Goal: Task Accomplishment & Management: Use online tool/utility

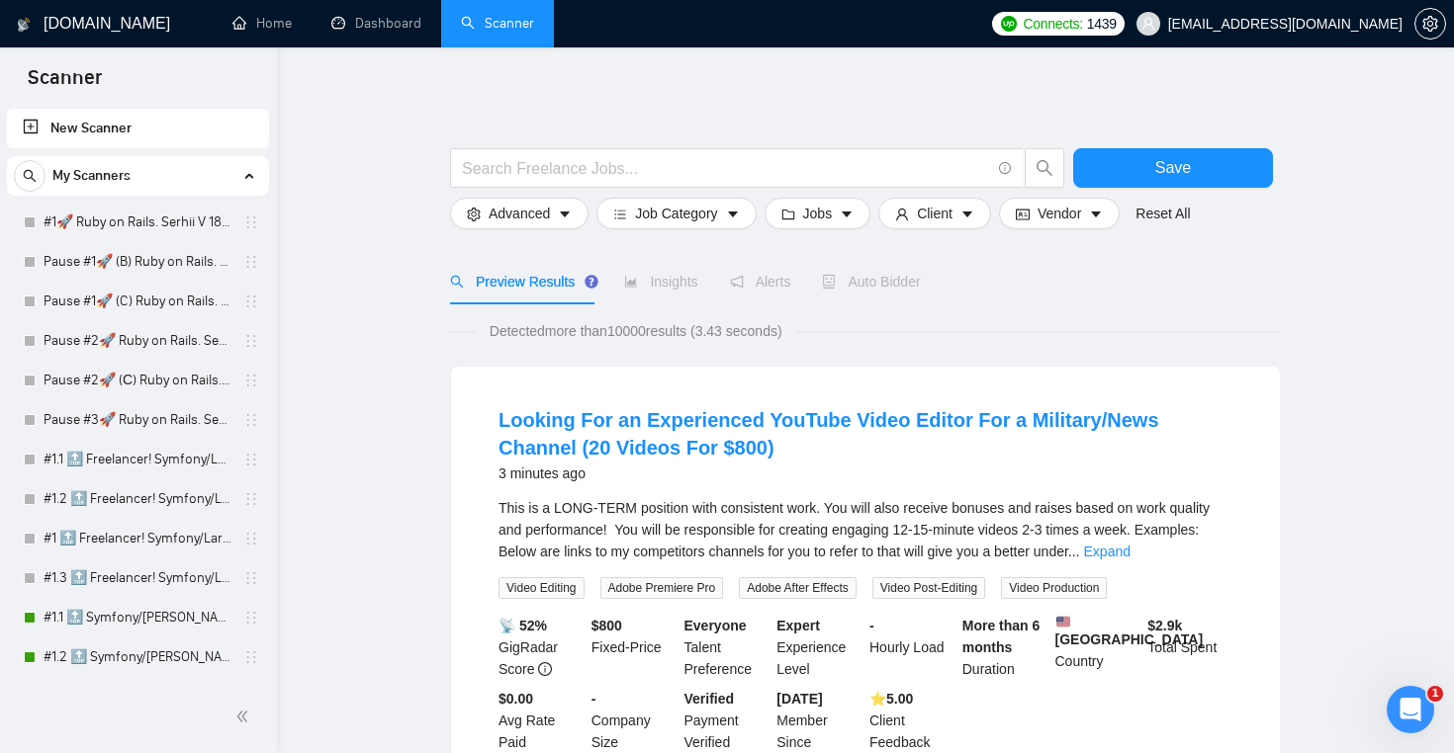
scroll to position [5296, 0]
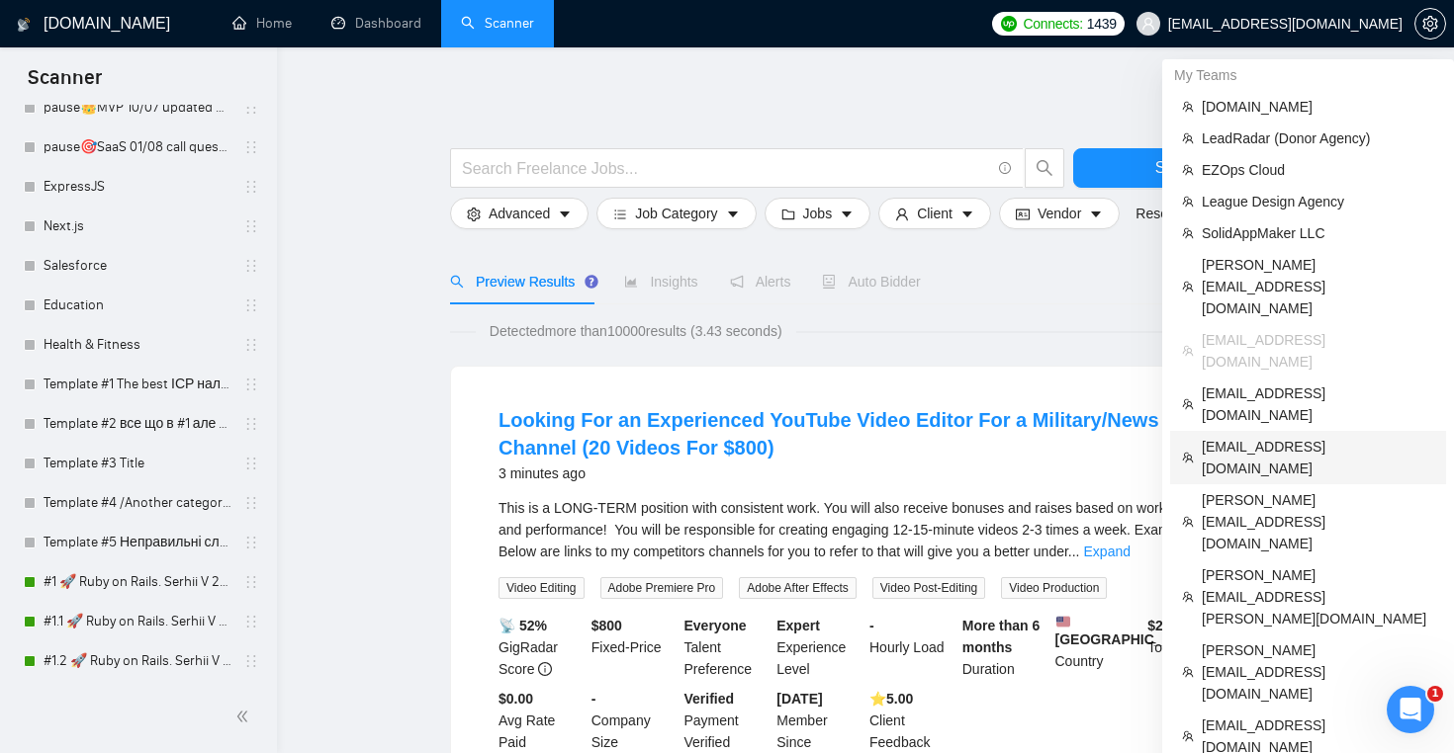
click at [1271, 436] on span "[EMAIL_ADDRESS][DOMAIN_NAME]" at bounding box center [1317, 458] width 232 height 44
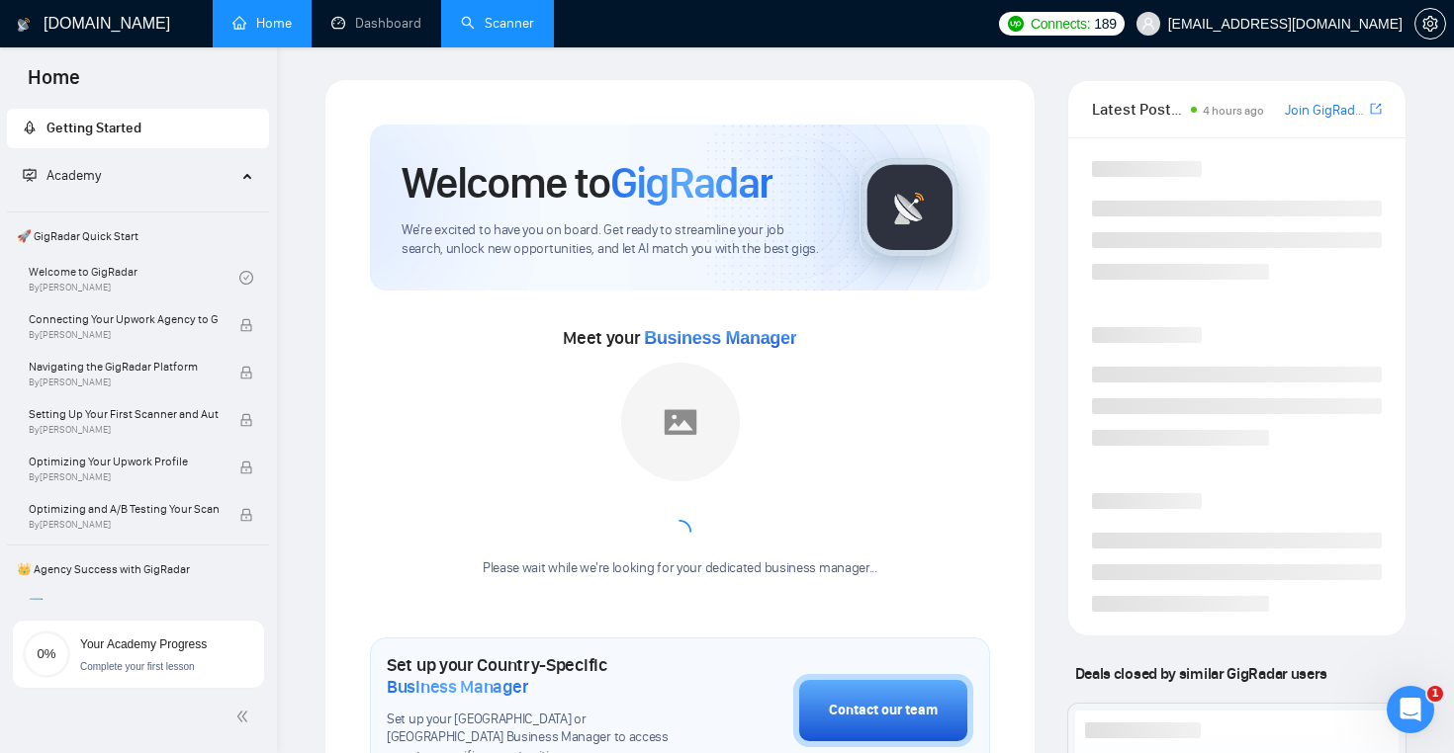
click at [493, 20] on link "Scanner" at bounding box center [497, 23] width 73 height 17
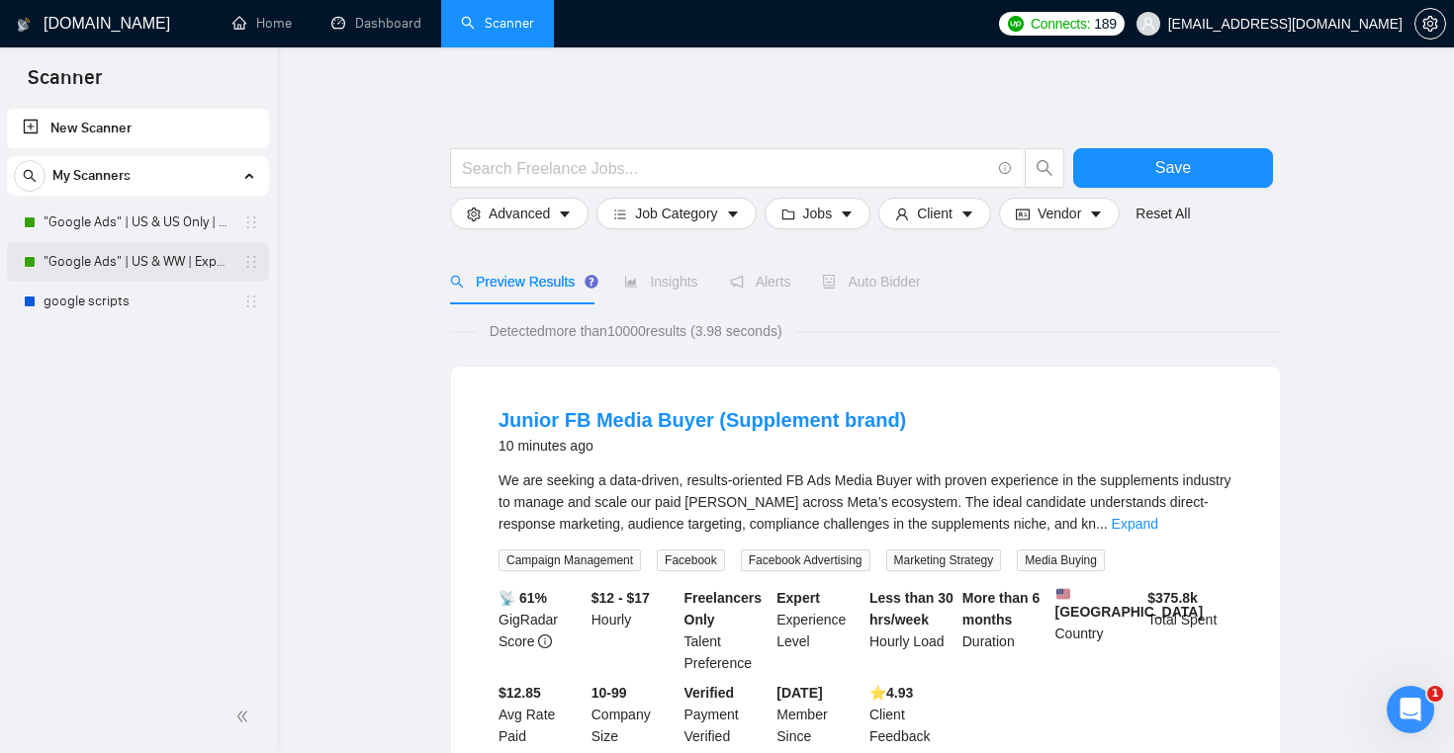
click at [155, 259] on link ""Google Ads" | US & WW | Expert" at bounding box center [138, 262] width 188 height 40
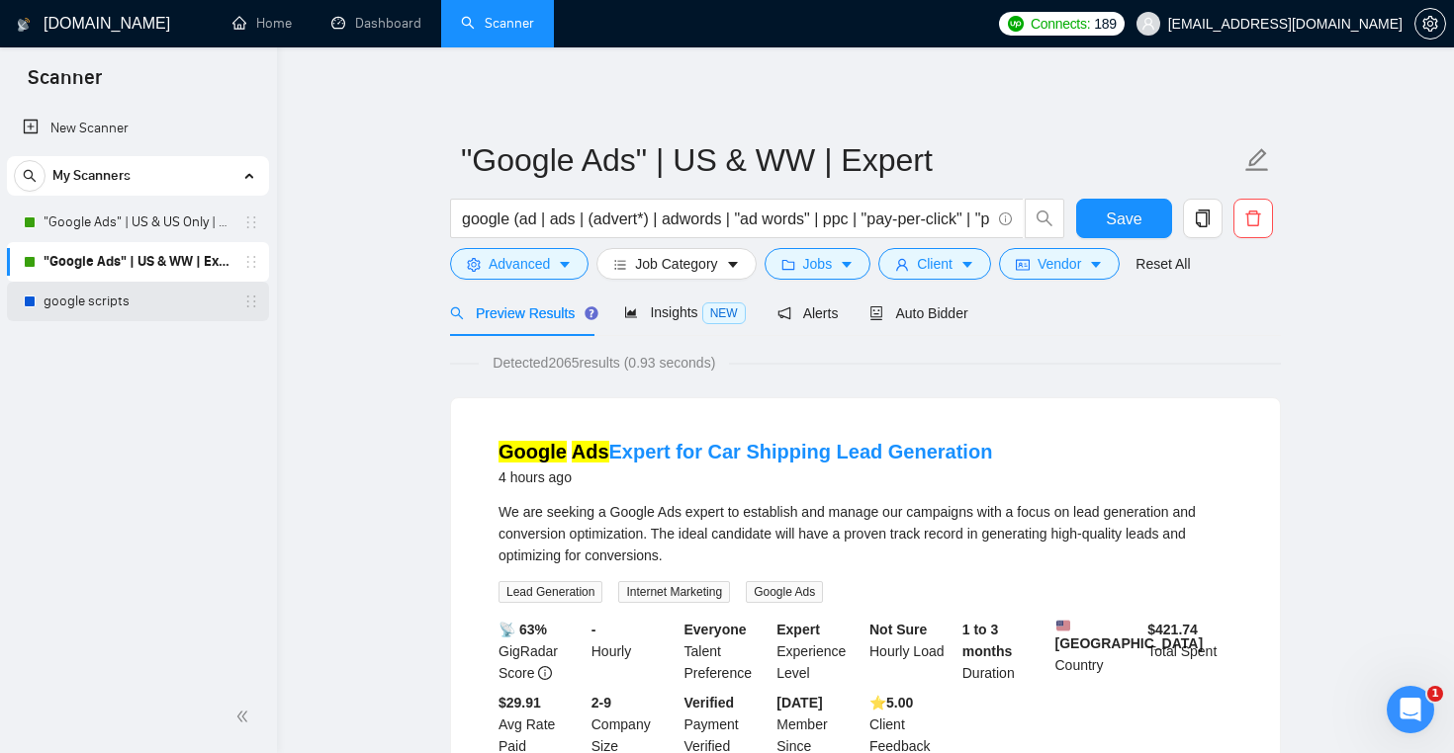
click at [173, 289] on link "google scripts" at bounding box center [138, 302] width 188 height 40
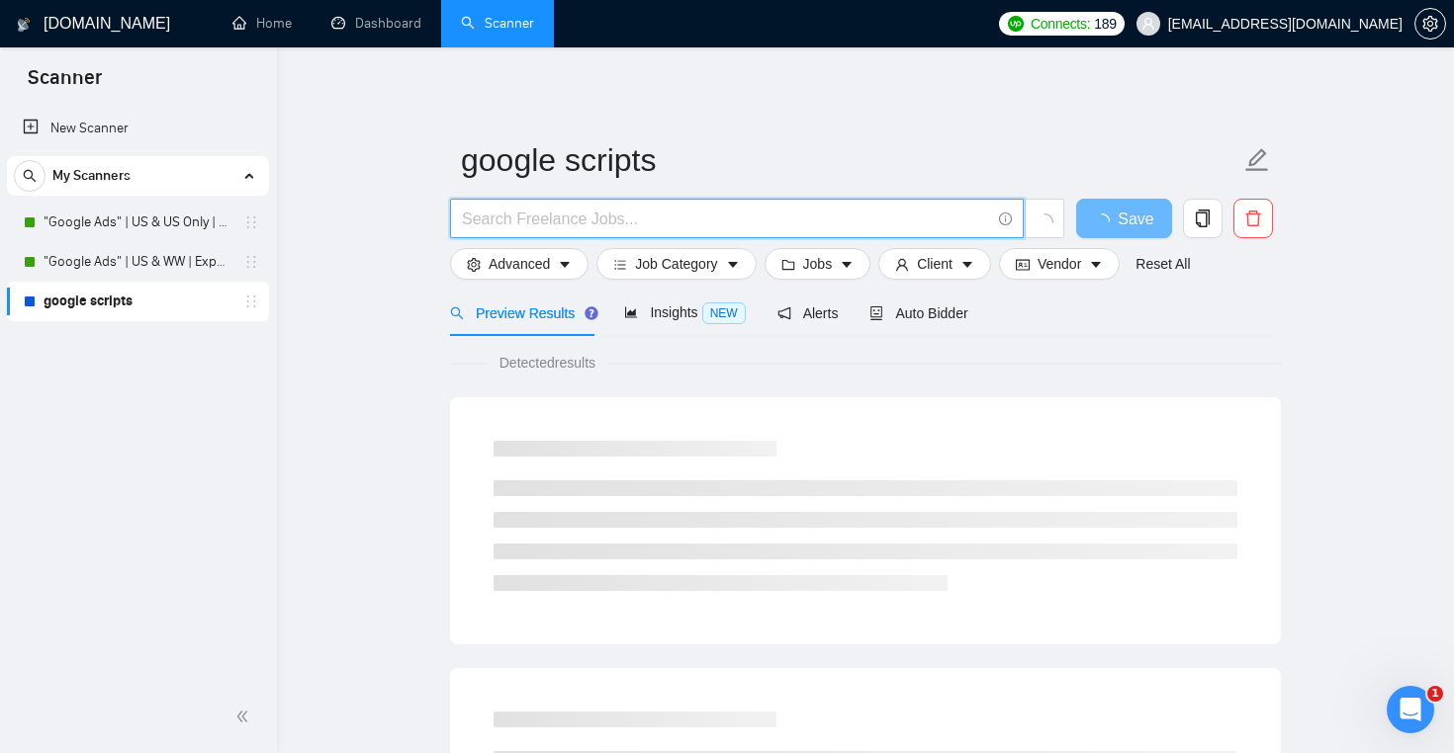
click at [649, 219] on input "text" at bounding box center [726, 219] width 528 height 25
click at [551, 220] on input "coldfusion | cold fusion"" at bounding box center [726, 219] width 528 height 25
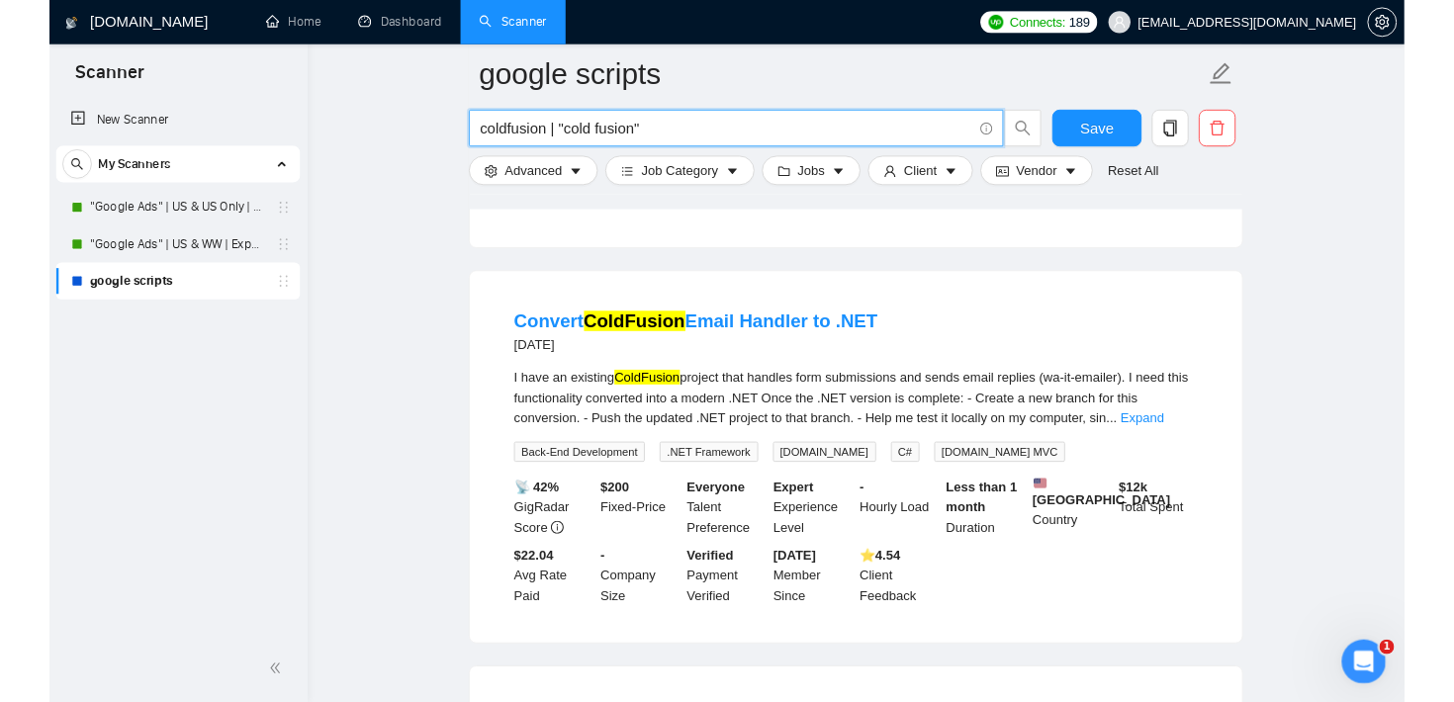
scroll to position [563, 0]
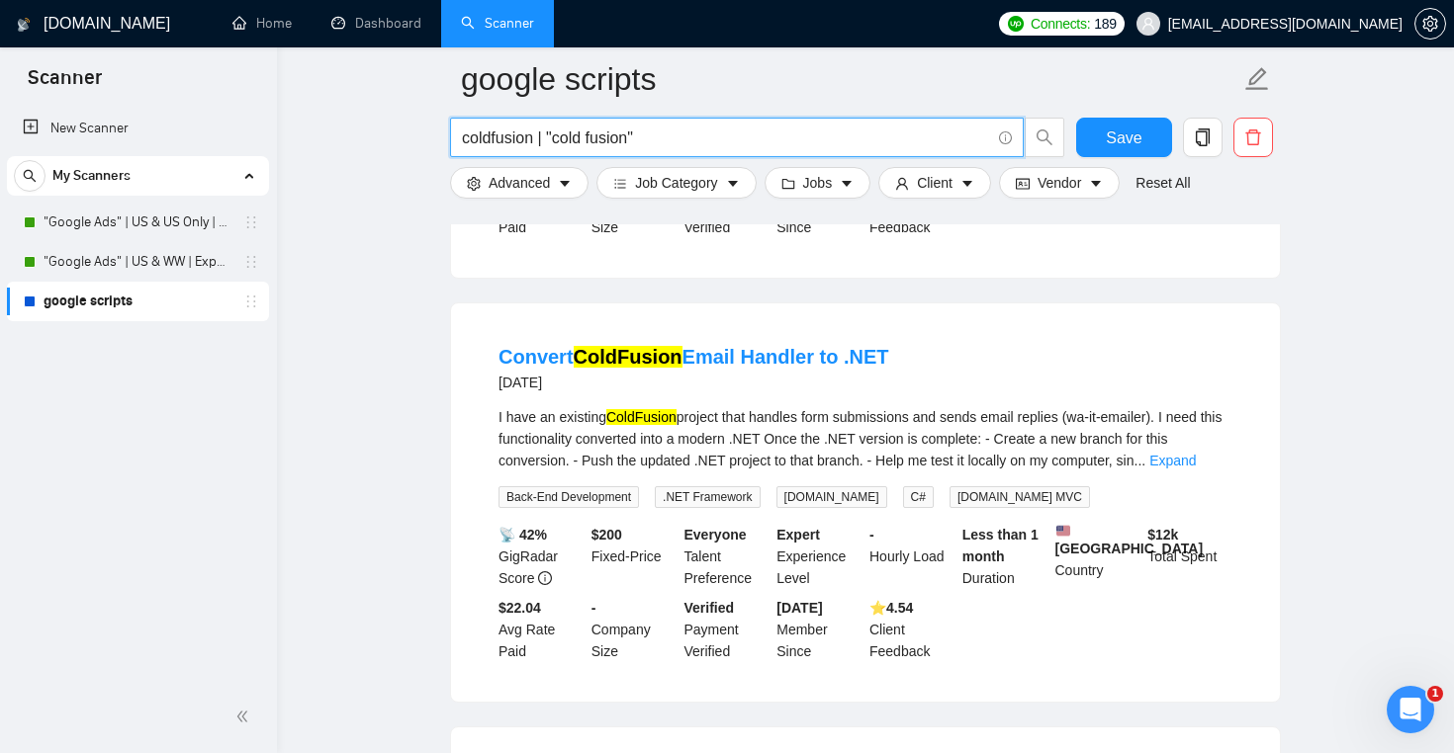
type input "coldfusion | "cold fusion""
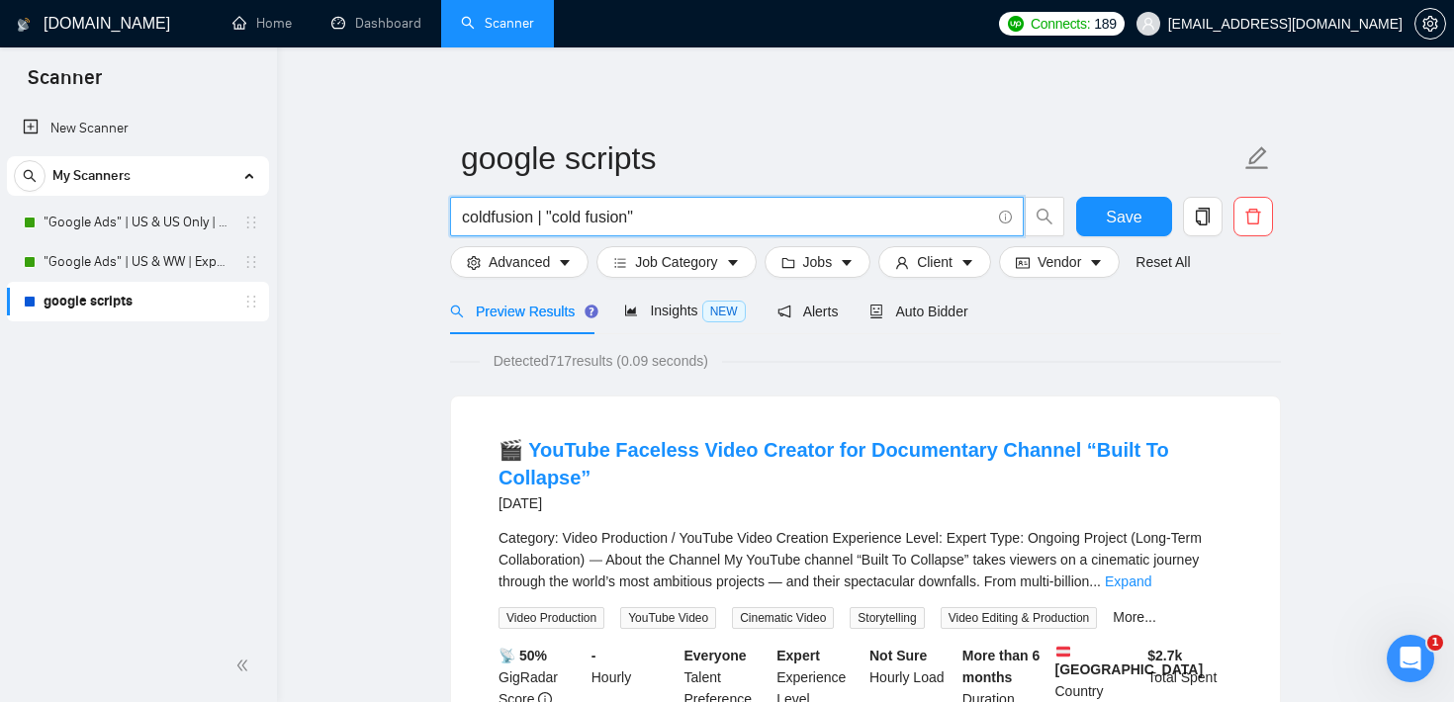
scroll to position [0, 0]
click at [922, 307] on span "Auto Bidder" at bounding box center [918, 314] width 98 height 16
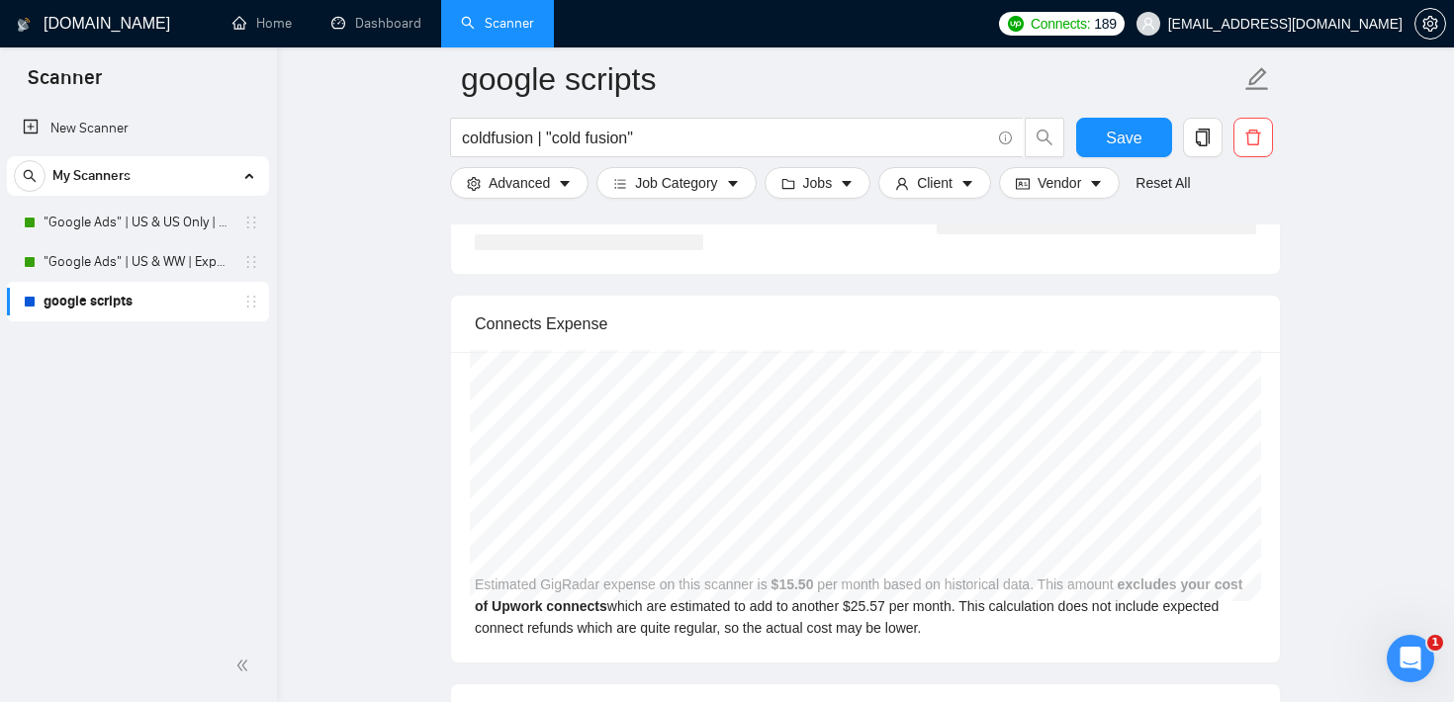
scroll to position [4032, 0]
click at [560, 147] on input "coldfusion | "cold fusion"" at bounding box center [726, 138] width 528 height 25
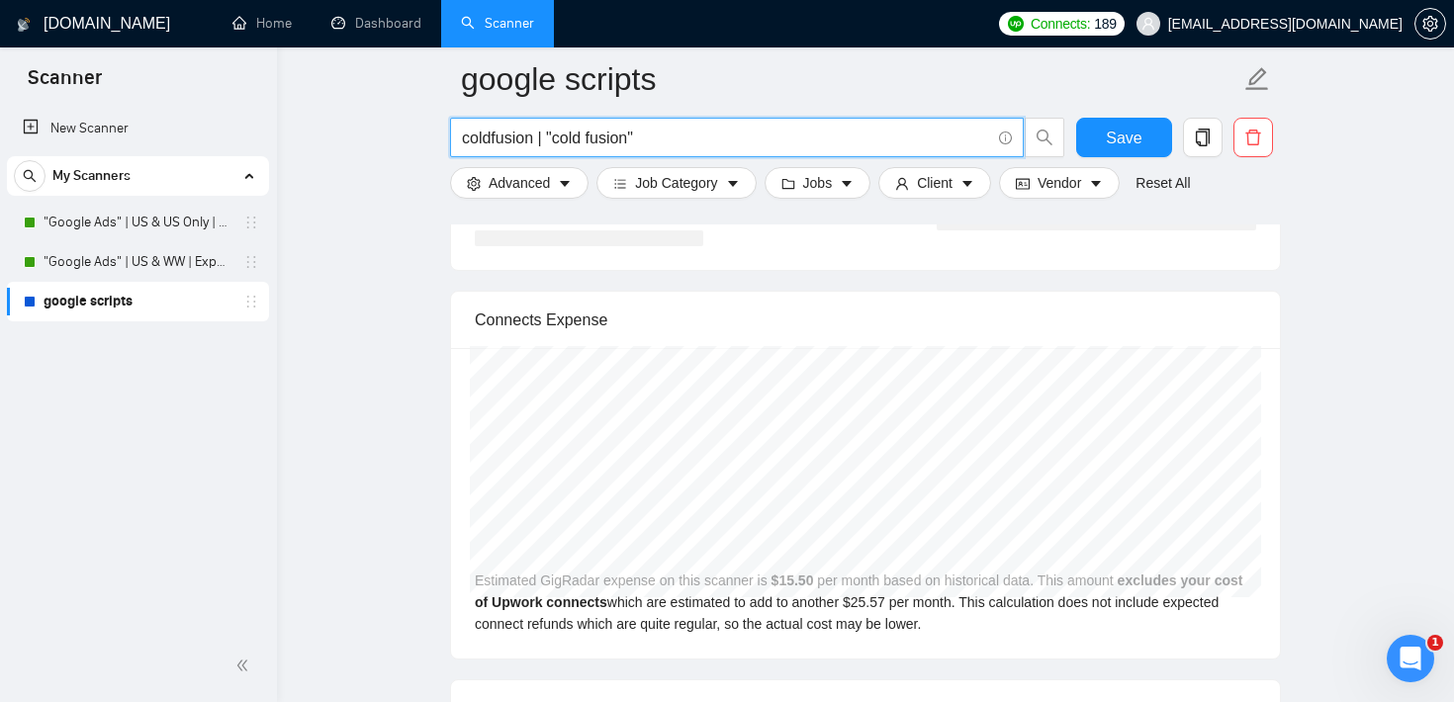
click at [560, 147] on input "coldfusion | "cold fusion"" at bounding box center [726, 138] width 528 height 25
click at [1047, 181] on span "Vendor" at bounding box center [1059, 183] width 44 height 22
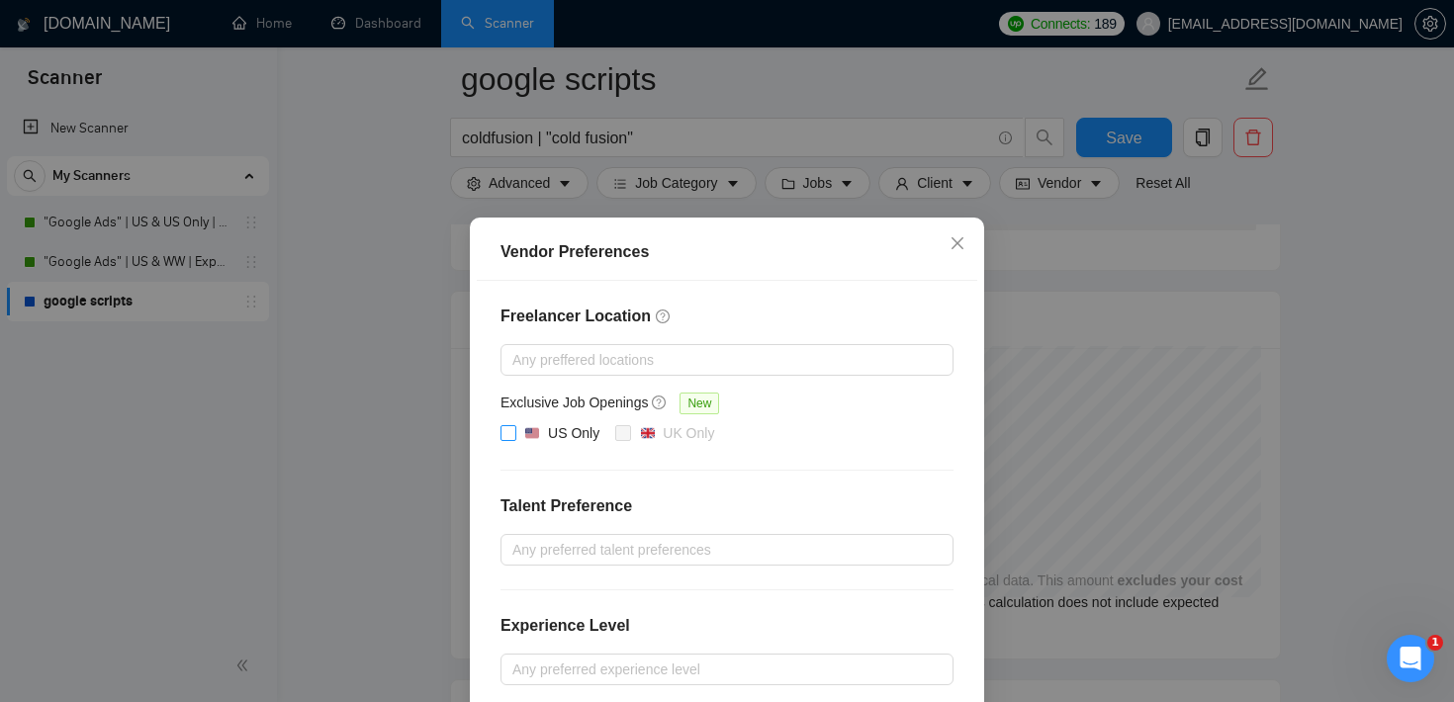
click at [508, 440] on label "US Only" at bounding box center [553, 434] width 107 height 24
click at [508, 439] on input "US Only" at bounding box center [507, 432] width 14 height 14
checkbox input "true"
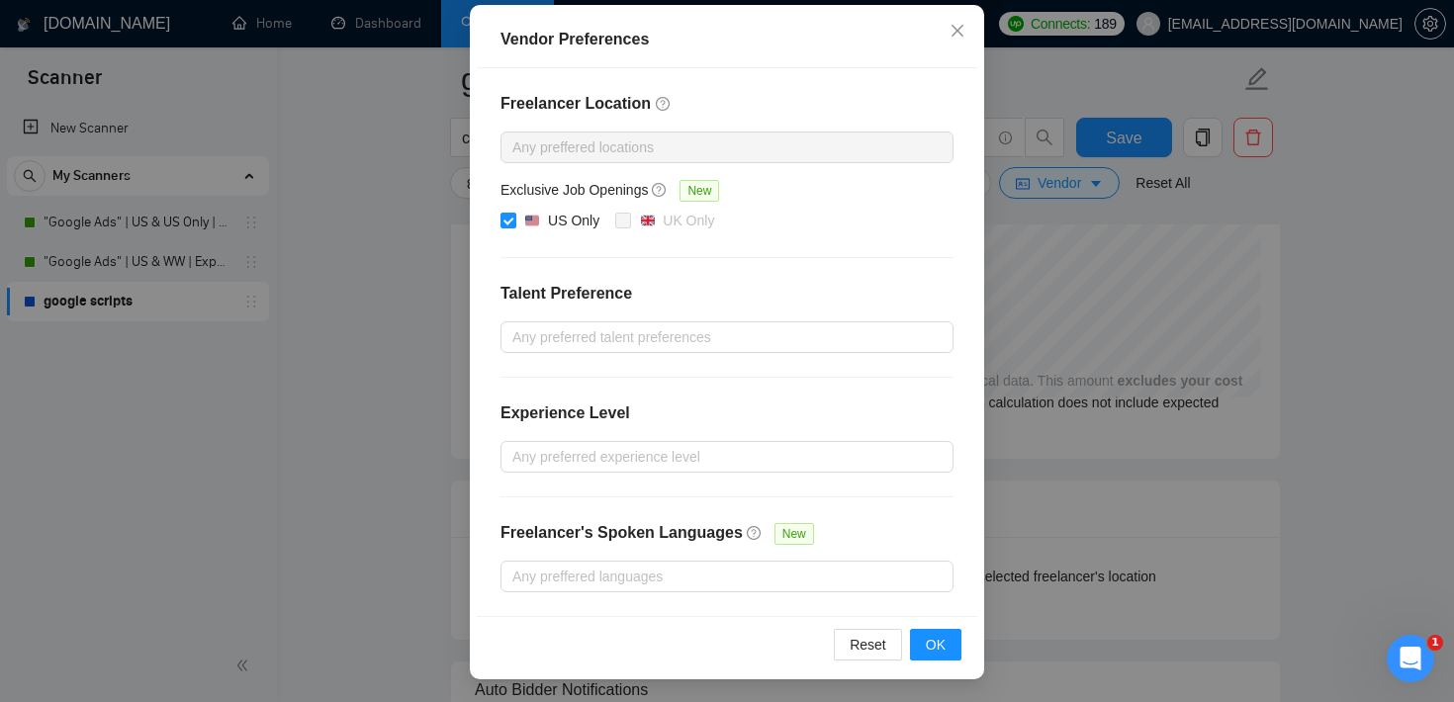
scroll to position [4558, 0]
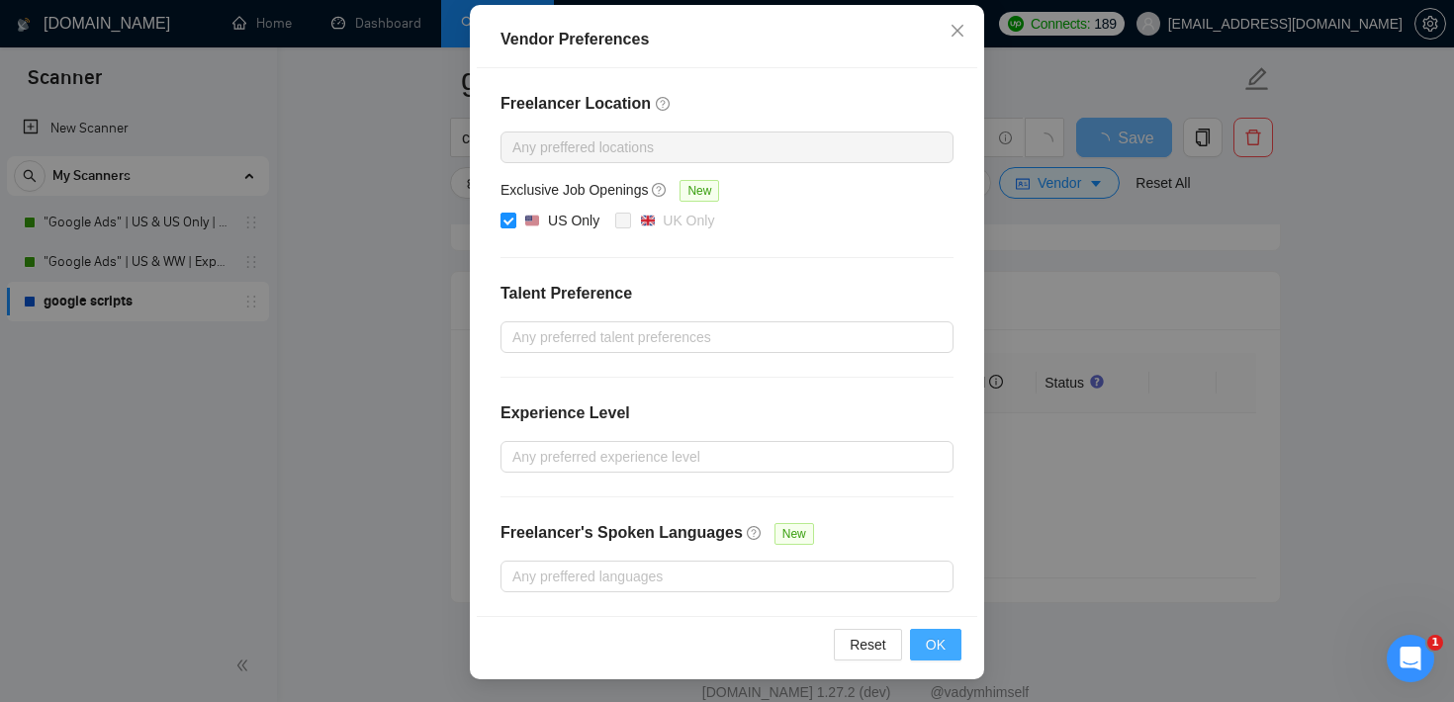
click at [941, 642] on span "OK" at bounding box center [936, 645] width 20 height 22
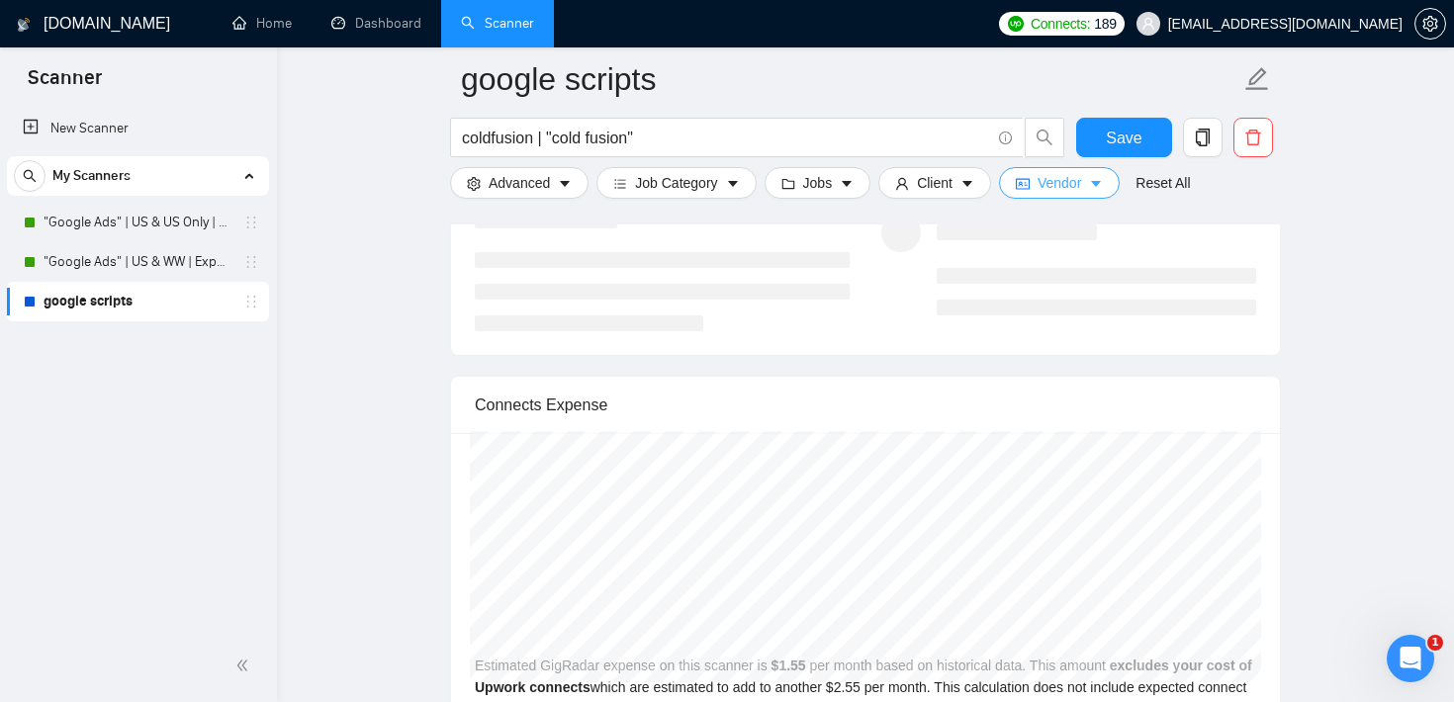
scroll to position [3962, 0]
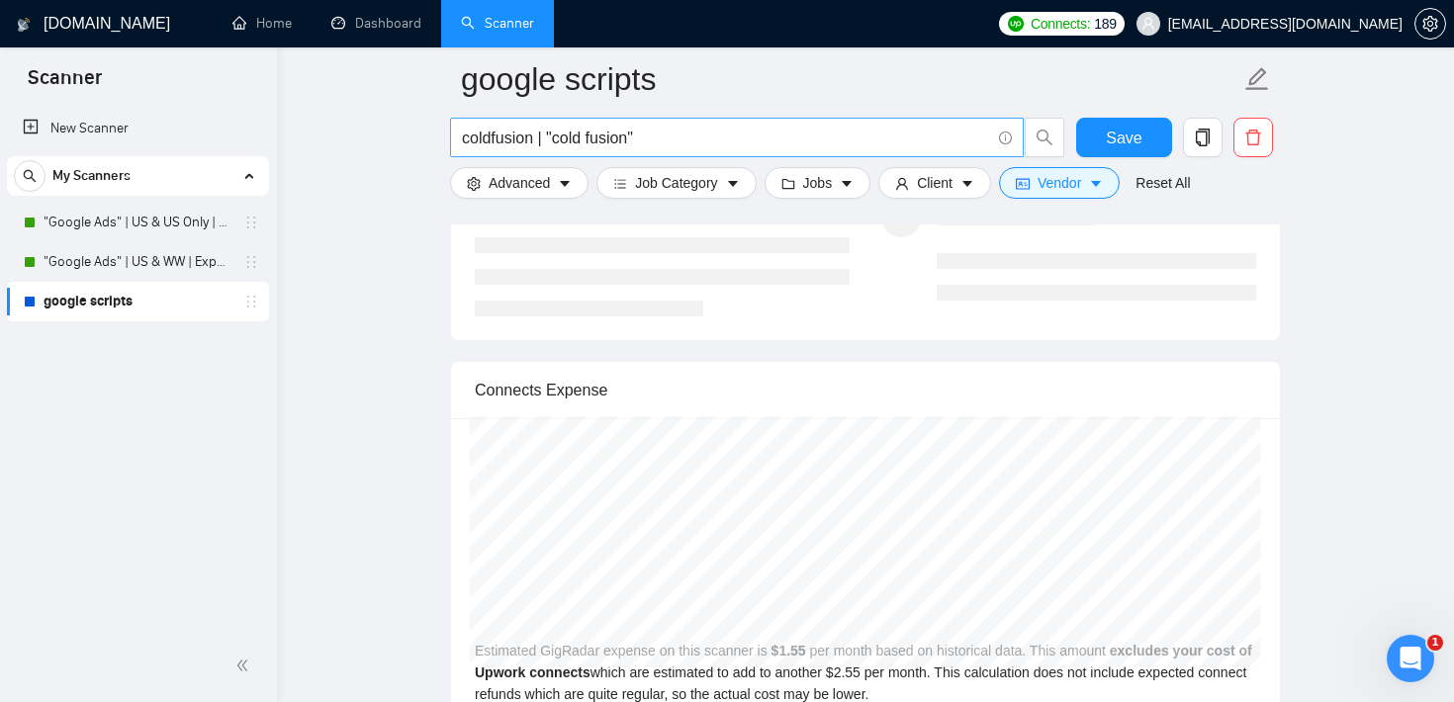
click at [653, 153] on span "coldfusion | "cold fusion"" at bounding box center [737, 138] width 574 height 40
click at [664, 140] on input "coldfusion | "cold fusion"" at bounding box center [726, 138] width 528 height 25
type input "coldfusion | "cold fusion" | python | php"
click at [1073, 187] on span "Vendor" at bounding box center [1059, 183] width 44 height 22
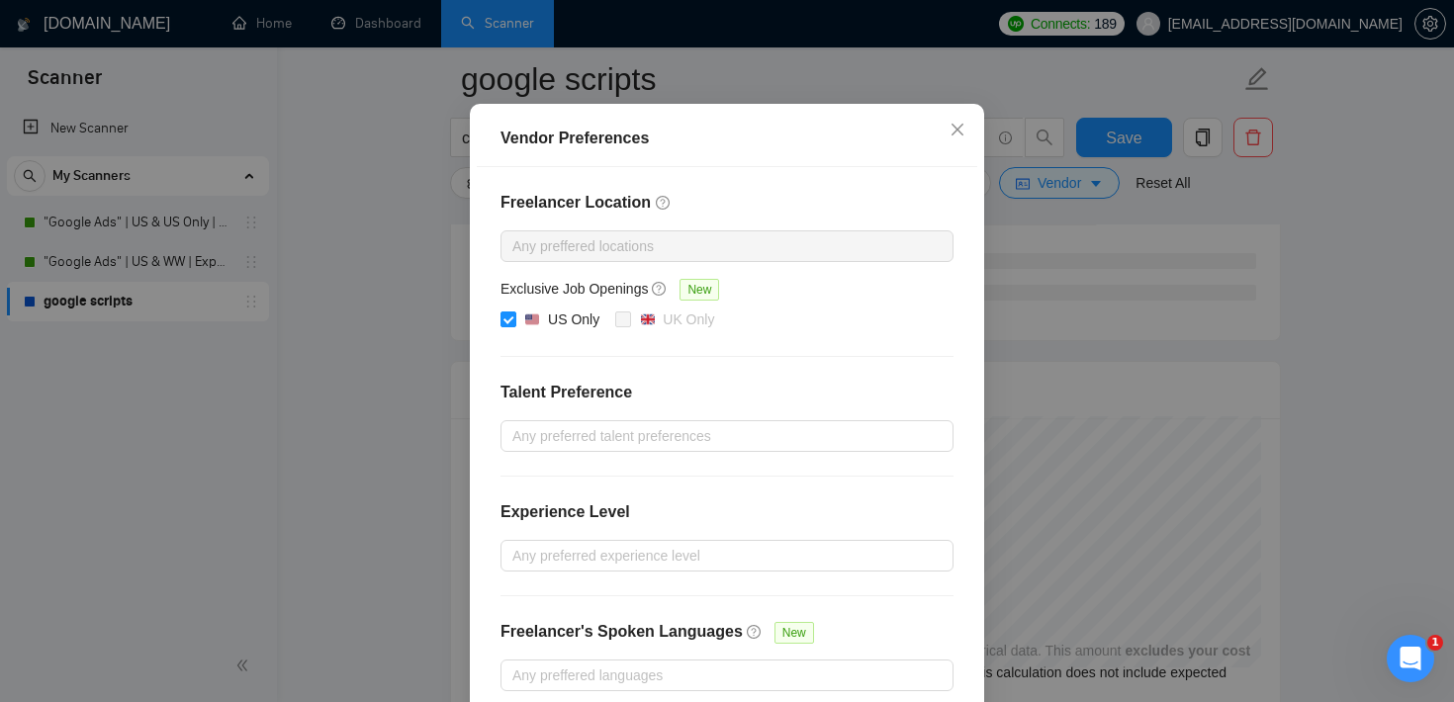
click at [1345, 321] on div "Vendor Preferences Freelancer Location Any preffered locations Exclusive Job Op…" at bounding box center [727, 351] width 1454 height 702
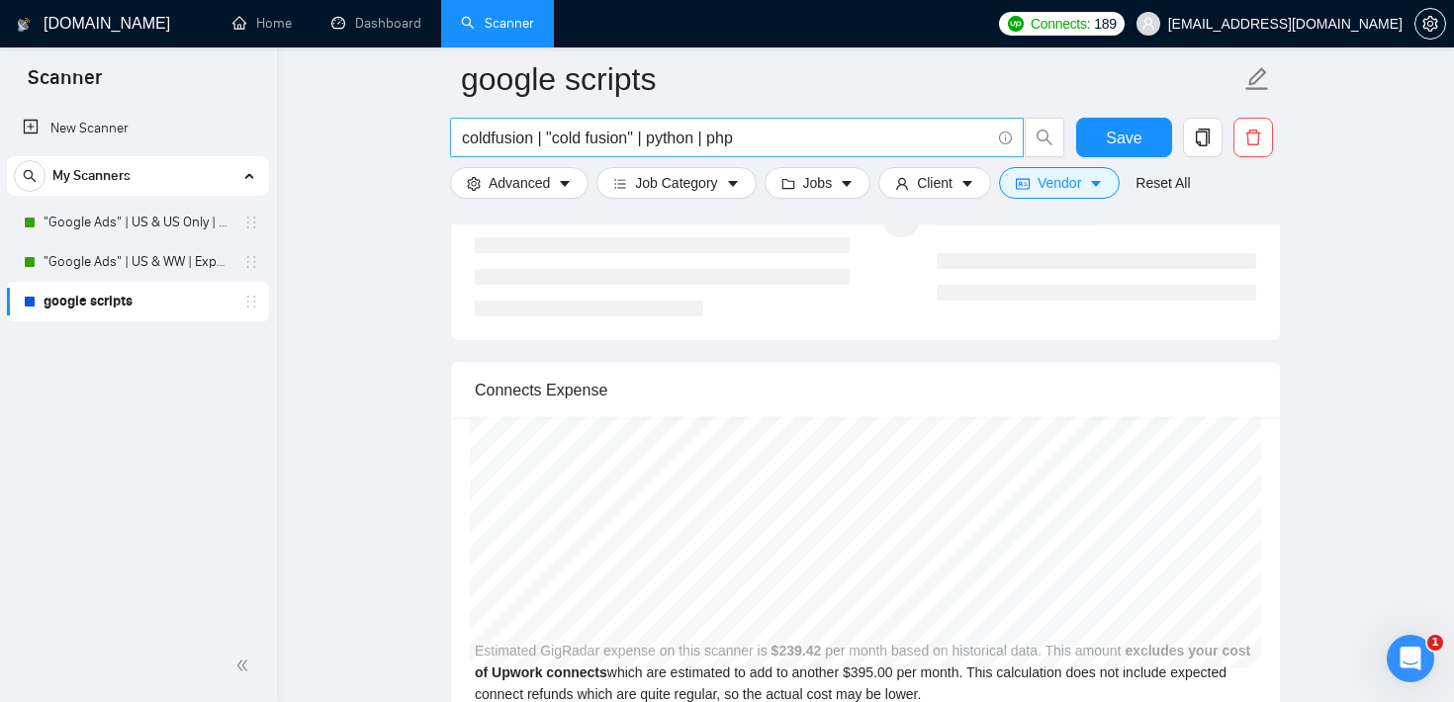
click at [746, 133] on input "coldfusion | "cold fusion" | python | php" at bounding box center [726, 138] width 528 height 25
type input "coldfusion | "cold fusion" | python | php"
click at [1035, 172] on button "Vendor" at bounding box center [1059, 183] width 121 height 32
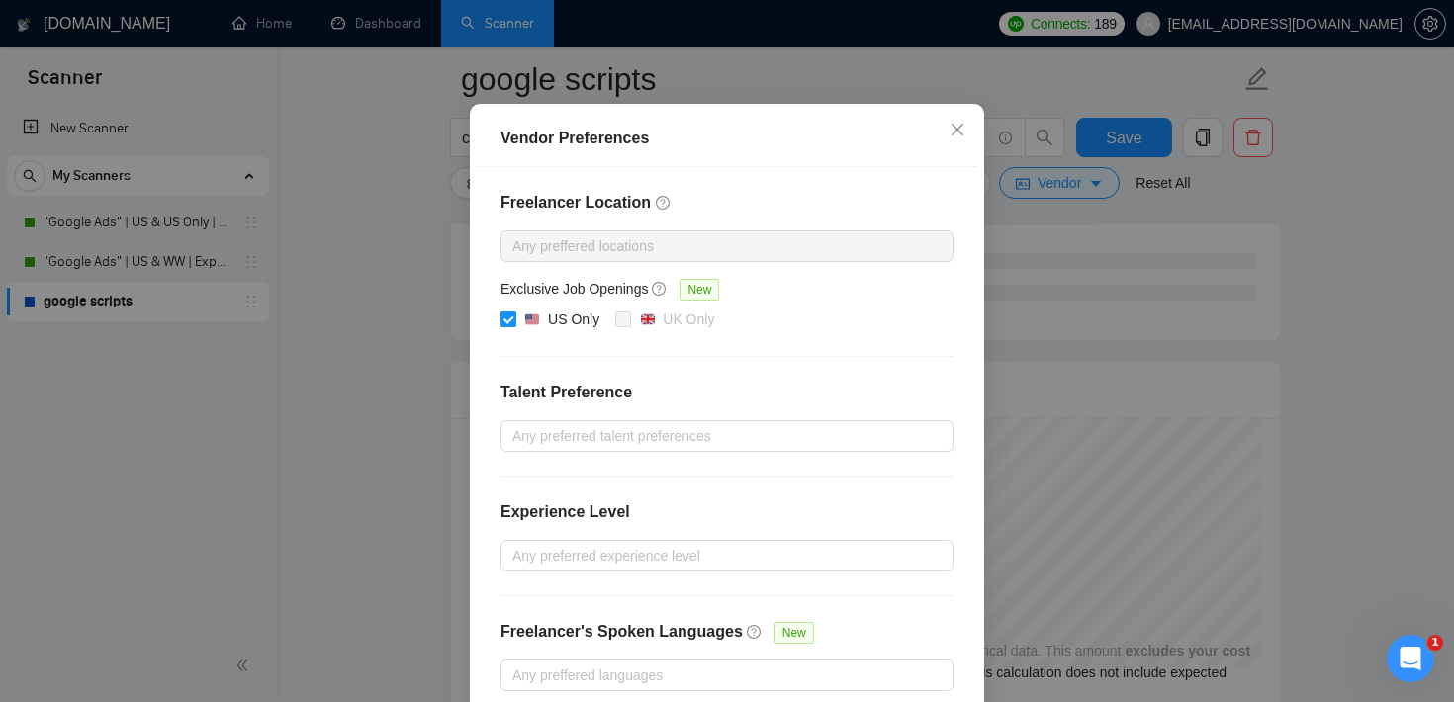
click at [511, 325] on input "US Only" at bounding box center [507, 318] width 14 height 14
checkbox input "false"
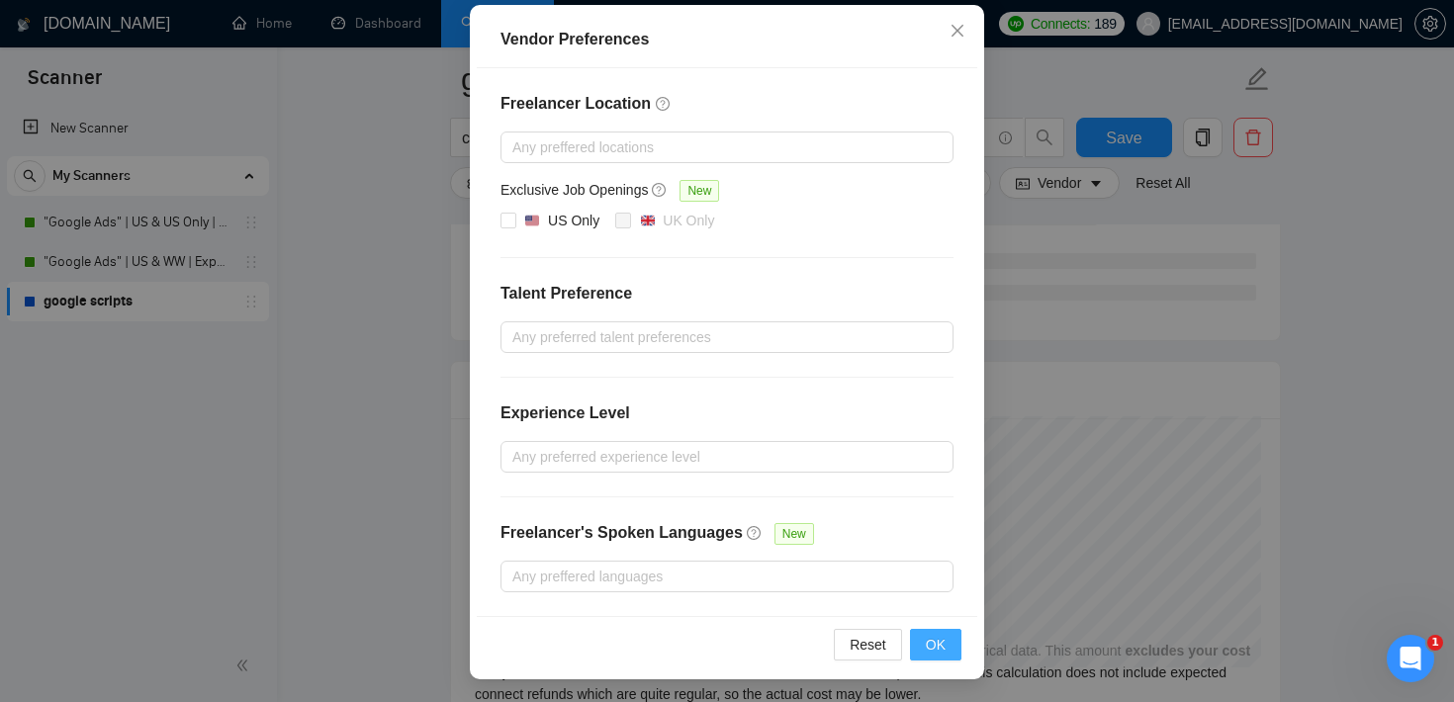
click at [934, 649] on span "OK" at bounding box center [936, 645] width 20 height 22
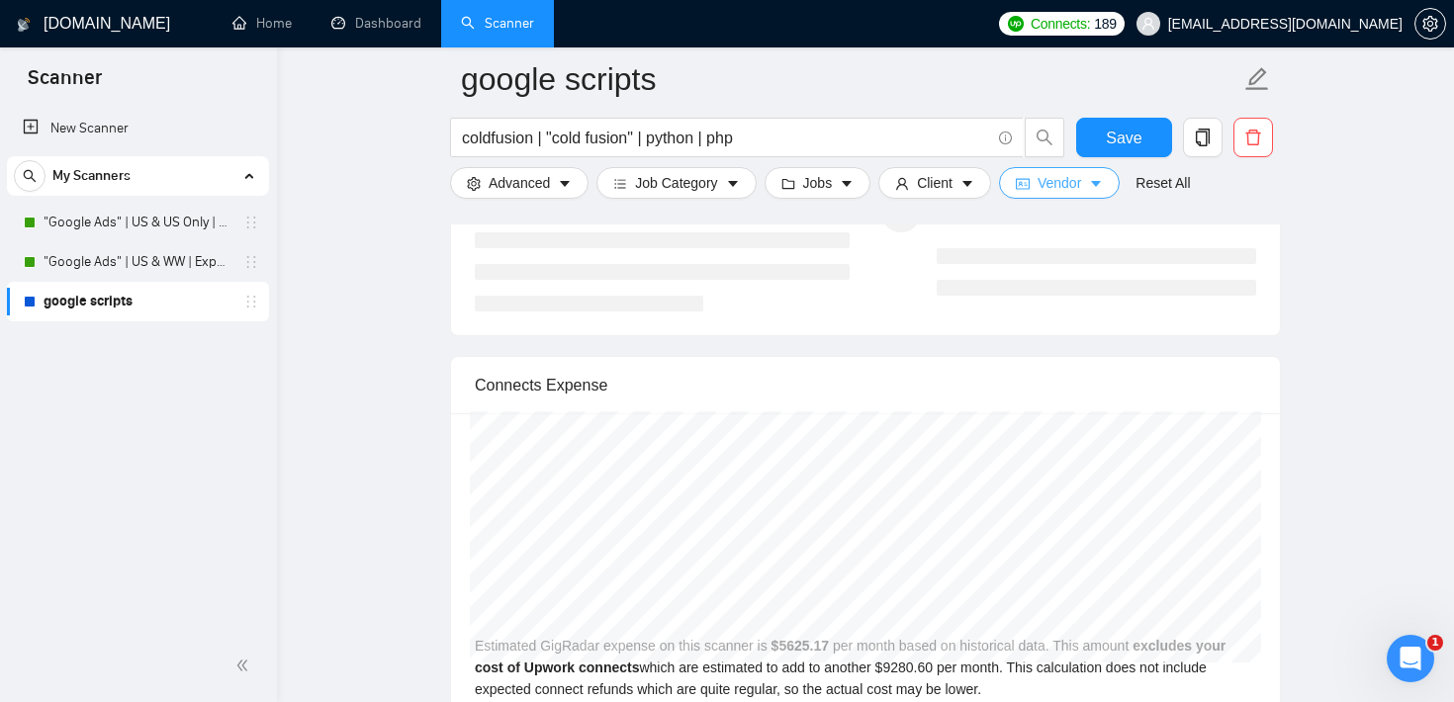
scroll to position [4050, 0]
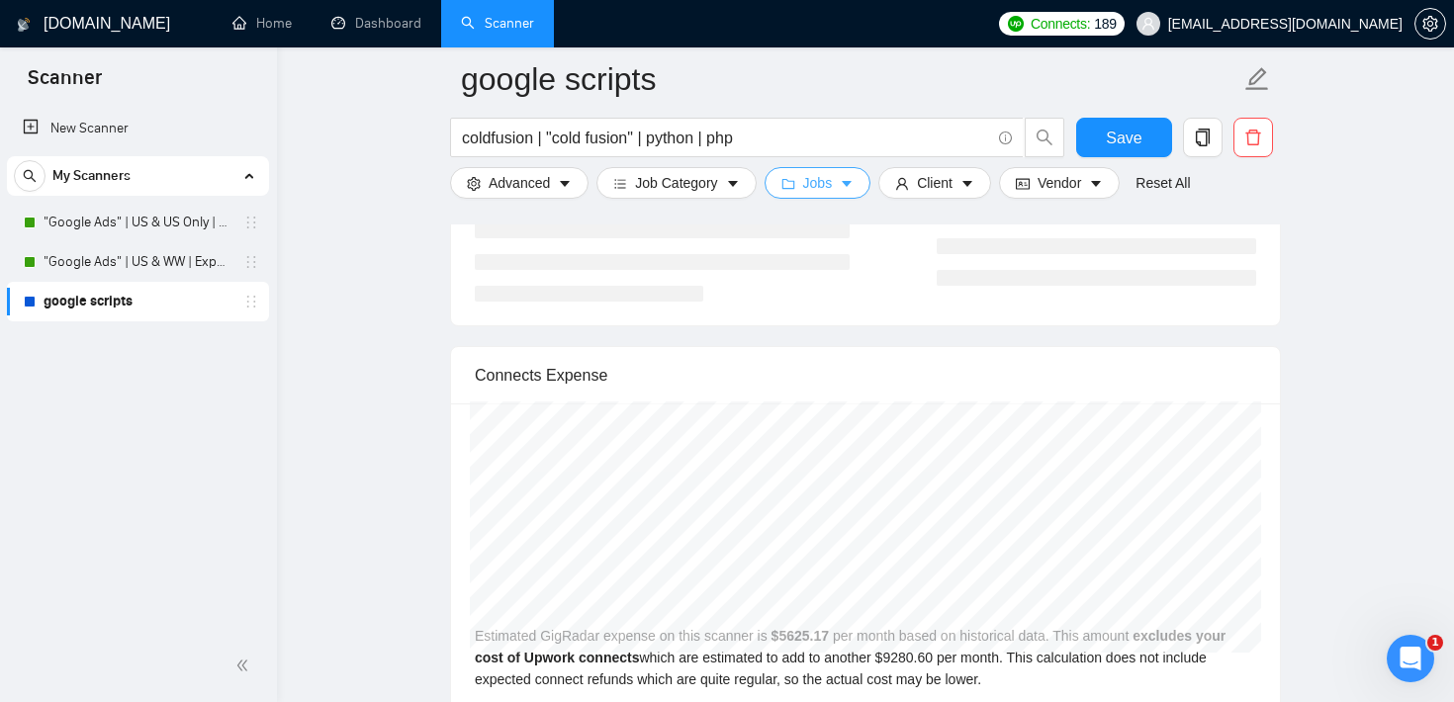
click at [833, 185] on span "Jobs" at bounding box center [818, 183] width 30 height 22
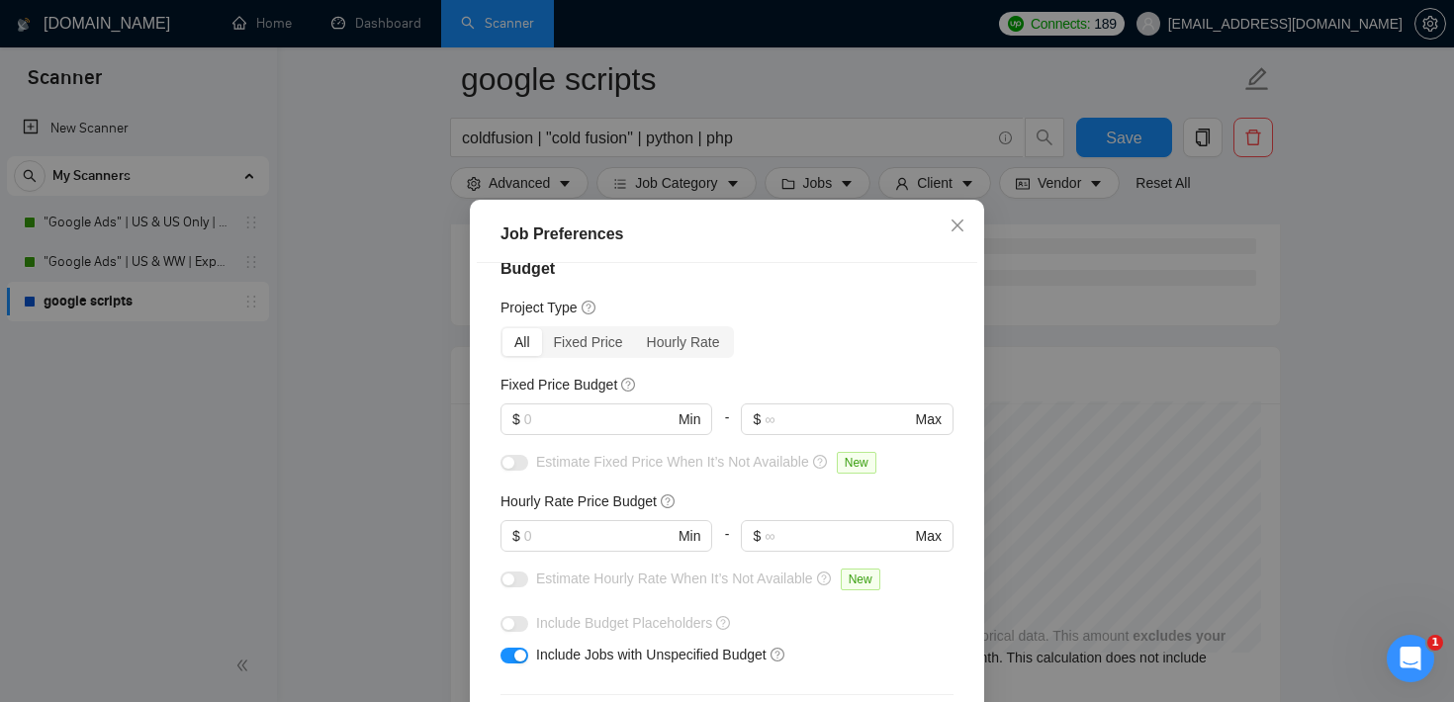
scroll to position [61, 0]
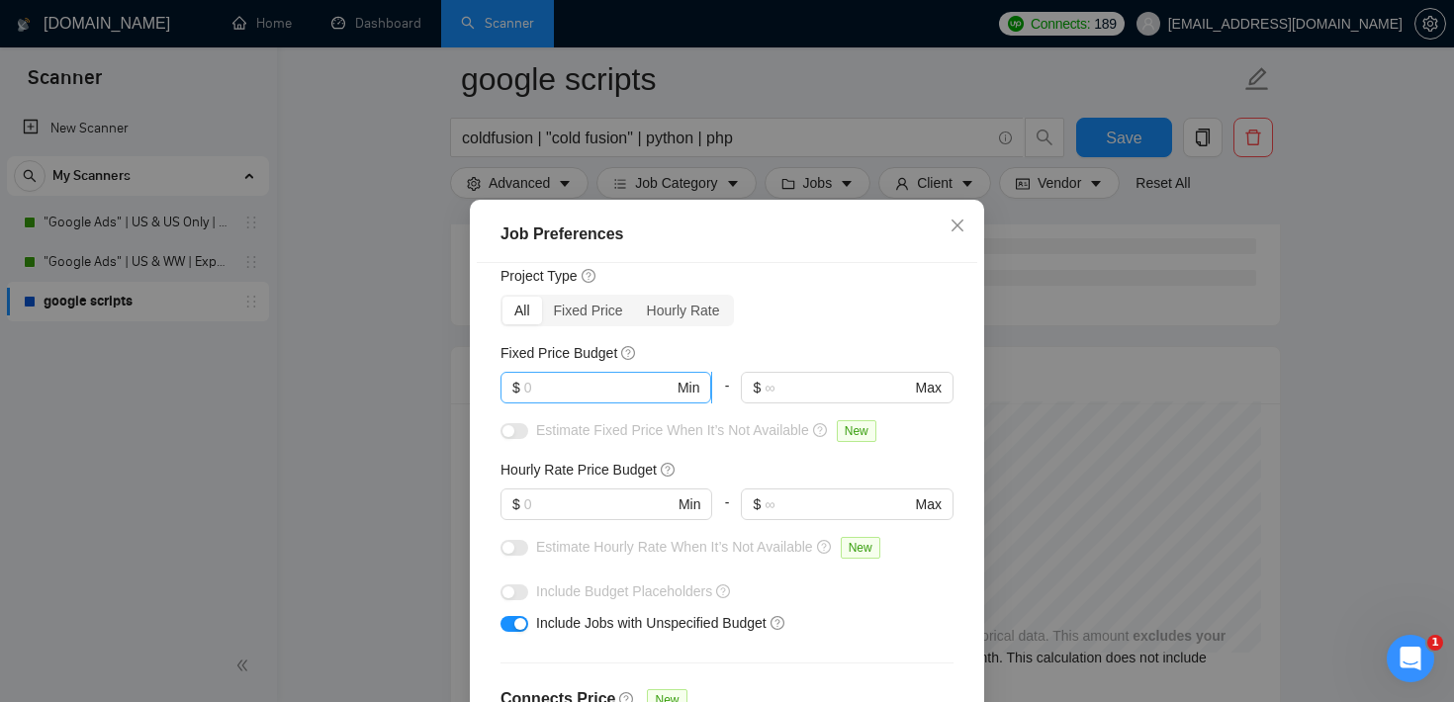
click at [590, 385] on input "text" at bounding box center [598, 388] width 149 height 22
click at [603, 502] on input "text" at bounding box center [598, 504] width 149 height 22
click at [962, 225] on icon "close" at bounding box center [957, 226] width 16 height 16
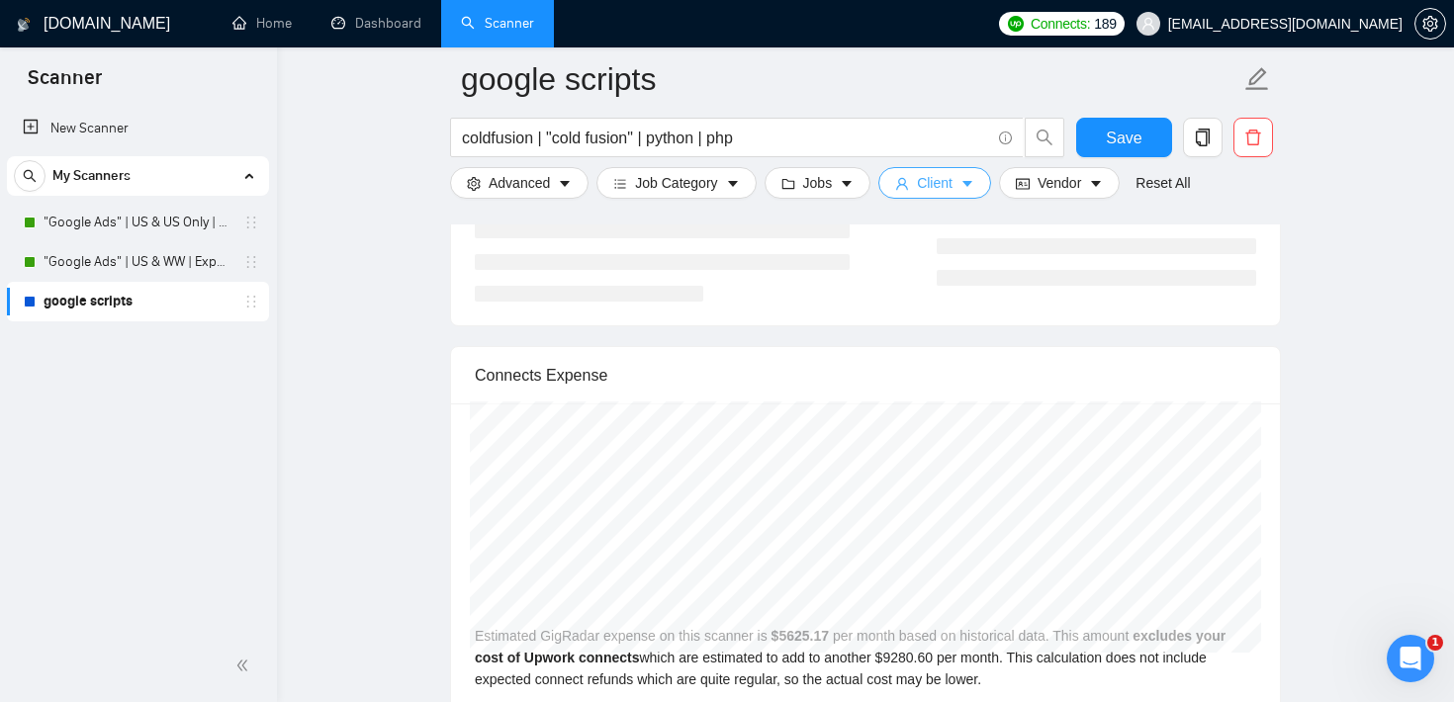
click at [965, 182] on button "Client" at bounding box center [934, 183] width 113 height 32
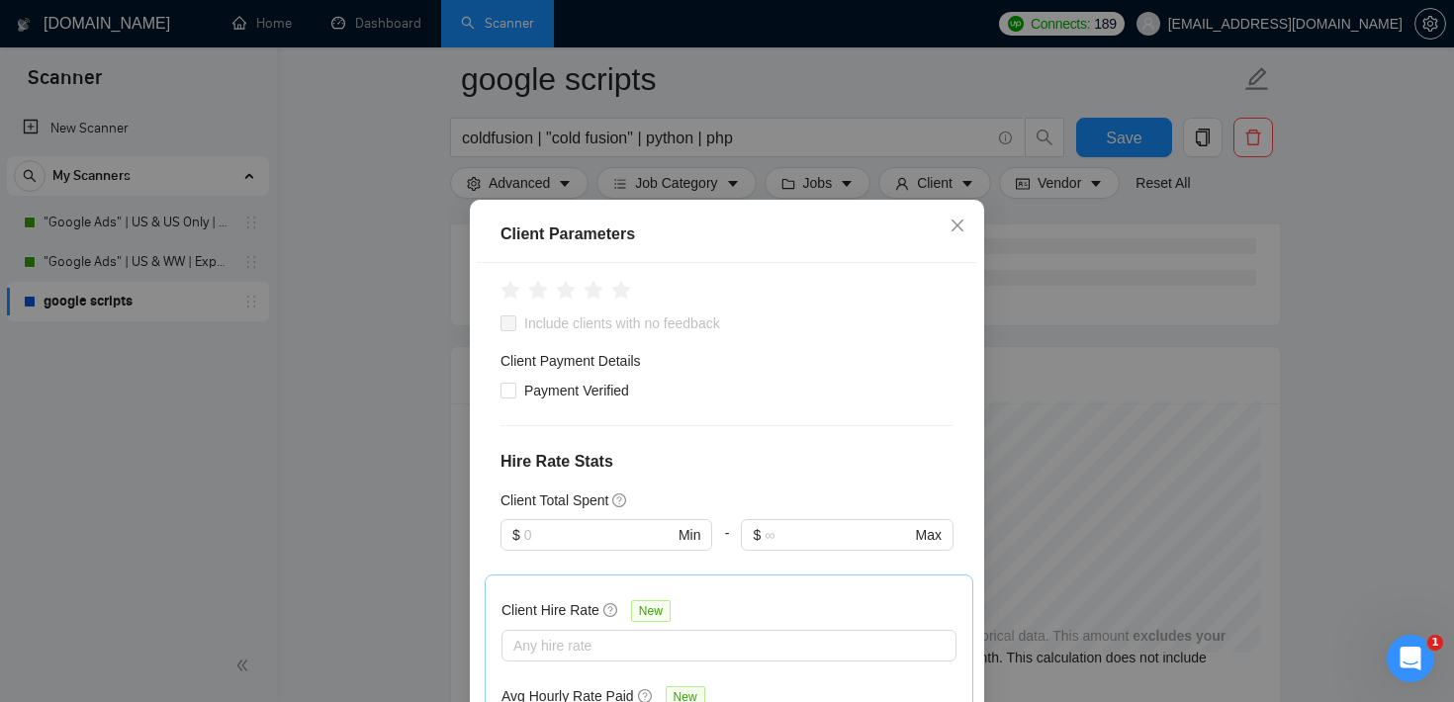
scroll to position [450, 0]
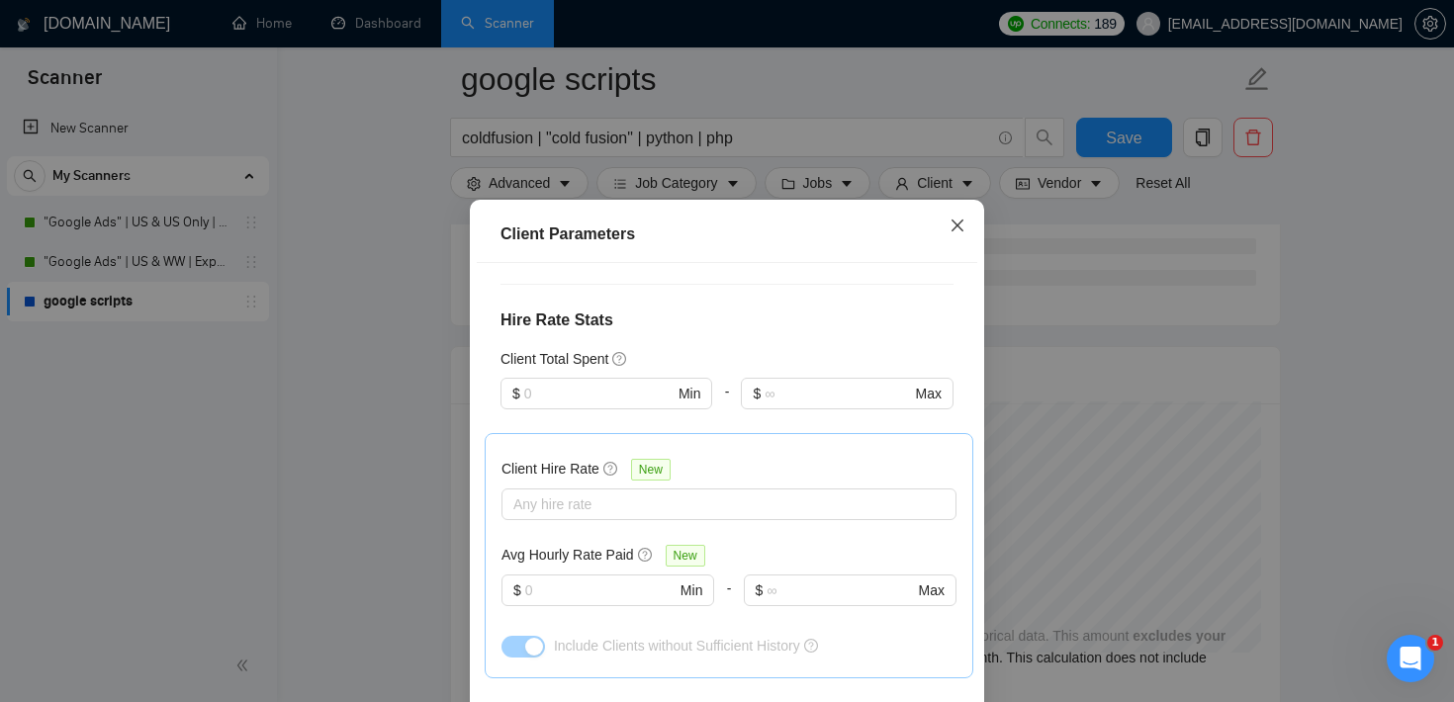
click at [970, 219] on span "Close" at bounding box center [956, 226] width 53 height 53
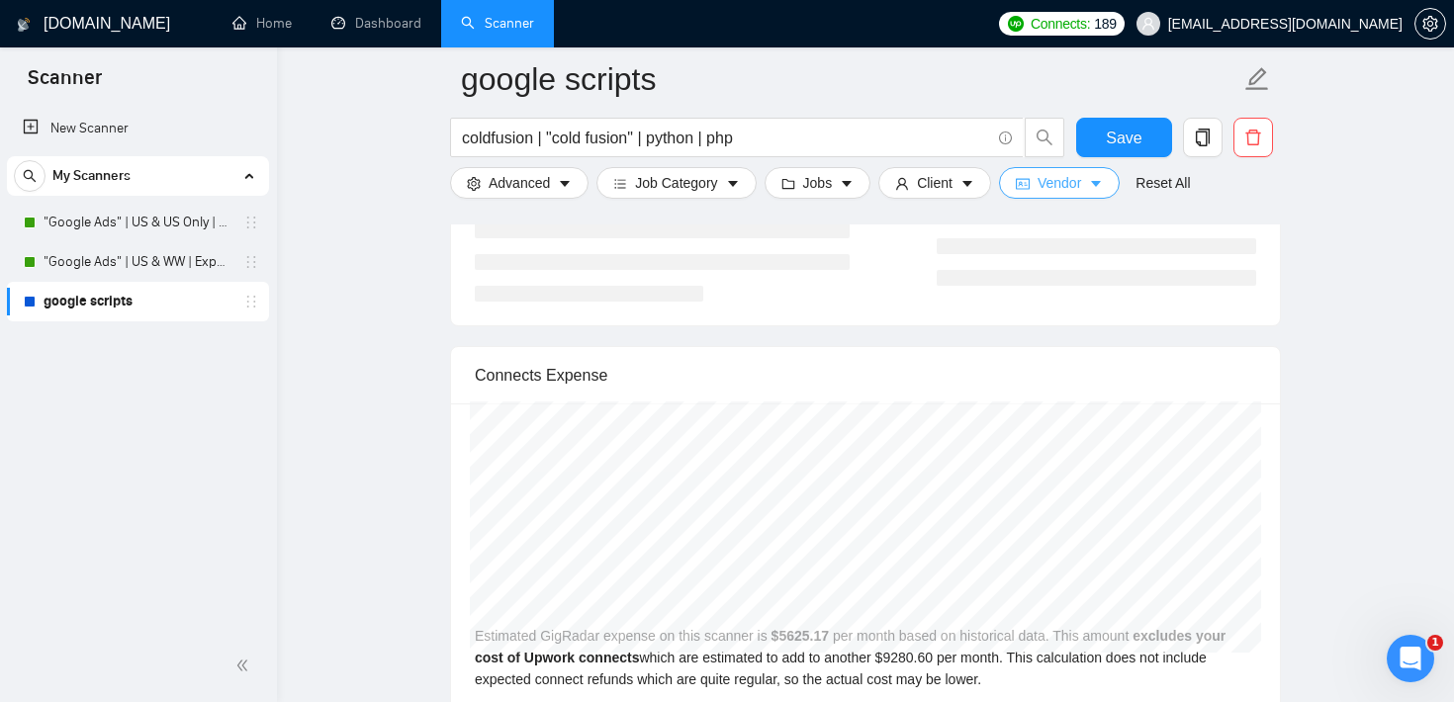
click at [1032, 192] on button "Vendor" at bounding box center [1059, 183] width 121 height 32
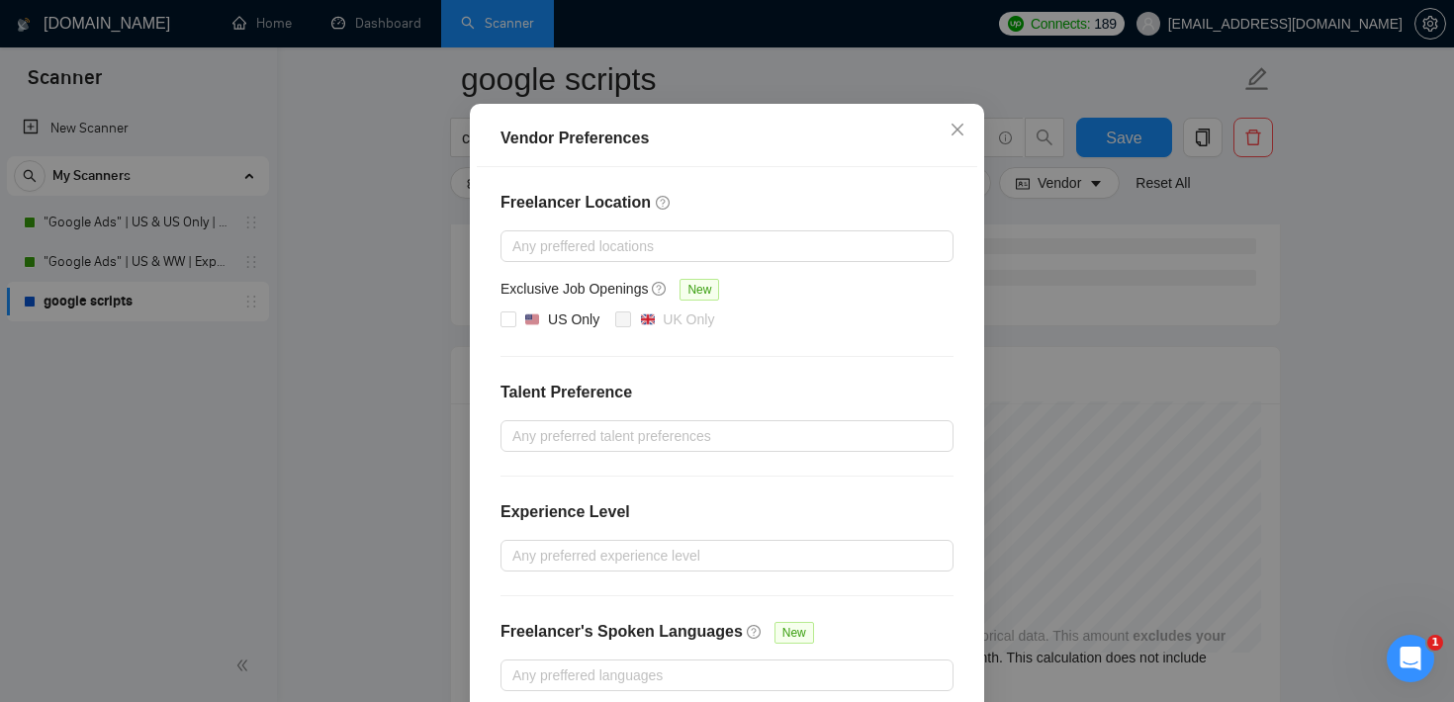
scroll to position [108, 0]
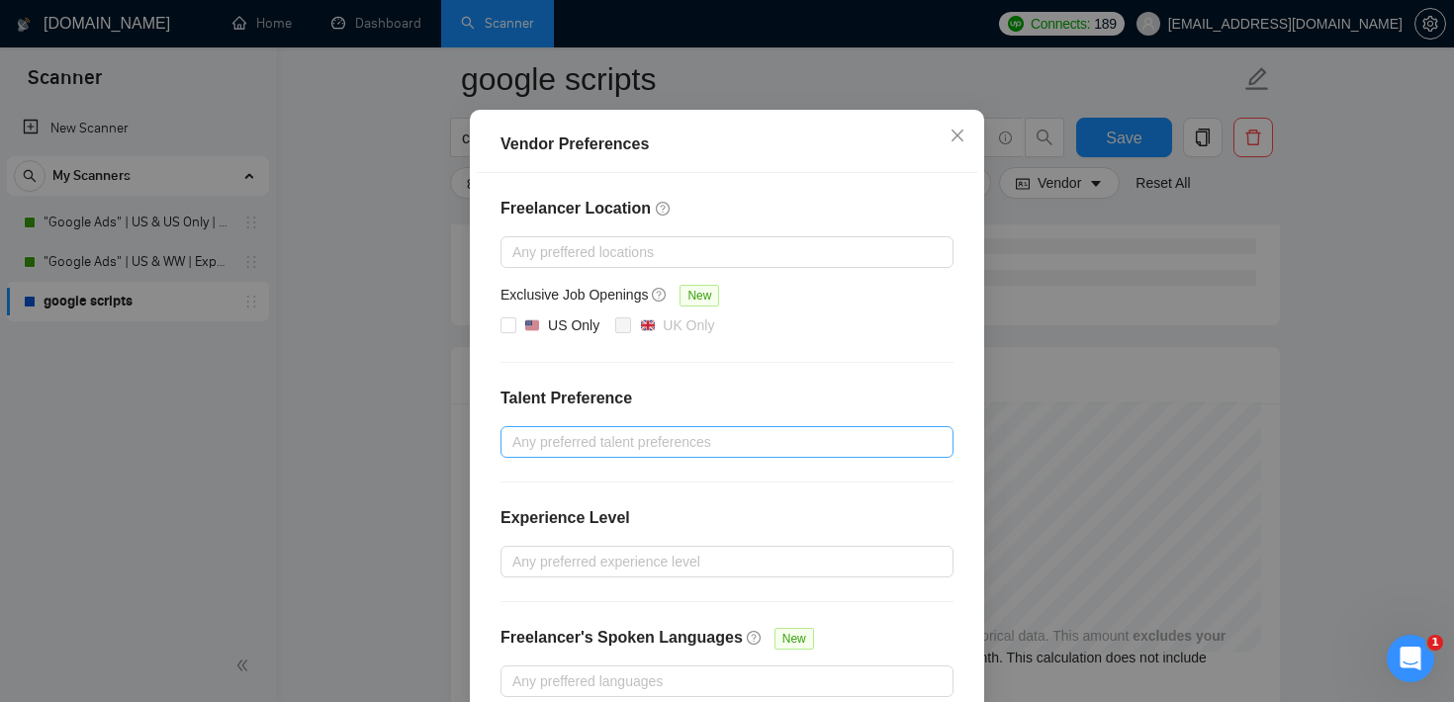
click at [676, 438] on div at bounding box center [716, 442] width 423 height 24
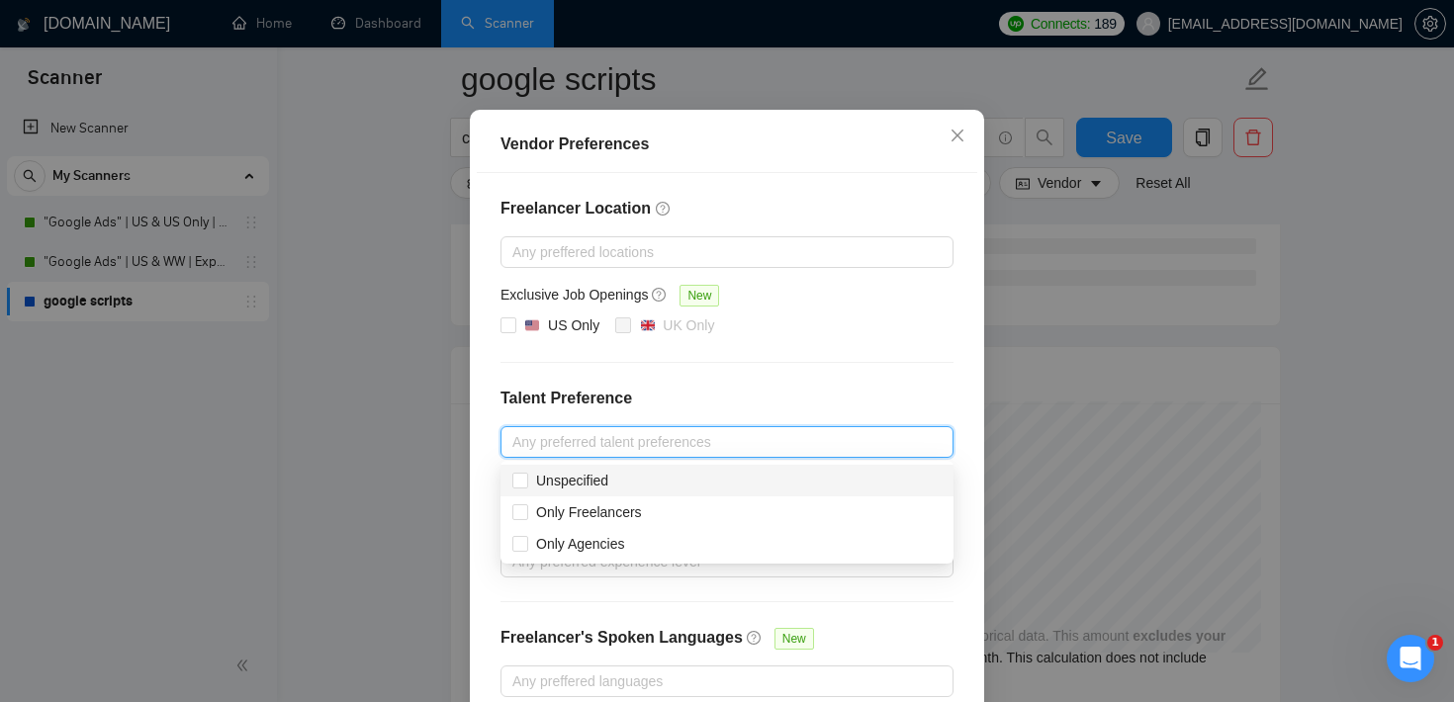
click at [741, 392] on h4 "Talent Preference" at bounding box center [726, 399] width 453 height 24
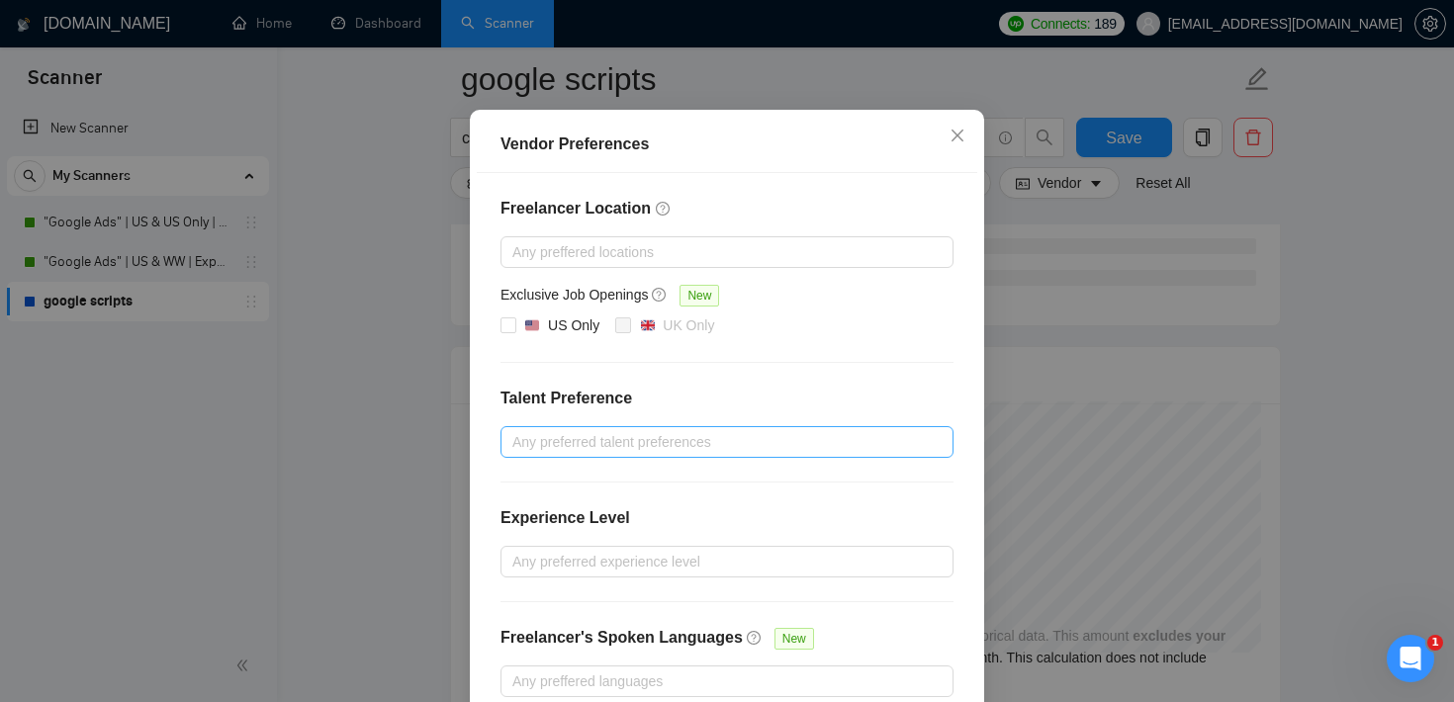
click at [662, 445] on div at bounding box center [716, 442] width 423 height 24
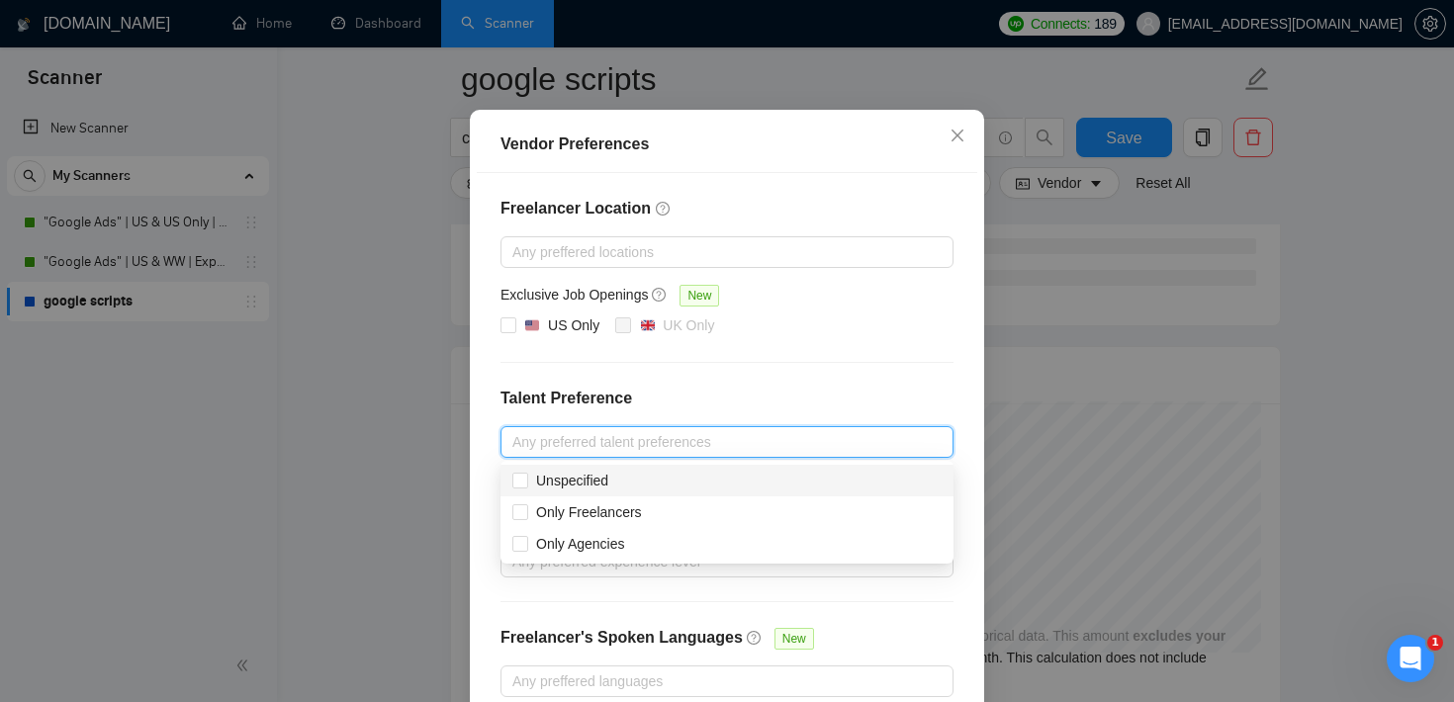
click at [669, 372] on div "Freelancer Location Any preffered locations Exclusive Job Openings New US Only …" at bounding box center [727, 447] width 500 height 548
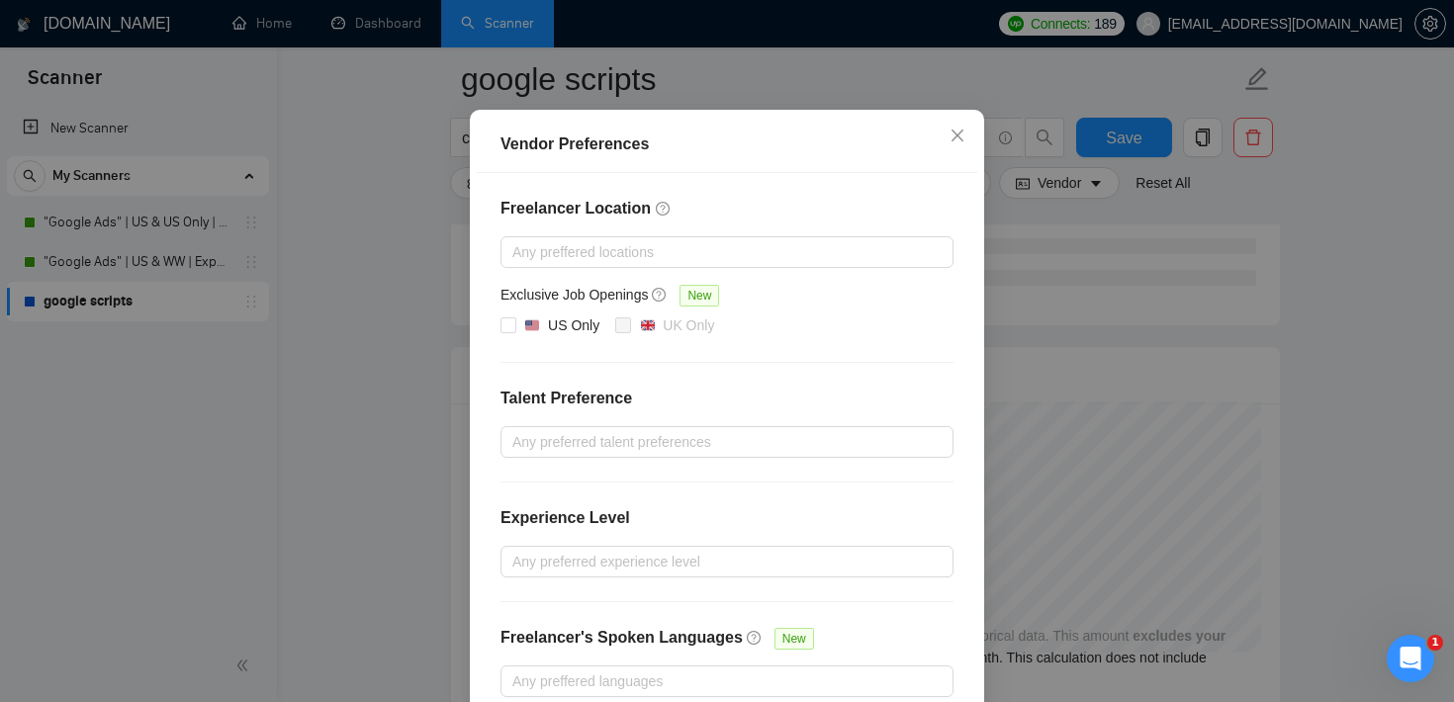
click at [669, 372] on div "Freelancer Location Any preffered locations Exclusive Job Openings New US Only …" at bounding box center [727, 447] width 500 height 548
click at [960, 134] on icon "close" at bounding box center [957, 136] width 16 height 16
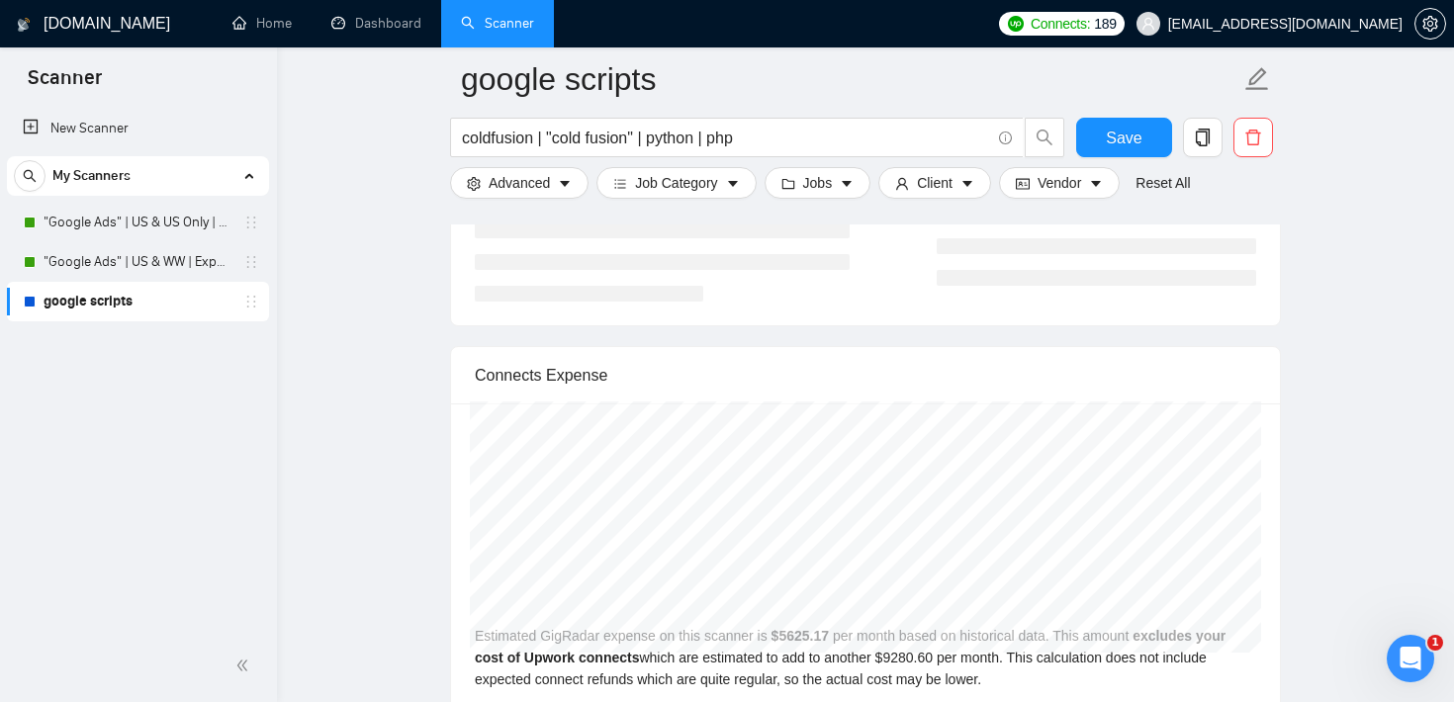
click at [791, 178] on icon "folder" at bounding box center [788, 184] width 14 height 14
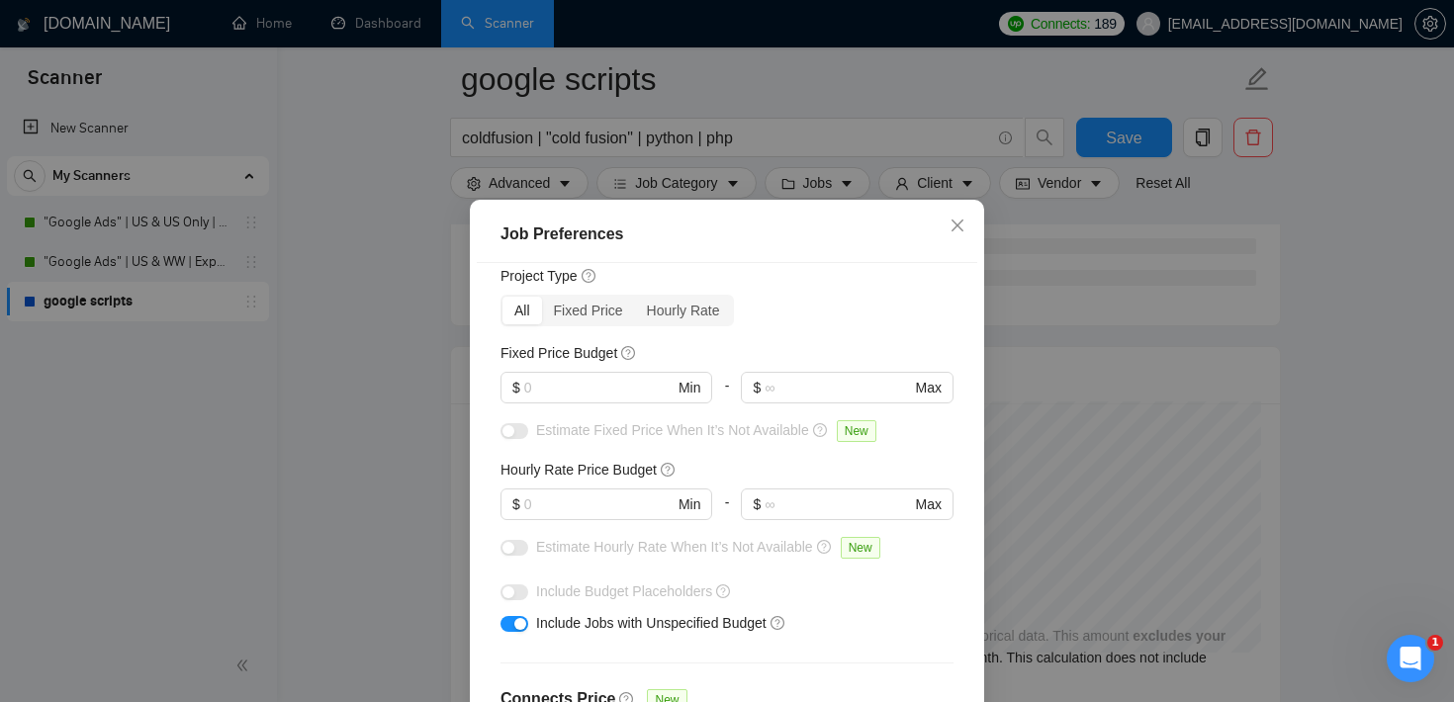
click at [891, 90] on div "Job Preferences Budget Project Type All Fixed Price Hourly Rate Fixed Price Bud…" at bounding box center [727, 351] width 1454 height 702
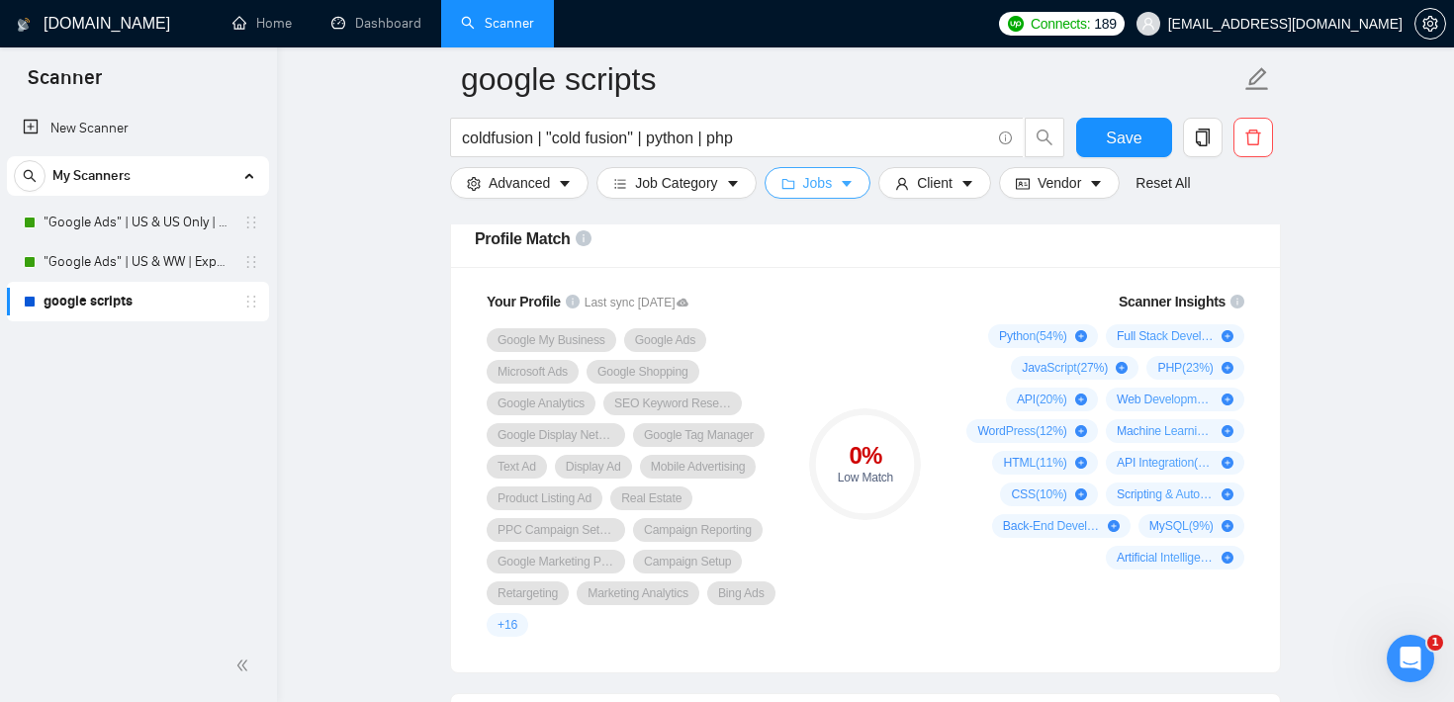
scroll to position [1373, 0]
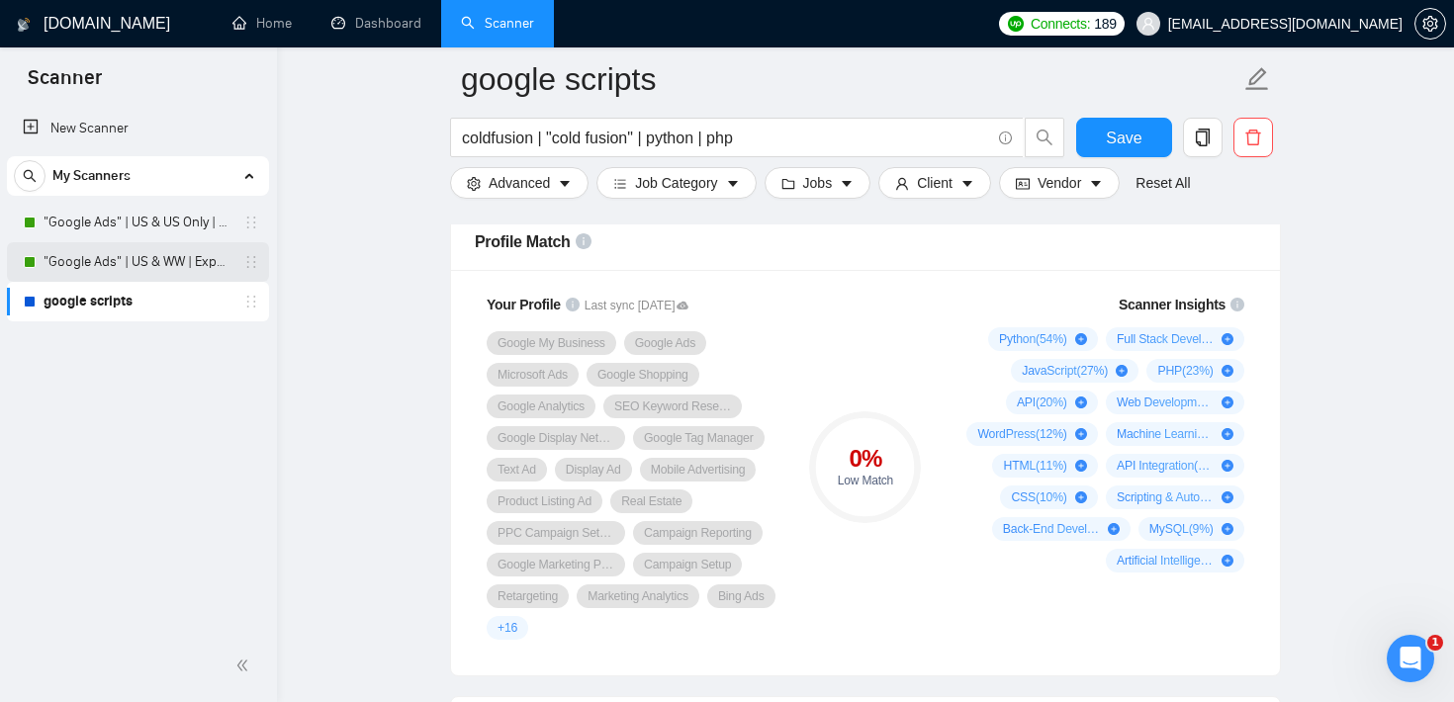
click at [171, 263] on link ""Google Ads" | US & WW | Expert" at bounding box center [138, 262] width 188 height 40
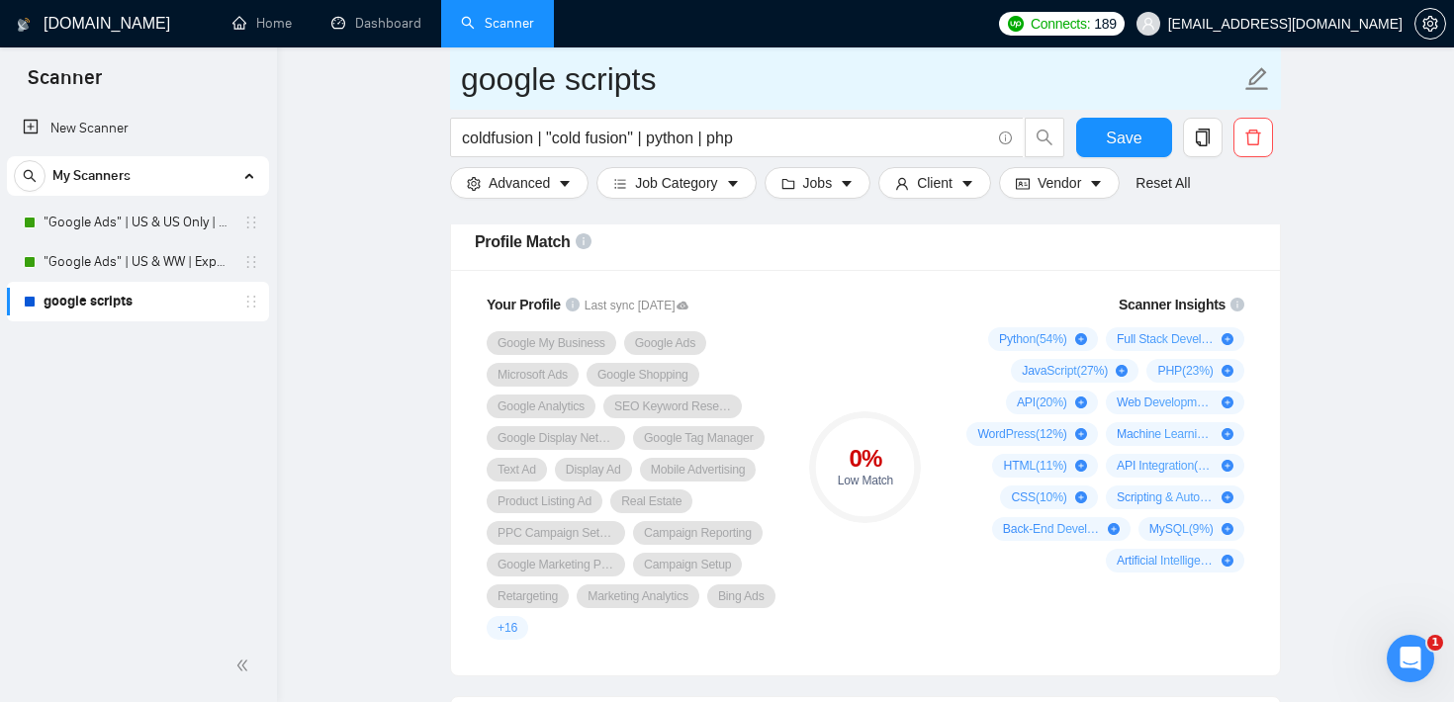
scroll to position [20, 0]
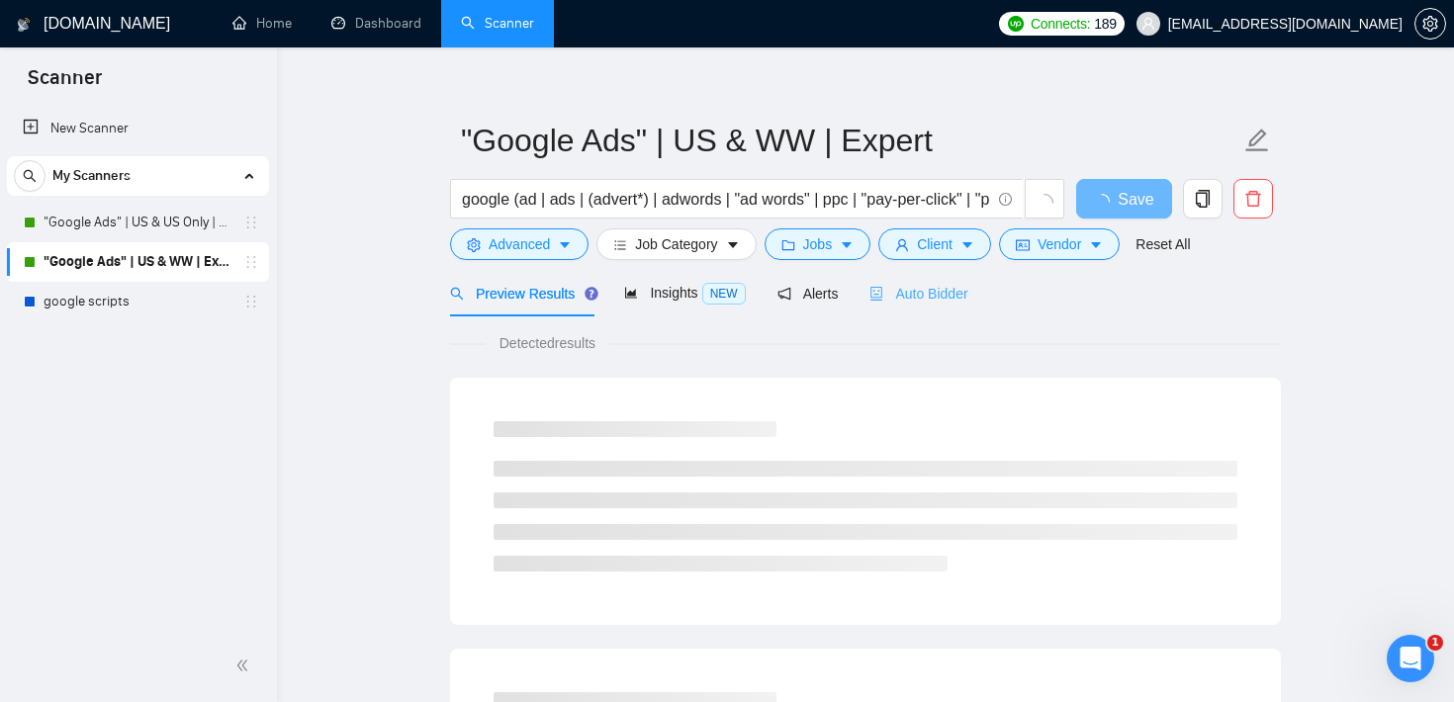
click at [914, 310] on div "Auto Bidder" at bounding box center [918, 293] width 98 height 46
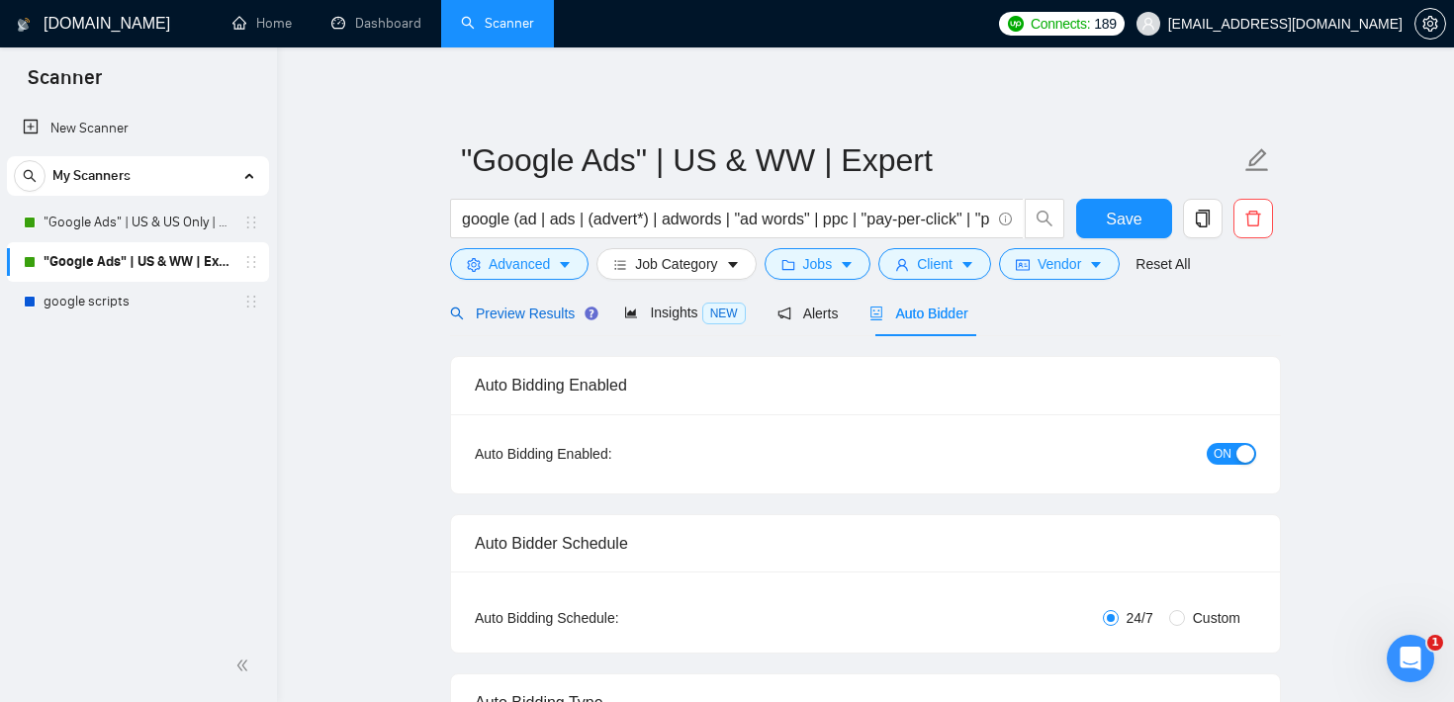
click at [503, 309] on span "Preview Results" at bounding box center [521, 314] width 142 height 16
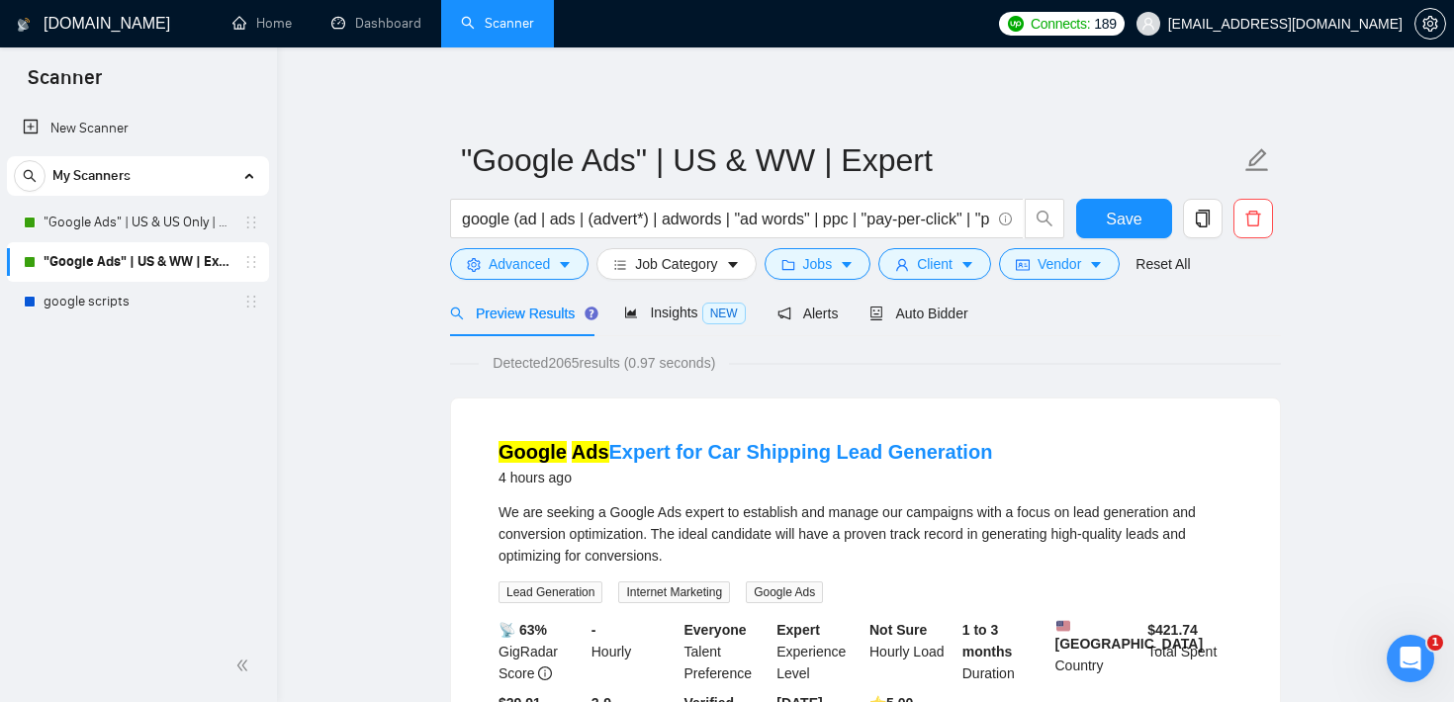
drag, startPoint x: 487, startPoint y: 449, endPoint x: 973, endPoint y: 447, distance: 486.5
click at [973, 447] on li "Google Ads Expert for Car Shipping Lead Generation 4 hours ago We are seeking a…" at bounding box center [865, 597] width 781 height 351
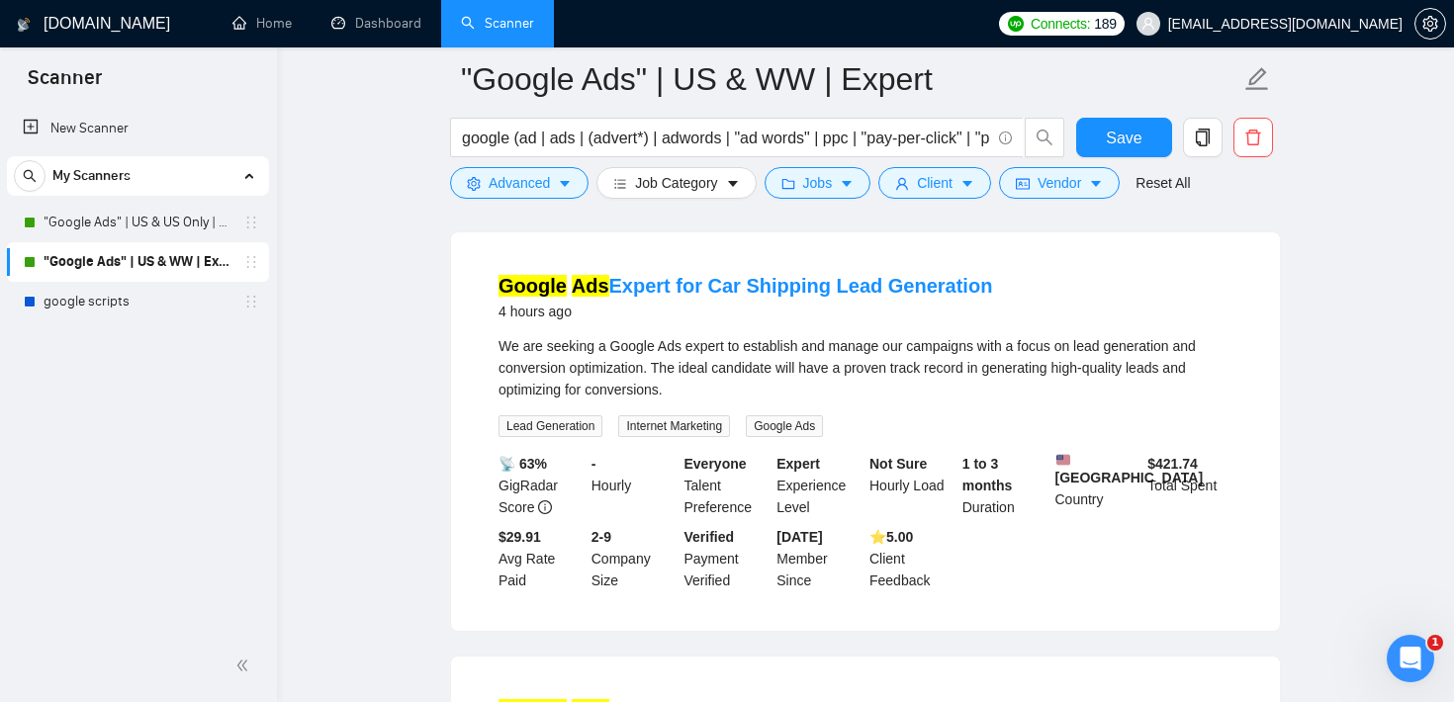
scroll to position [177, 0]
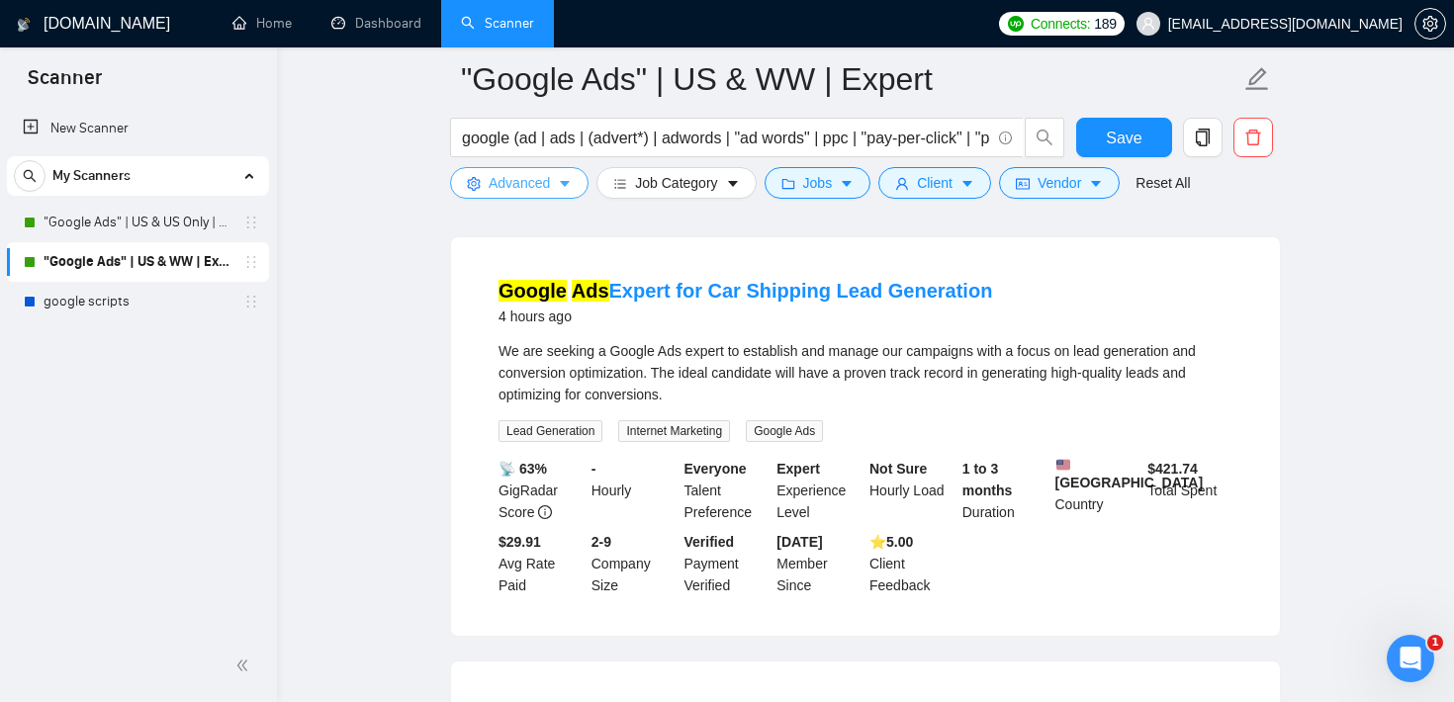
click at [495, 185] on span "Advanced" at bounding box center [518, 183] width 61 height 22
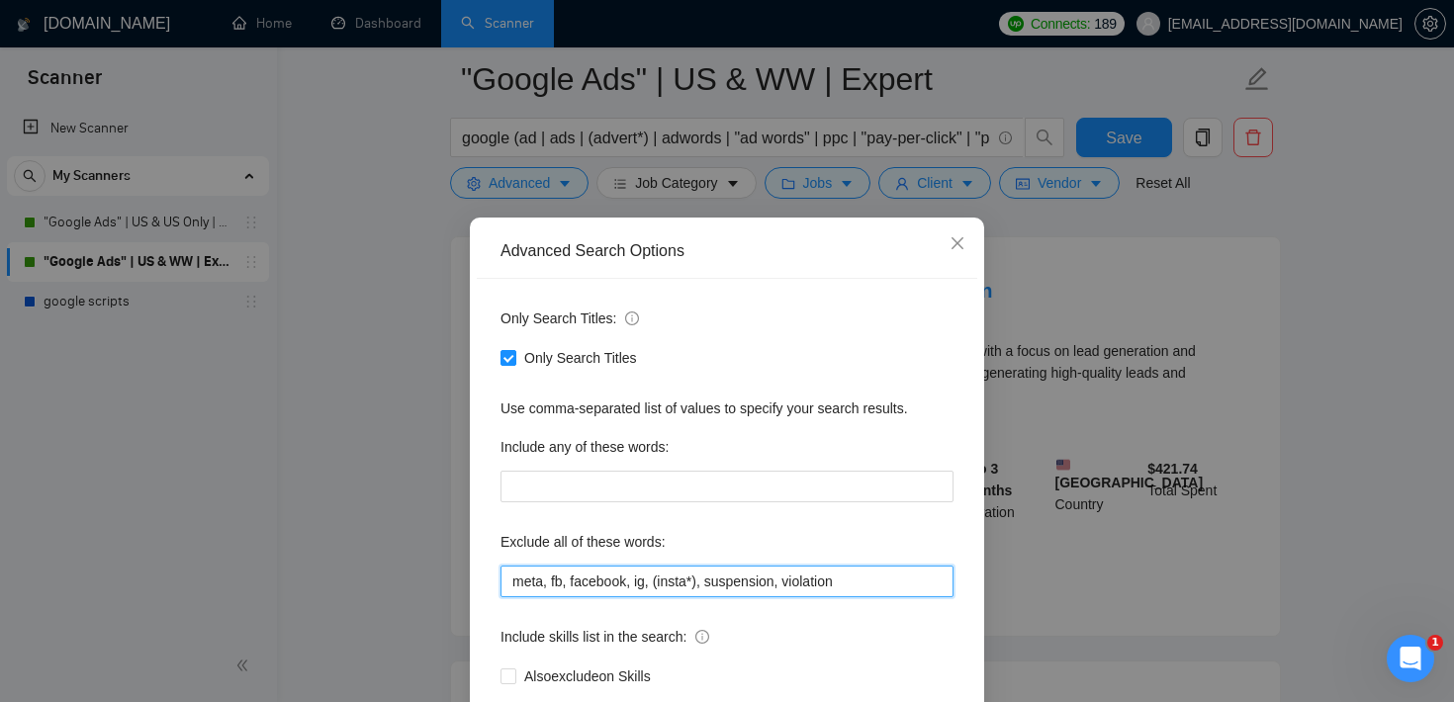
click at [610, 591] on input "meta, fb, facebook, ig, (insta*), suspension, violation" at bounding box center [726, 582] width 453 height 32
click at [958, 243] on icon "close" at bounding box center [957, 243] width 16 height 16
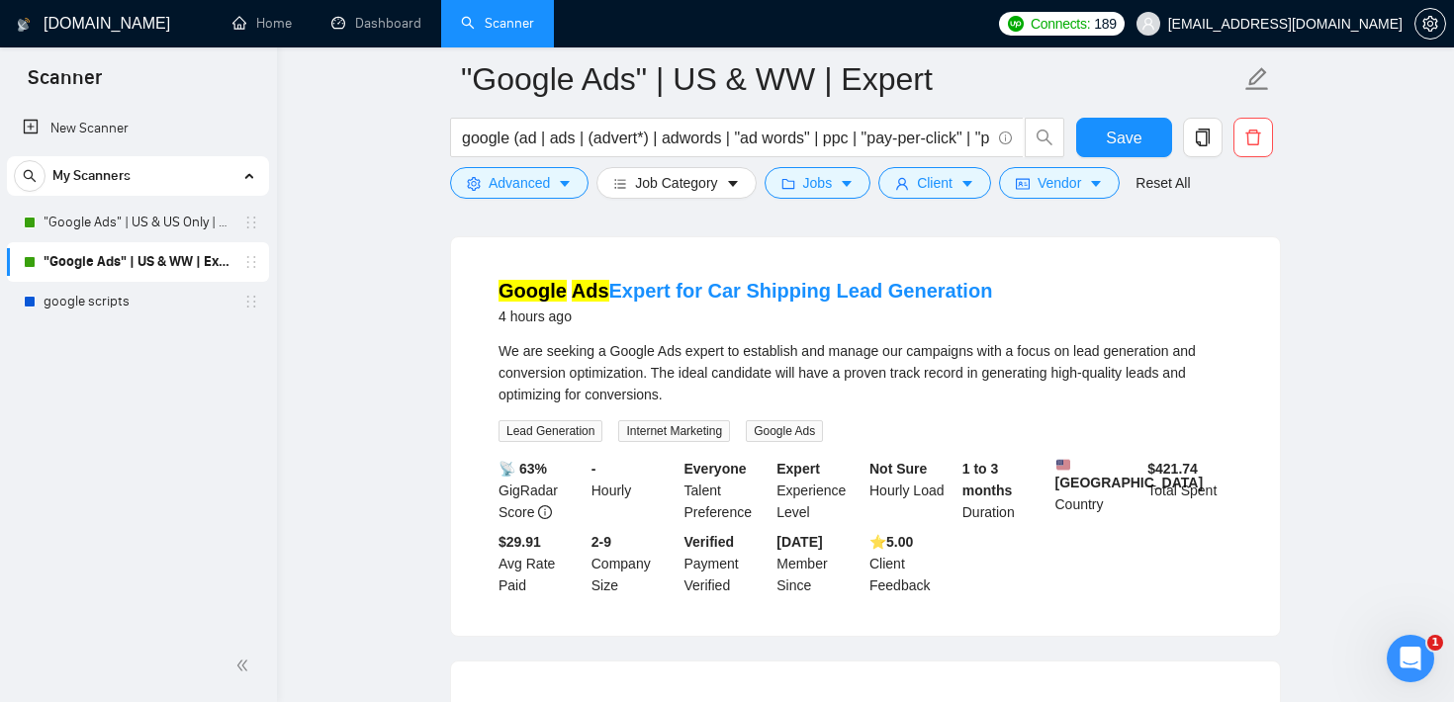
click at [1407, 654] on icon "Open Intercom Messenger" at bounding box center [1407, 656] width 33 height 33
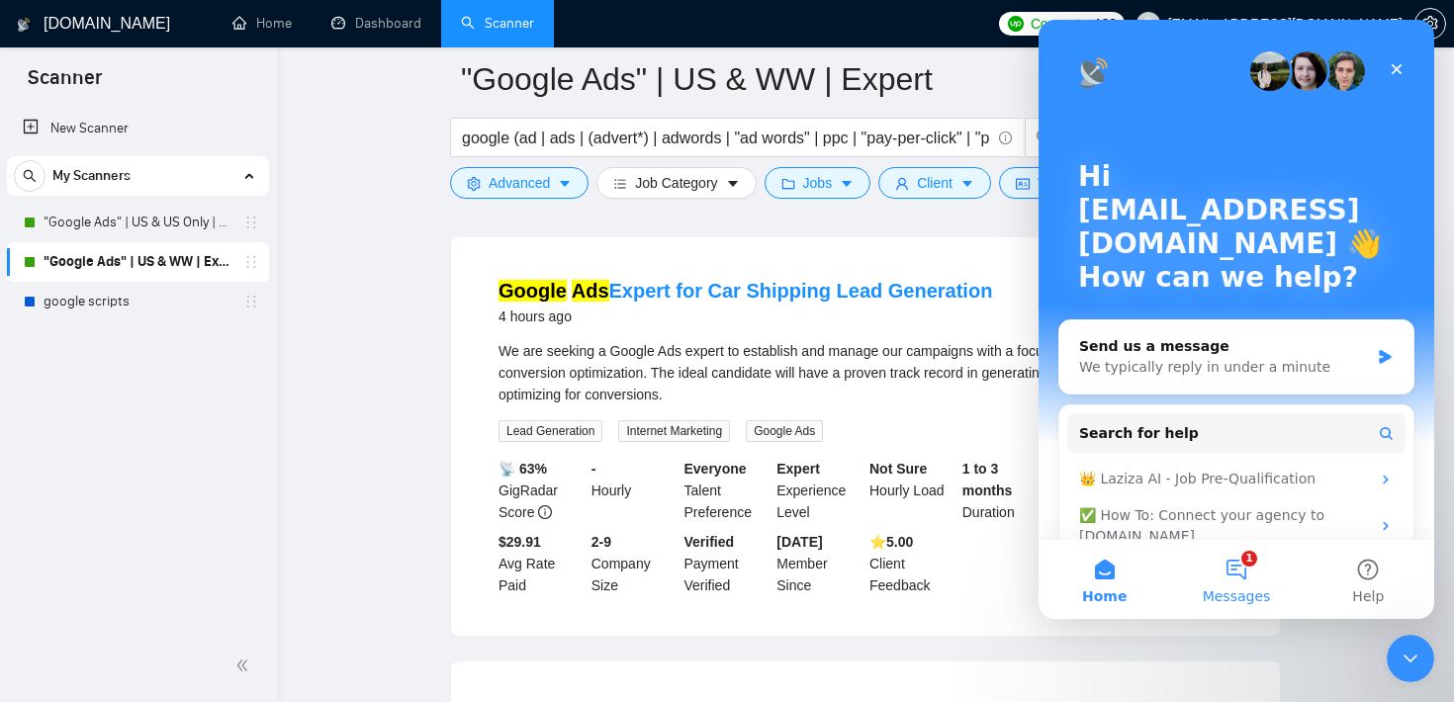
click at [1256, 581] on button "1 Messages" at bounding box center [1236, 579] width 132 height 79
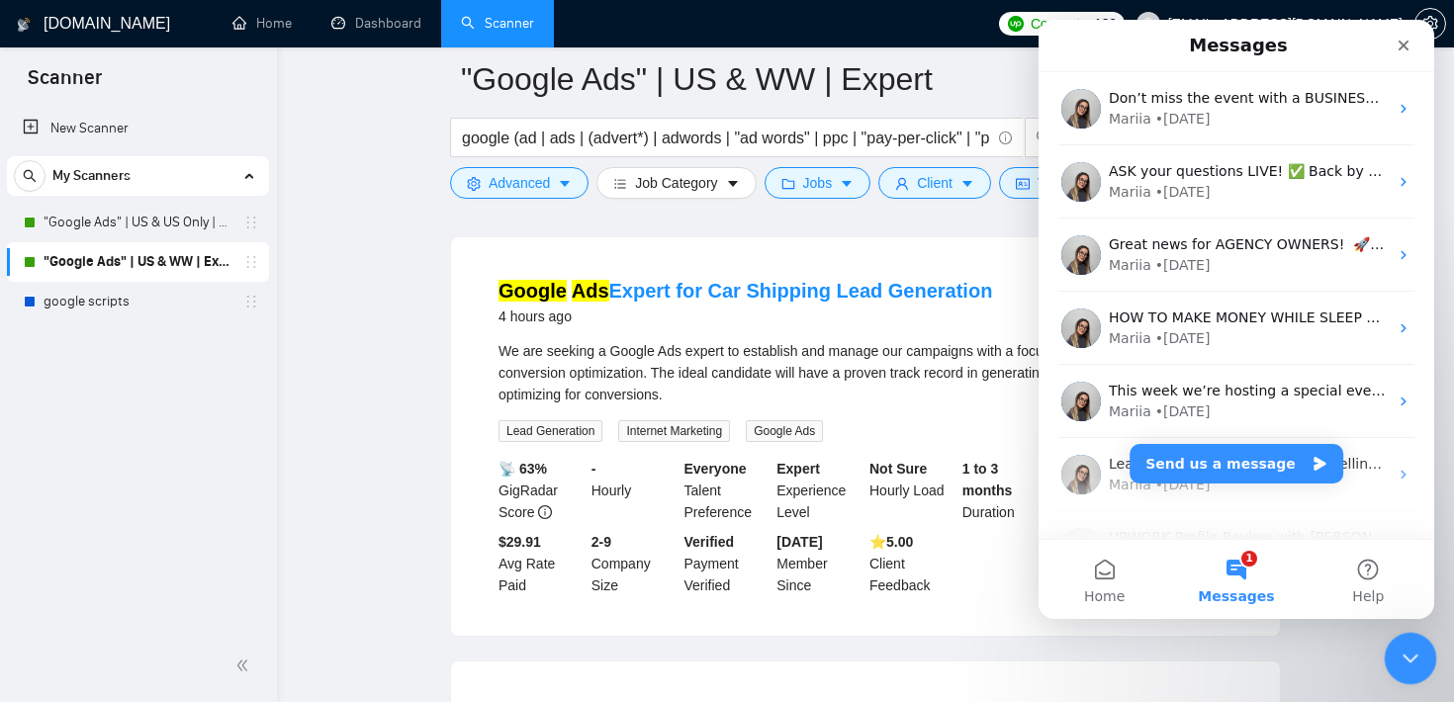
click at [1407, 655] on icon "Close Intercom Messenger" at bounding box center [1407, 656] width 24 height 24
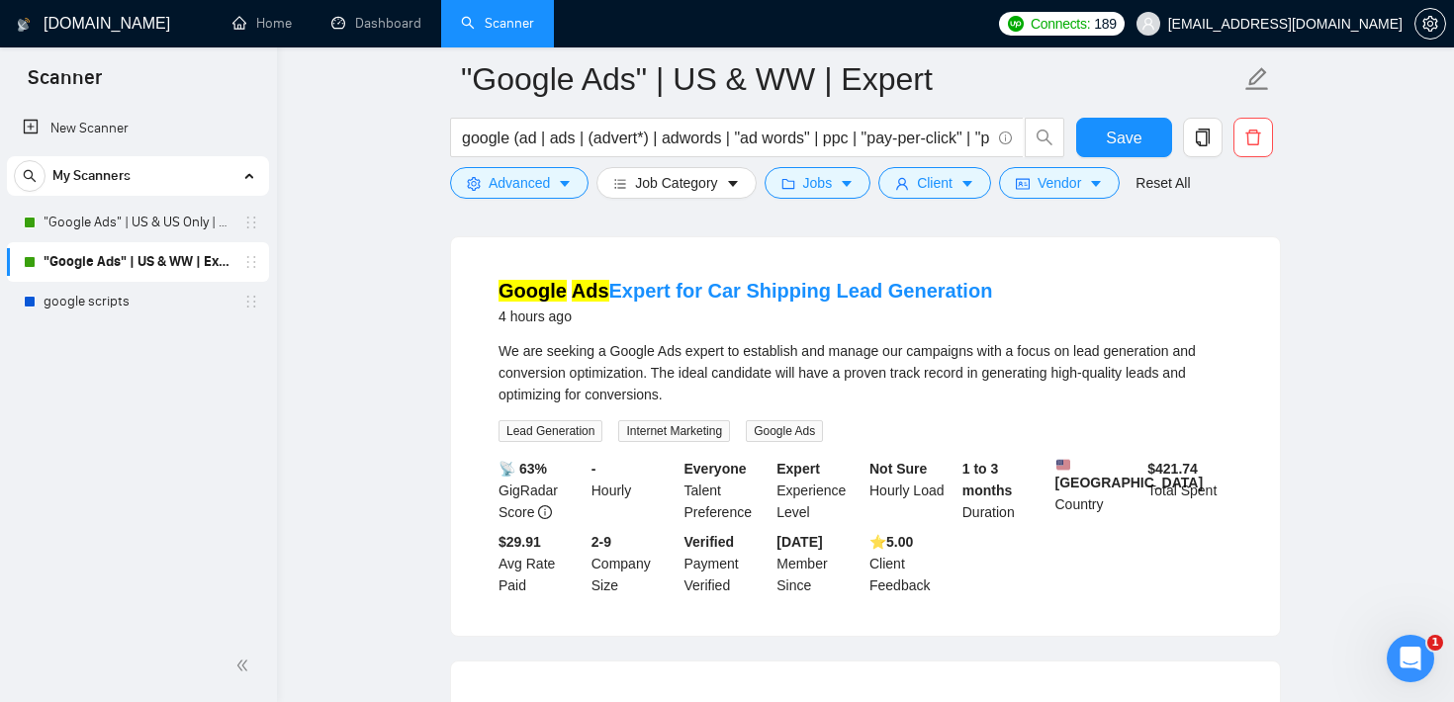
click at [1408, 634] on div "Open Intercom Messenger" at bounding box center [1406, 655] width 65 height 65
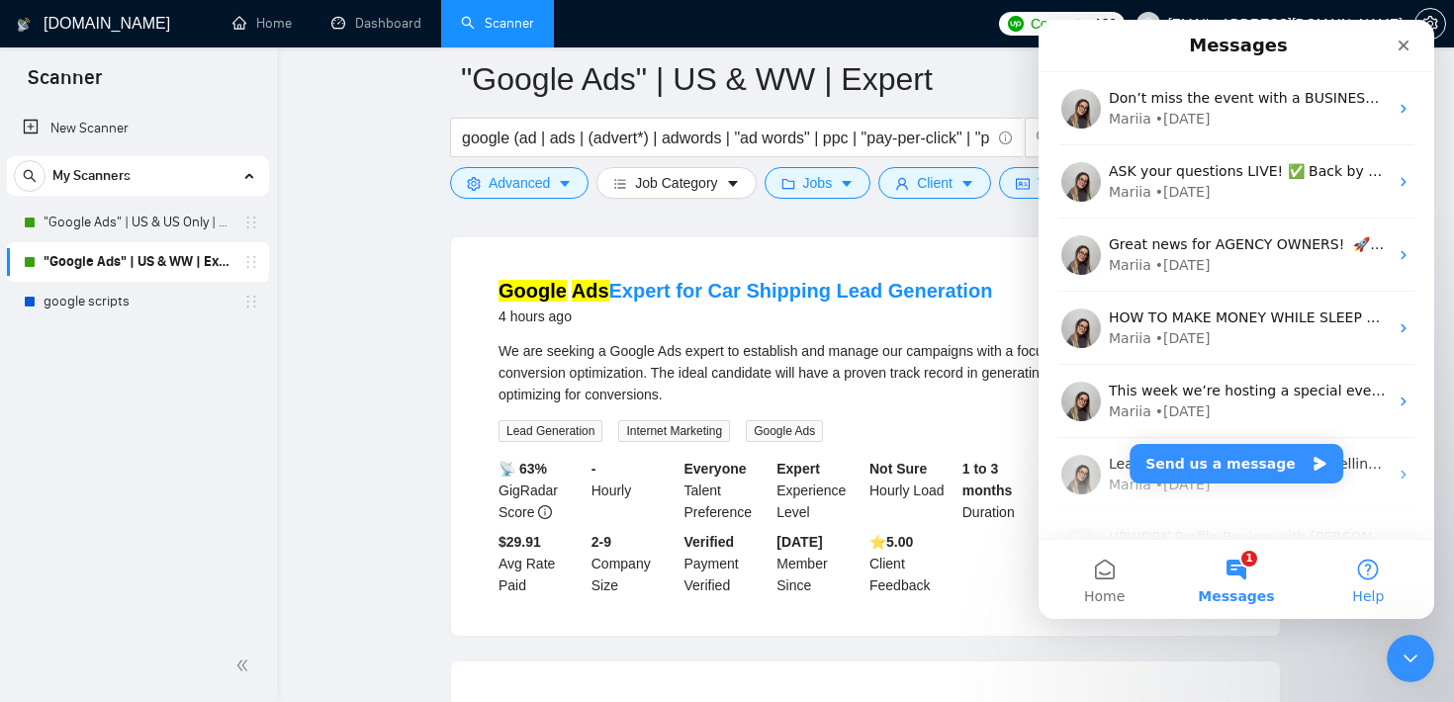
click at [1341, 576] on button "Help" at bounding box center [1368, 579] width 132 height 79
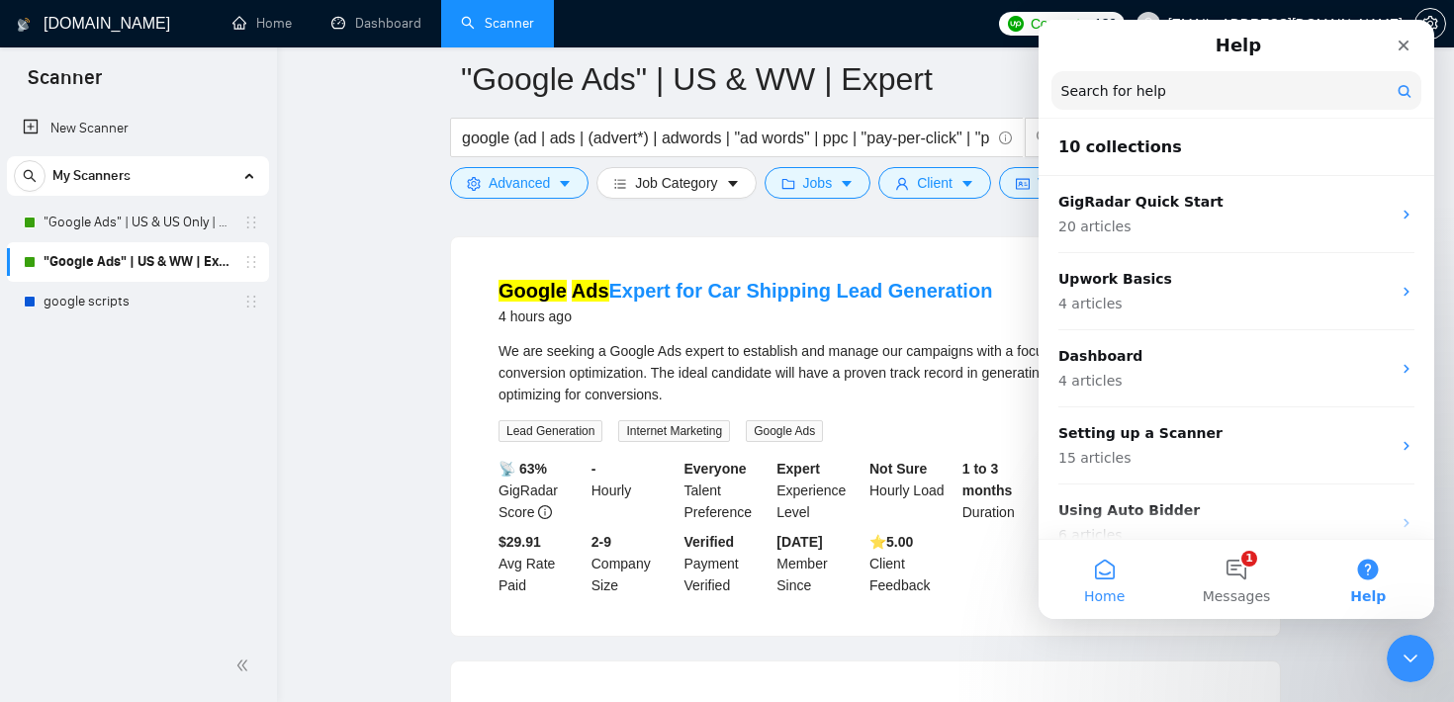
click at [1087, 566] on button "Home" at bounding box center [1104, 579] width 132 height 79
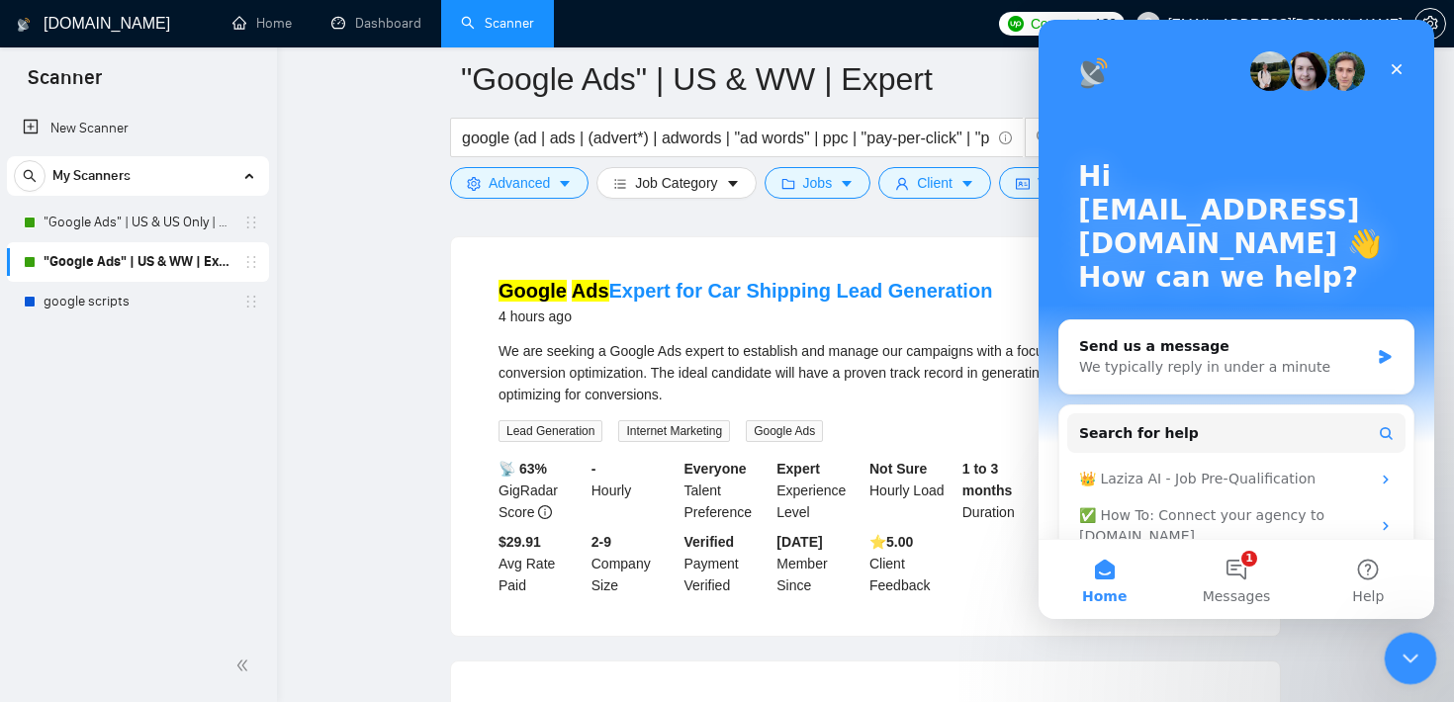
click at [1392, 640] on div "Close Intercom Messenger" at bounding box center [1406, 655] width 47 height 47
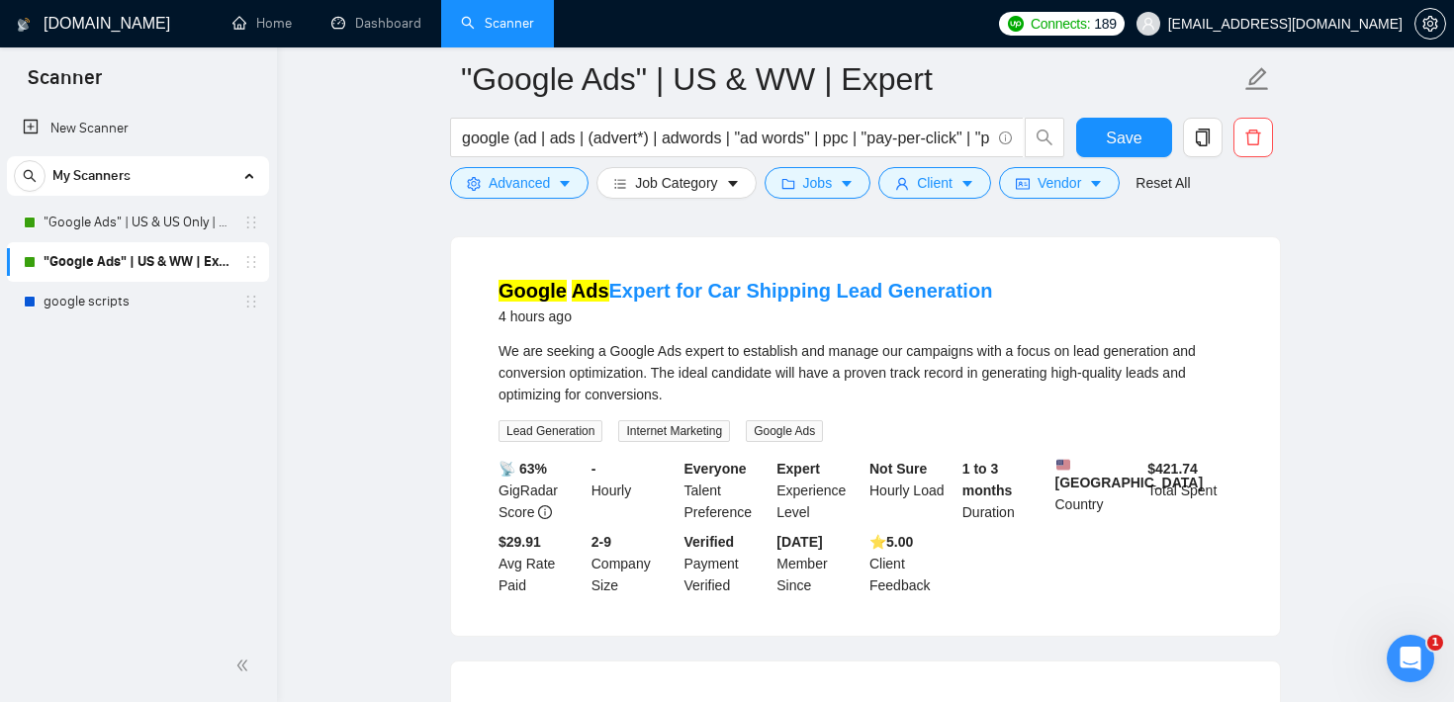
click at [275, 32] on link "Home" at bounding box center [261, 23] width 59 height 17
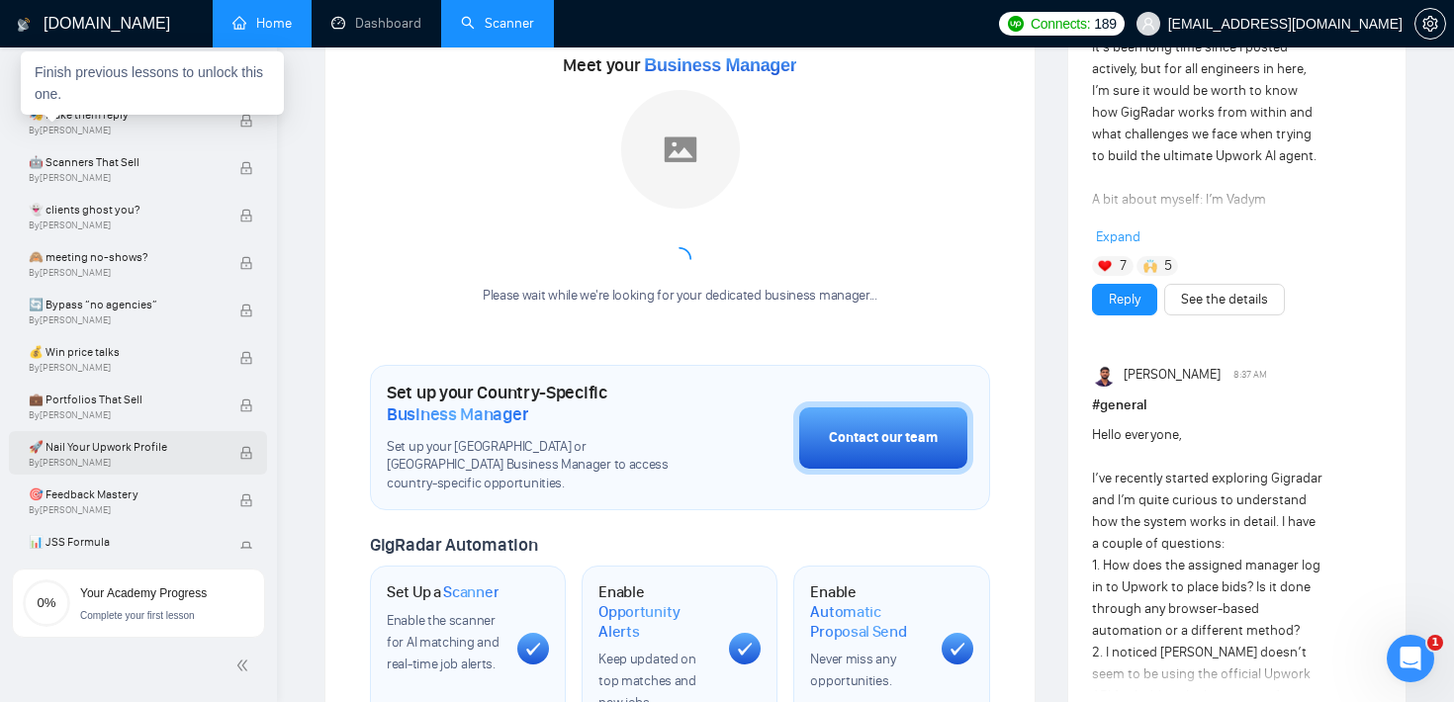
scroll to position [292, 0]
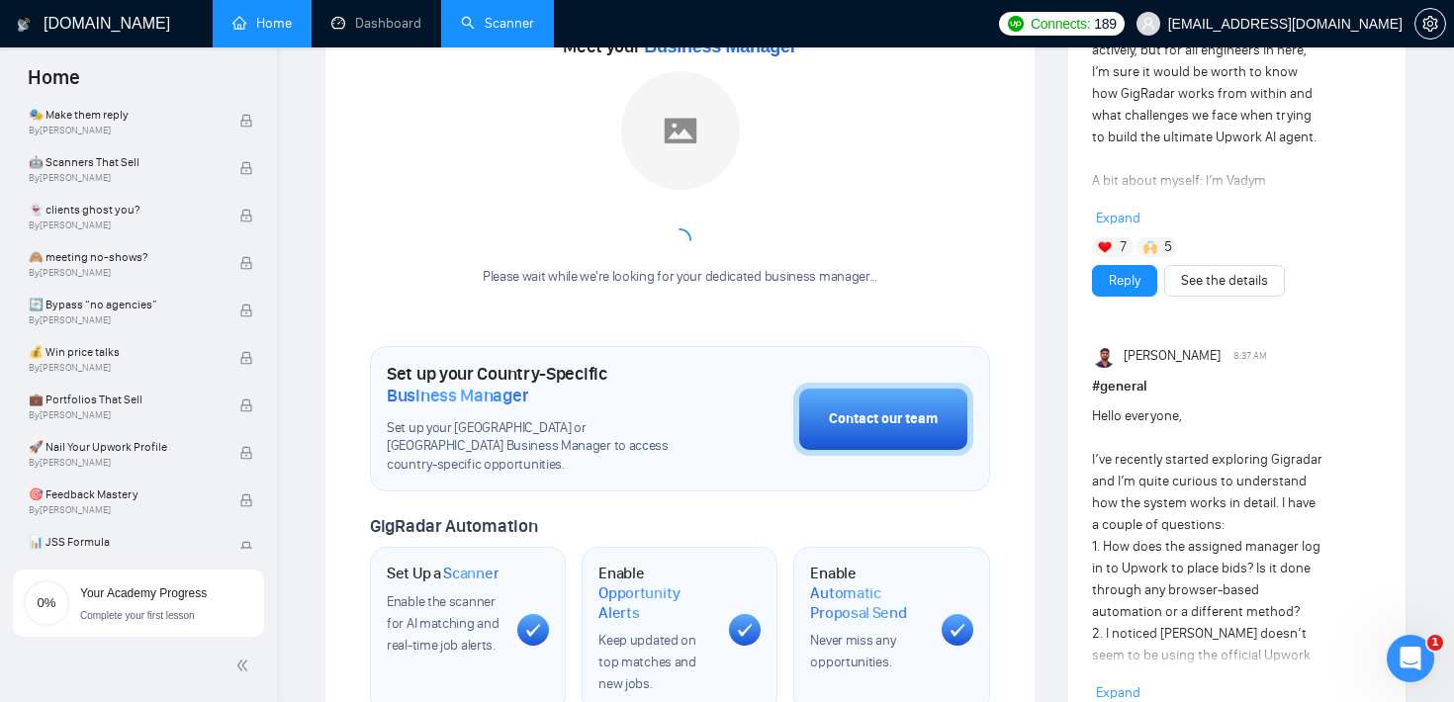
click at [508, 32] on link "Scanner" at bounding box center [497, 23] width 73 height 17
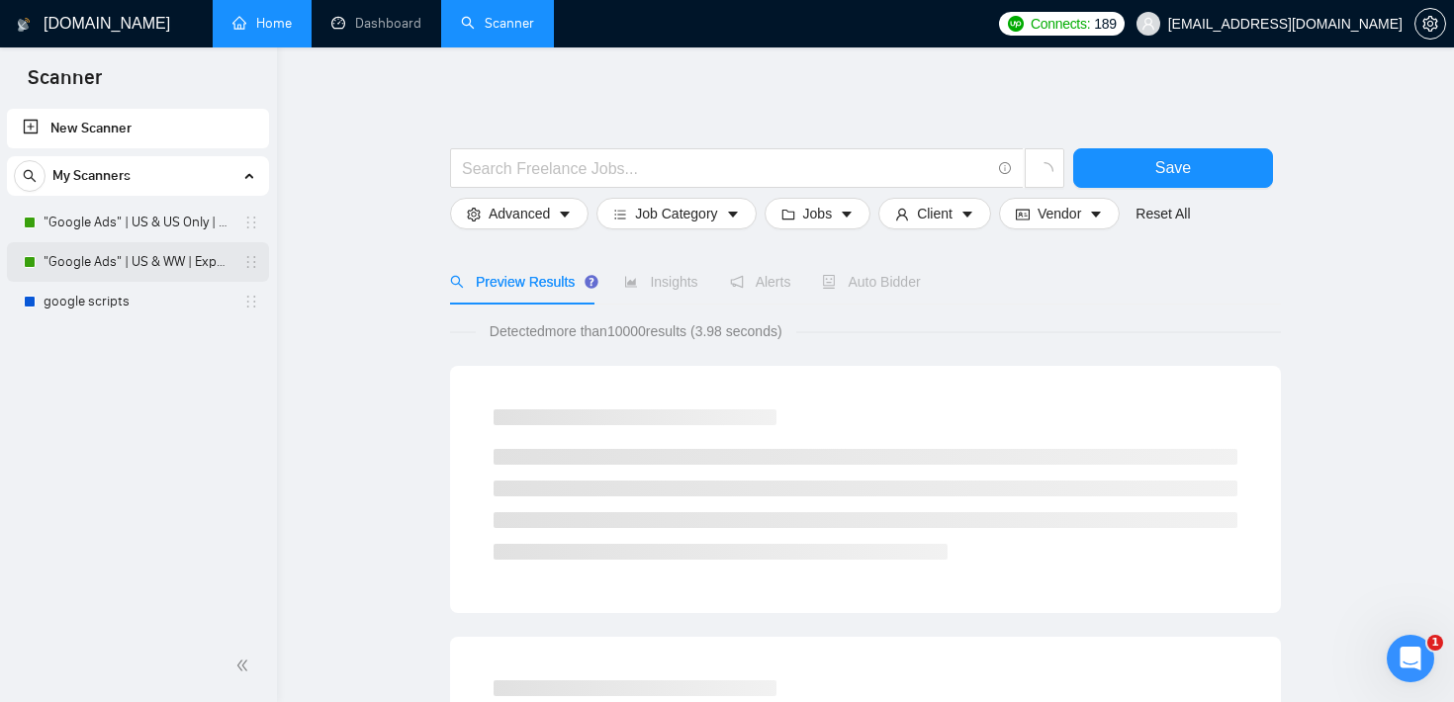
click at [146, 265] on link ""Google Ads" | US & WW | Expert" at bounding box center [138, 262] width 188 height 40
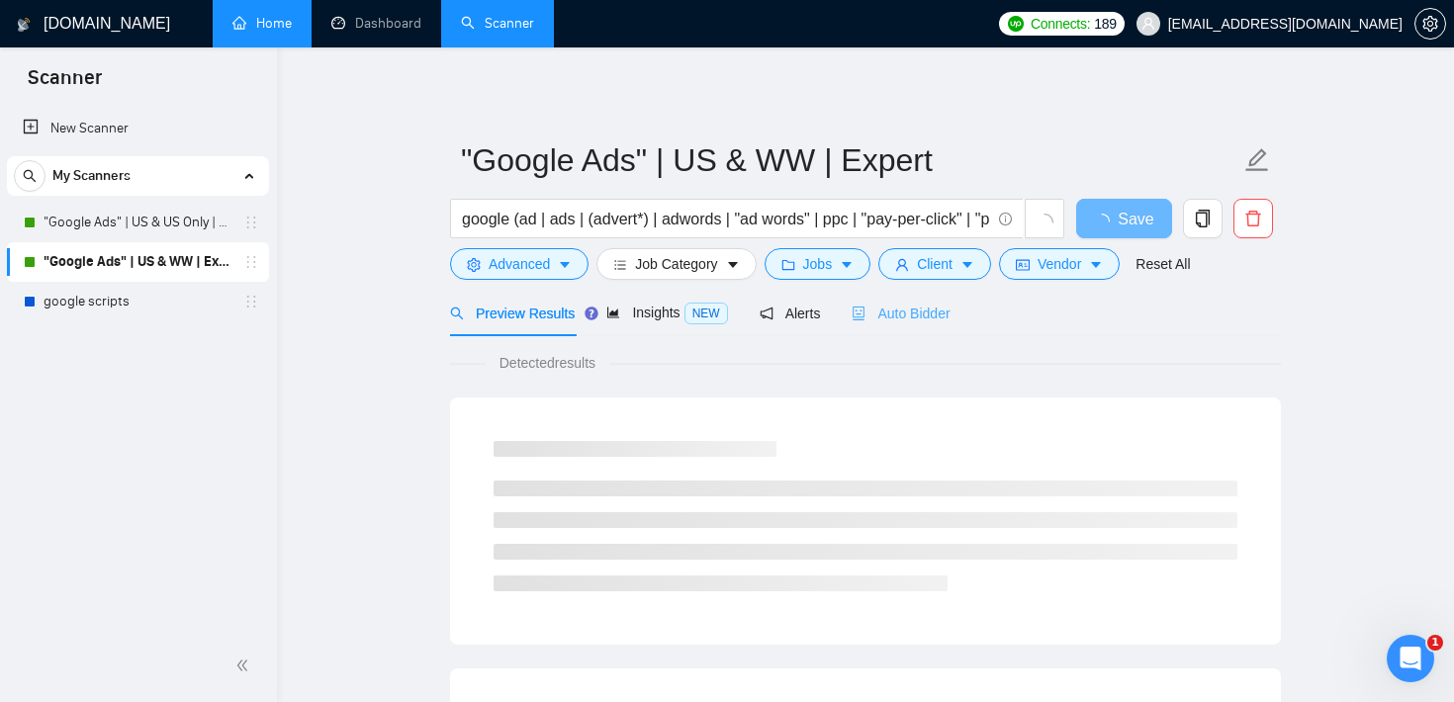
click at [912, 290] on div "Auto Bidder" at bounding box center [900, 313] width 98 height 46
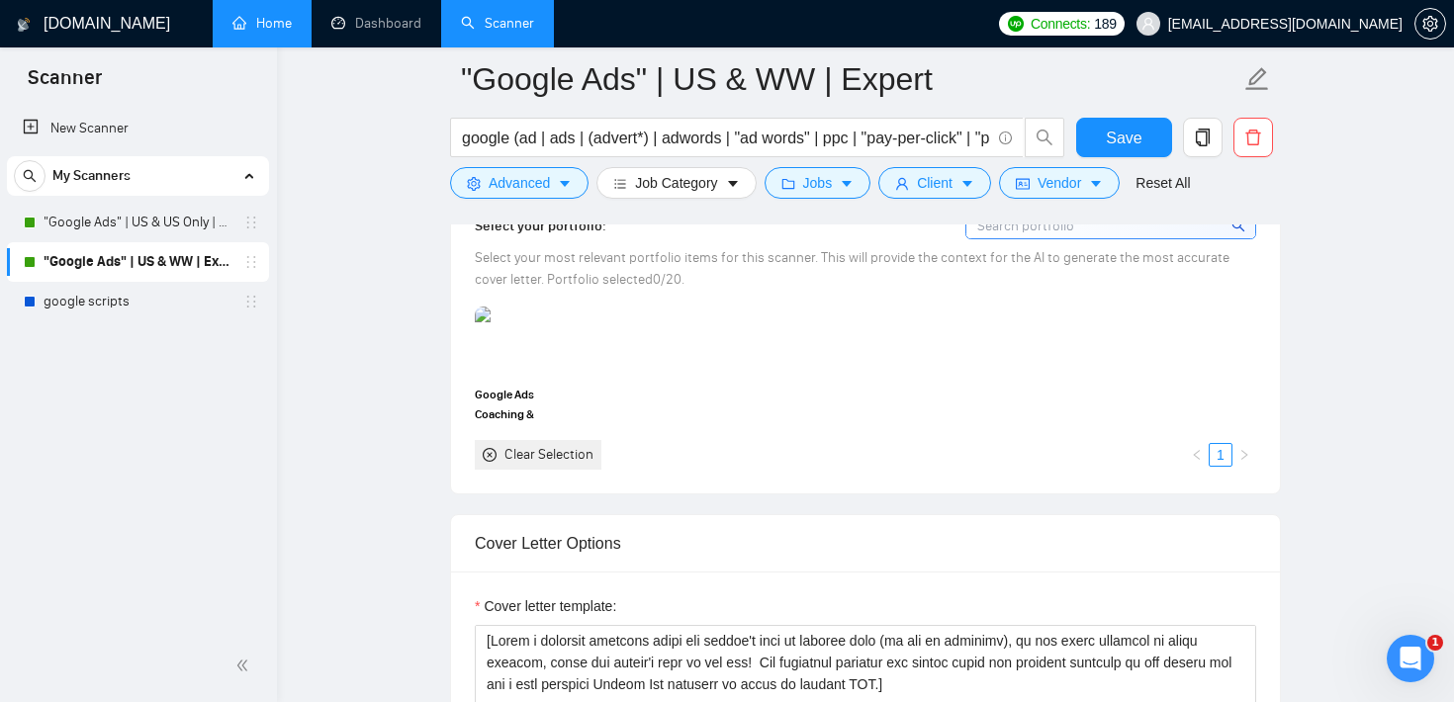
scroll to position [1814, 0]
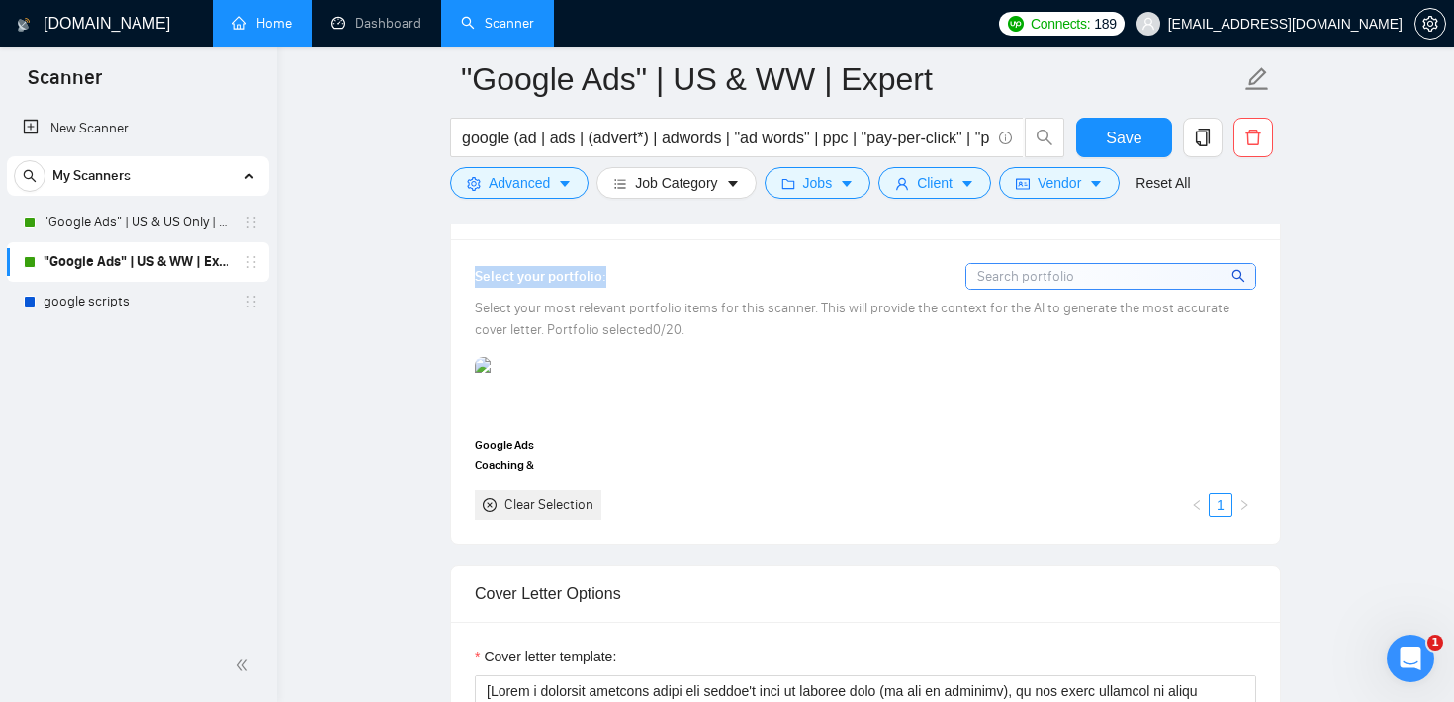
drag, startPoint x: 609, startPoint y: 272, endPoint x: 476, endPoint y: 265, distance: 133.7
click at [476, 265] on div "Select your portfolio:" at bounding box center [865, 276] width 781 height 27
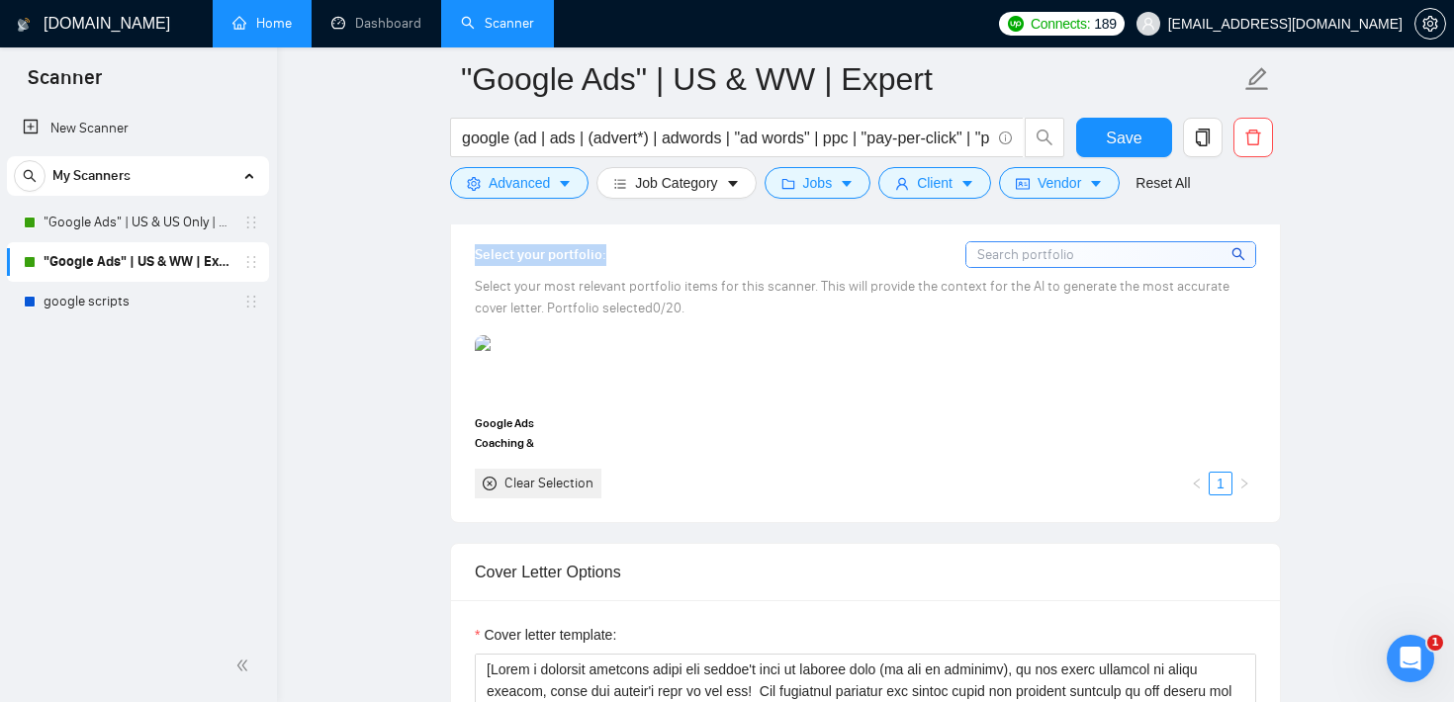
scroll to position [1837, 0]
click at [463, 133] on input "google (ad | ads | (advert*) | adwords | "ad words" | ppc | "pay-per-click" | "…" at bounding box center [726, 138] width 528 height 25
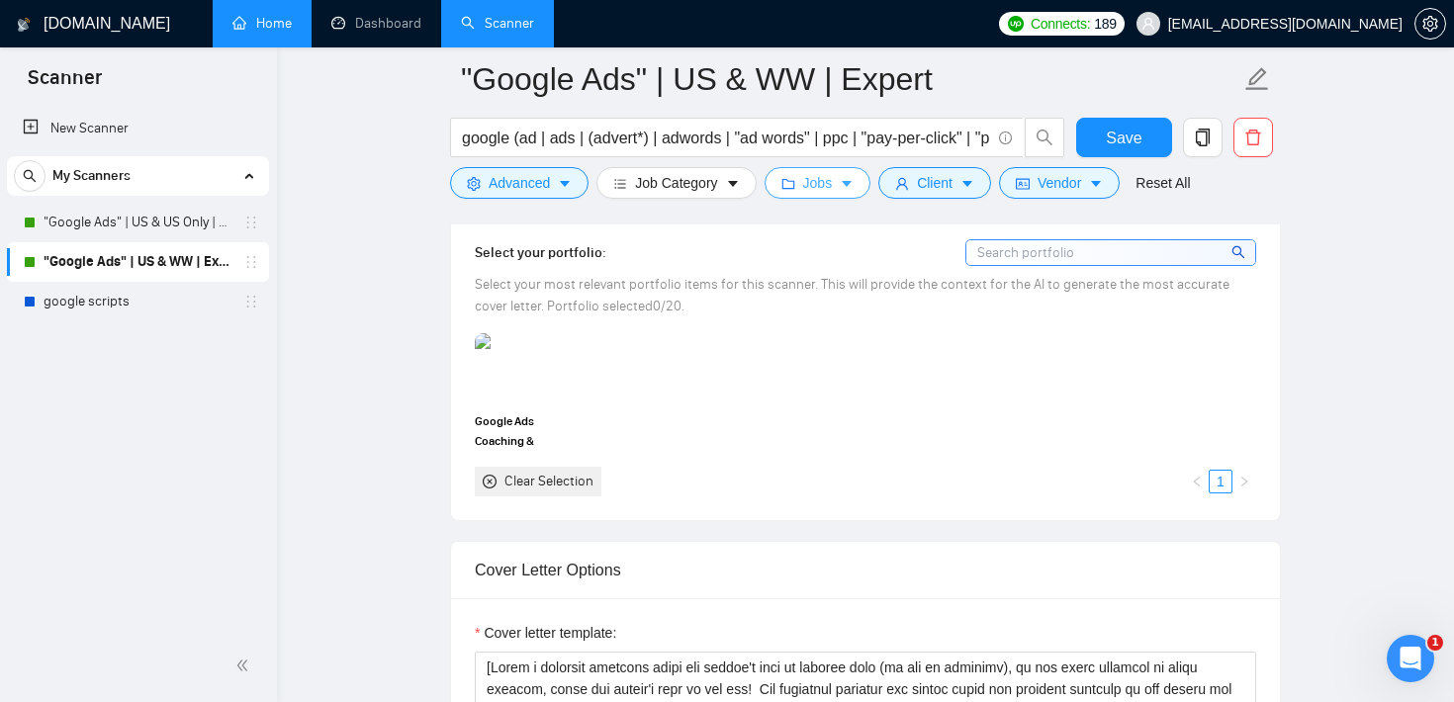
click at [820, 179] on span "Jobs" at bounding box center [818, 183] width 30 height 22
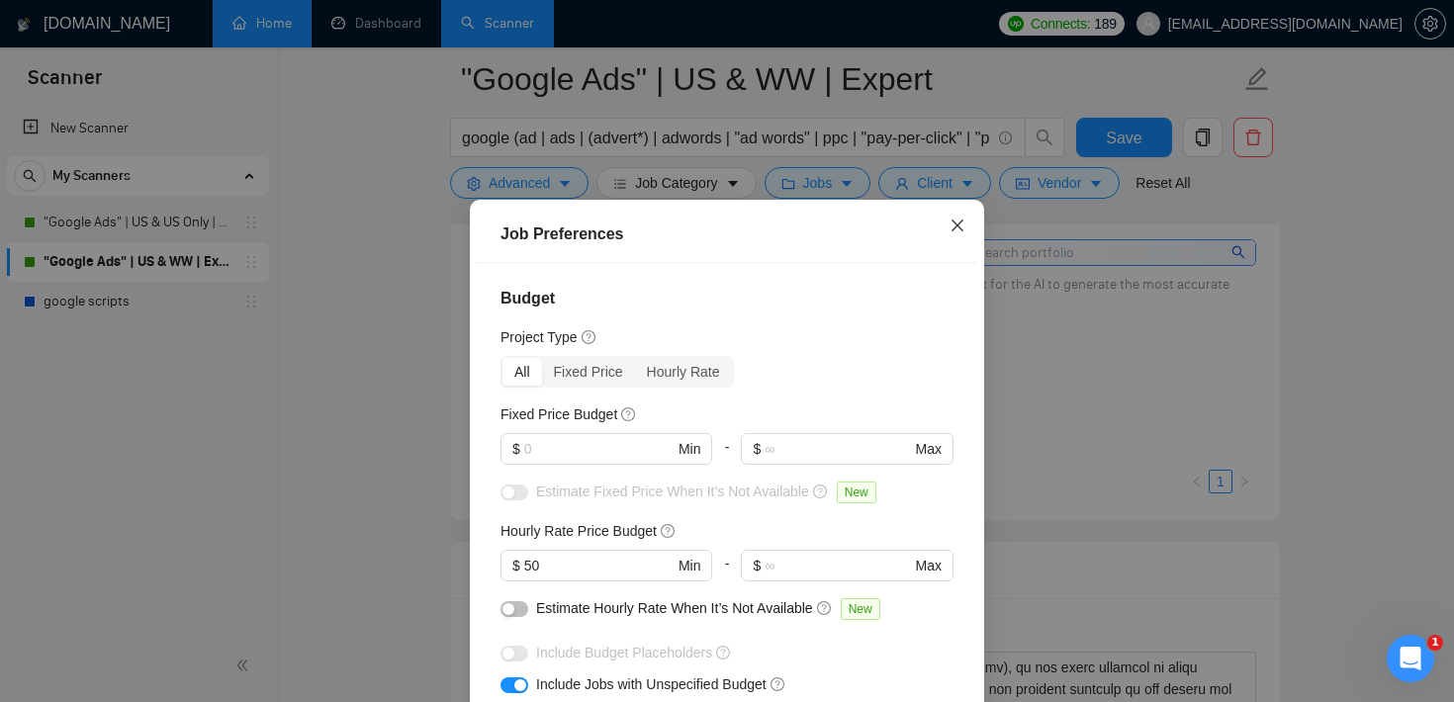
click at [961, 244] on span "Close" at bounding box center [956, 226] width 53 height 53
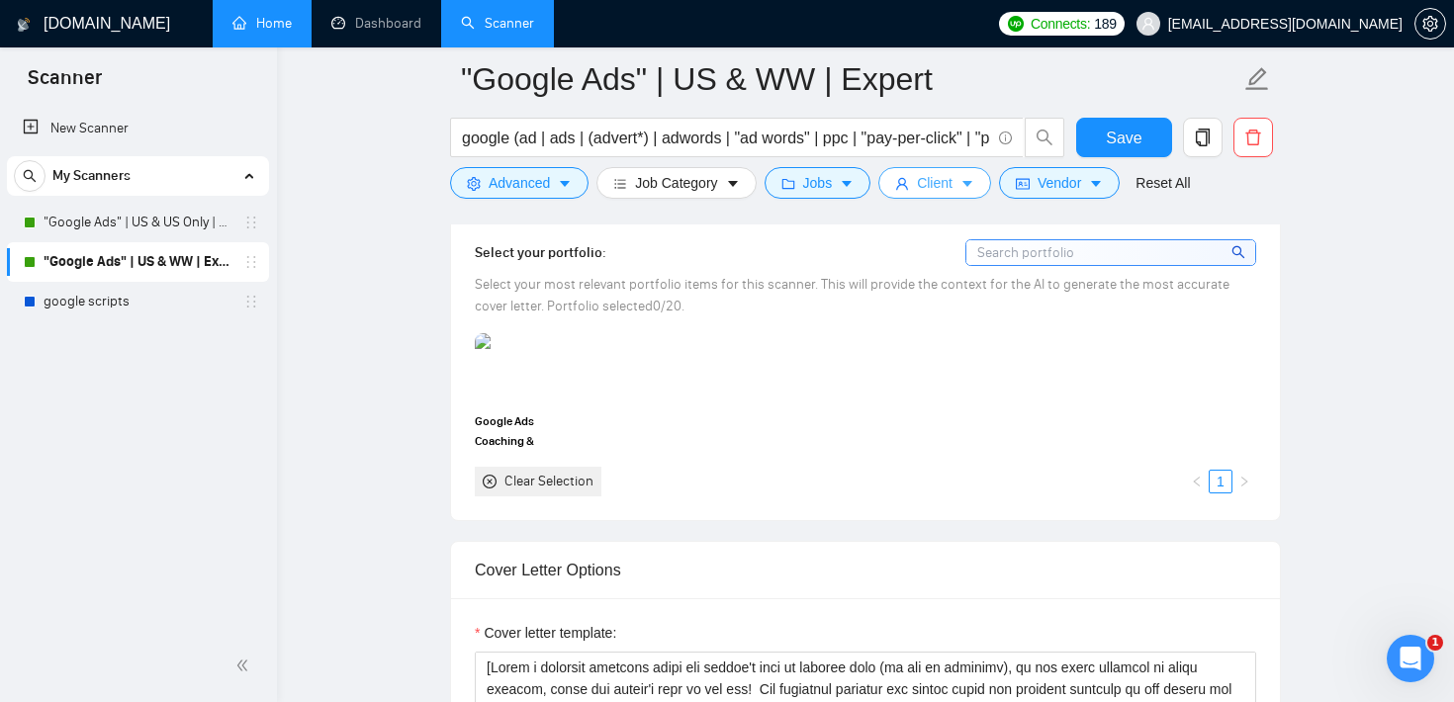
click at [970, 192] on button "Client" at bounding box center [934, 183] width 113 height 32
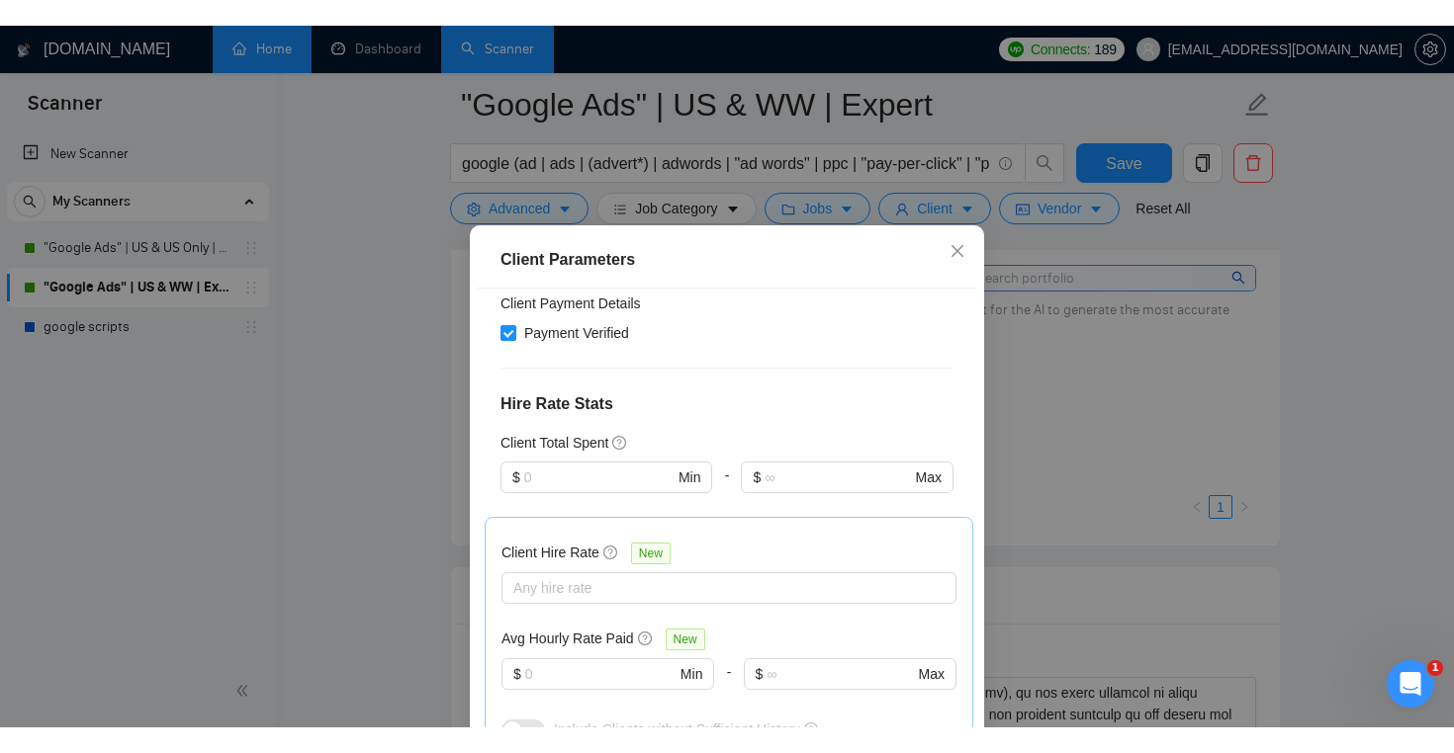
scroll to position [404, 0]
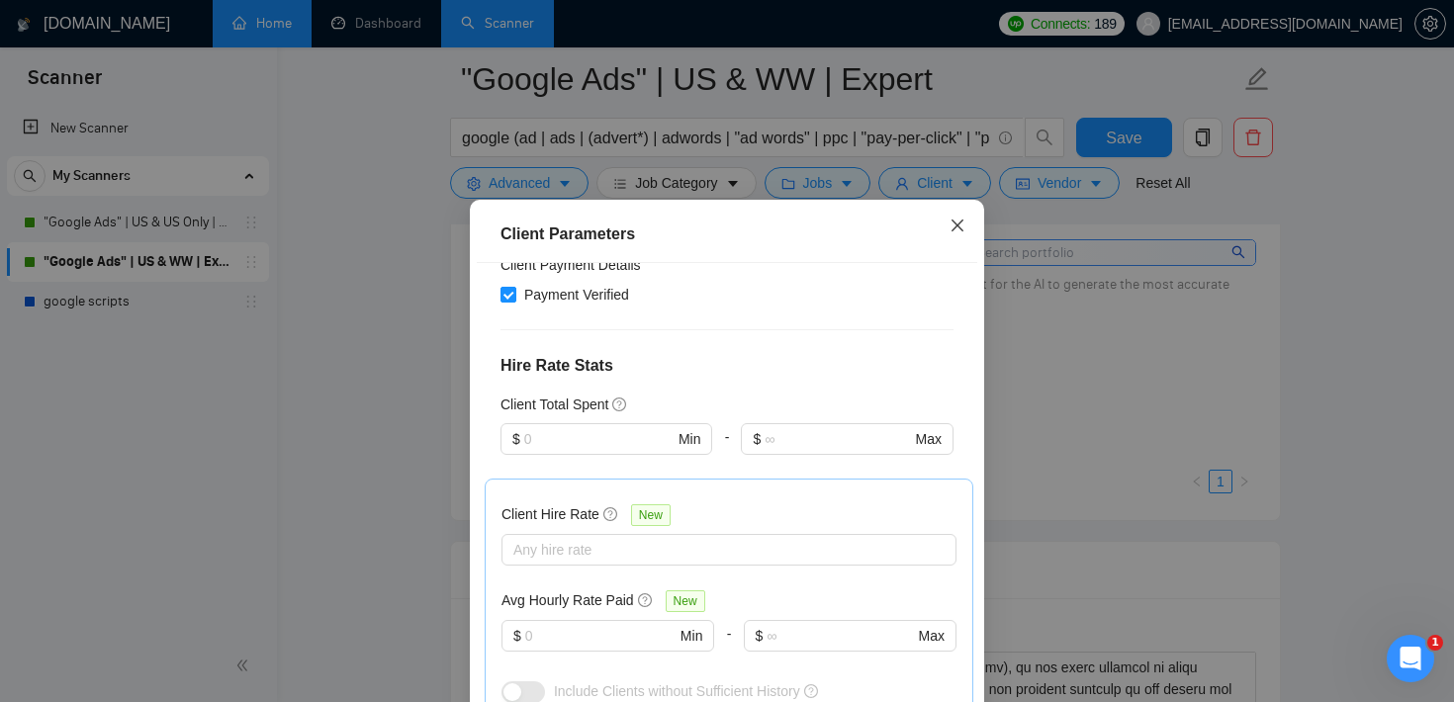
click at [964, 221] on icon "close" at bounding box center [957, 226] width 16 height 16
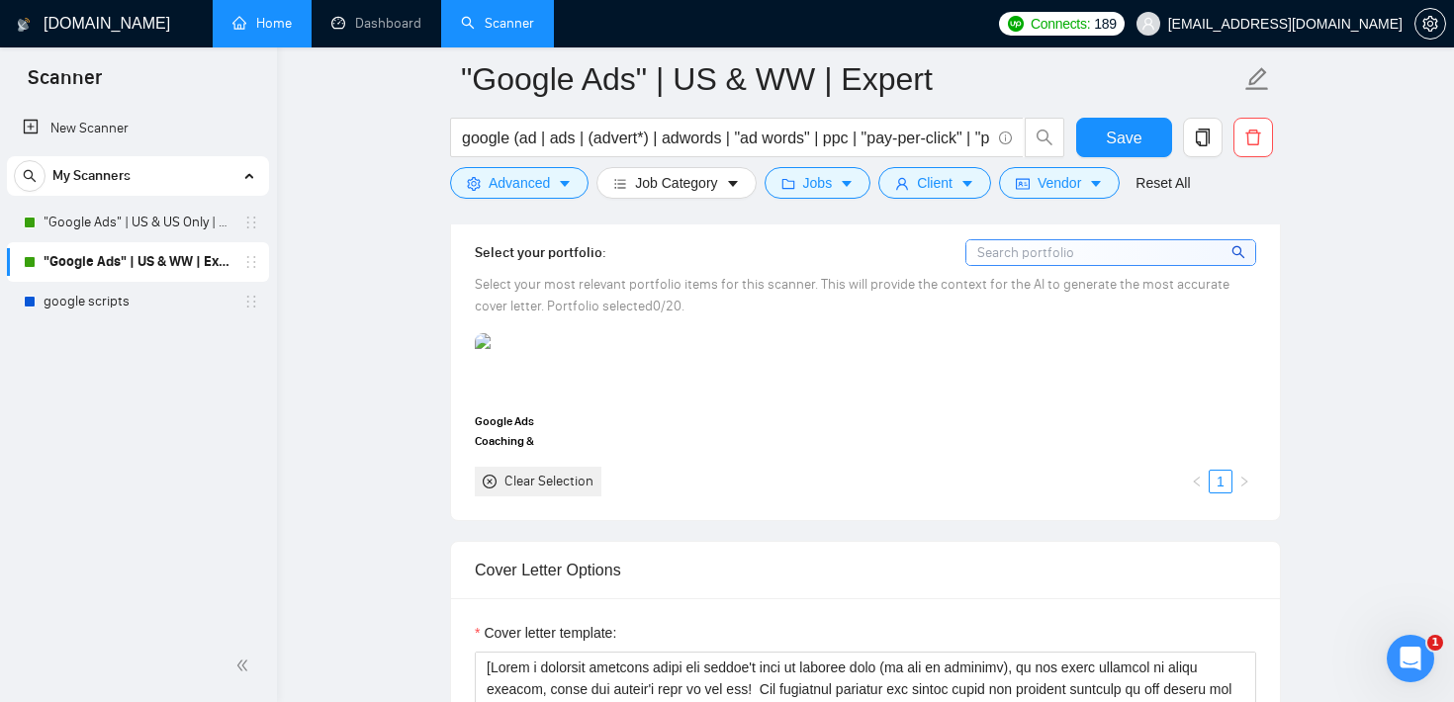
click at [832, 175] on span "Jobs" at bounding box center [818, 183] width 30 height 22
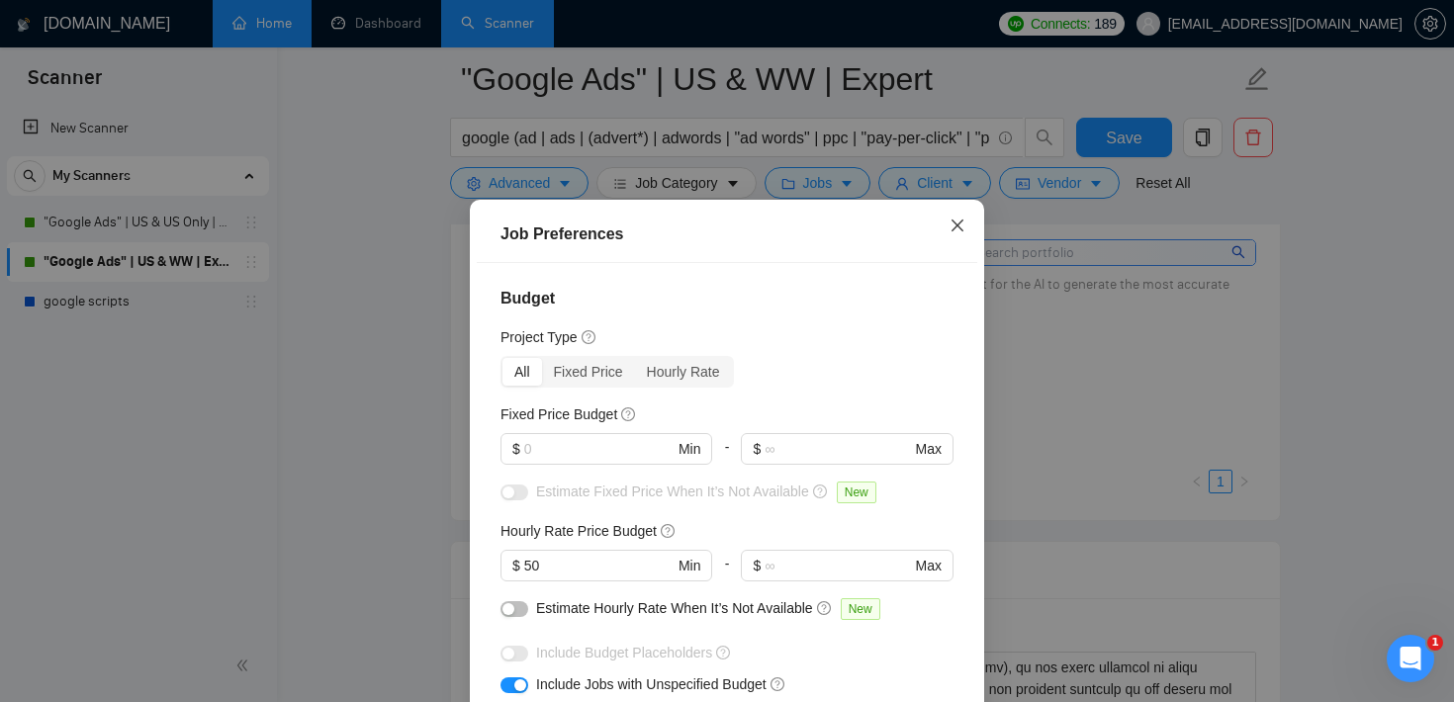
click at [962, 220] on icon "close" at bounding box center [957, 226] width 16 height 16
